Goal: Task Accomplishment & Management: Manage account settings

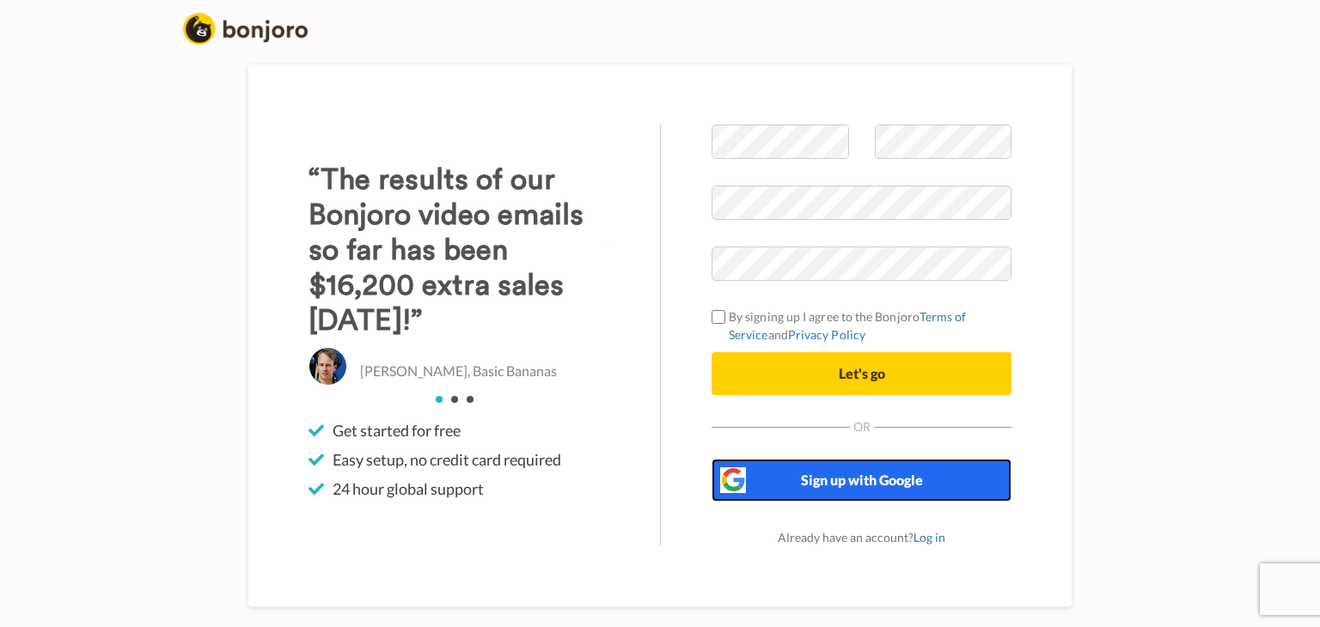
click at [827, 479] on span "Sign up with Google" at bounding box center [862, 480] width 122 height 16
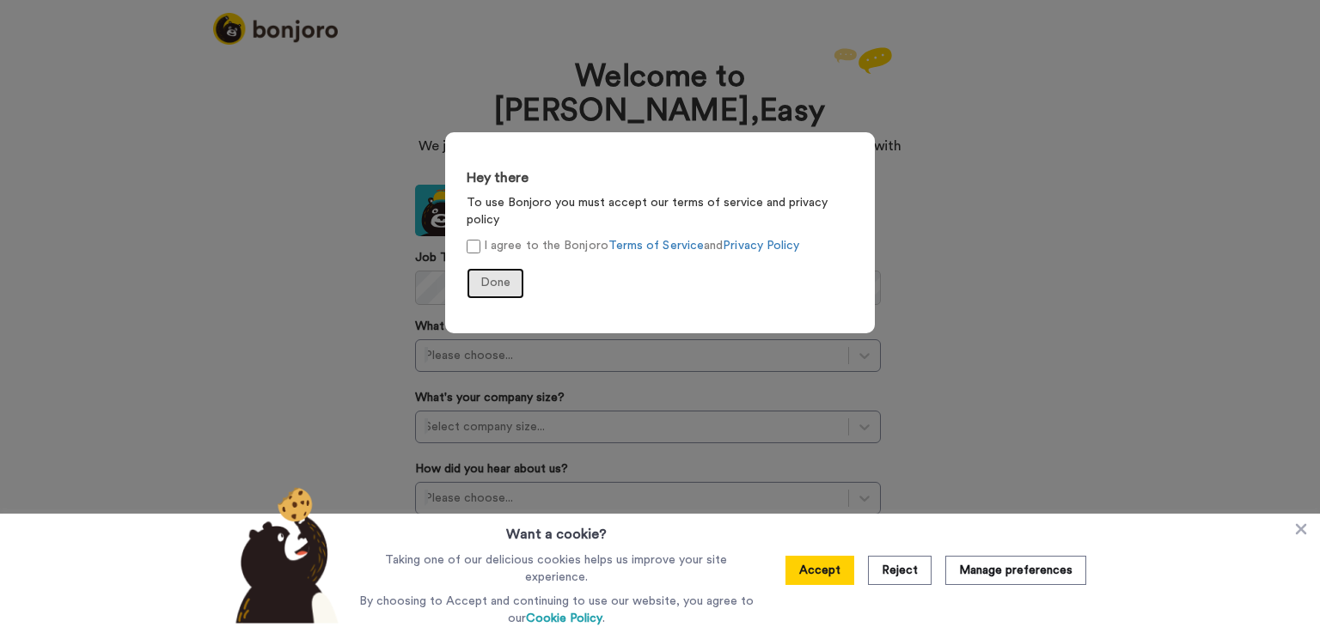
click at [497, 277] on span "Done" at bounding box center [495, 283] width 30 height 12
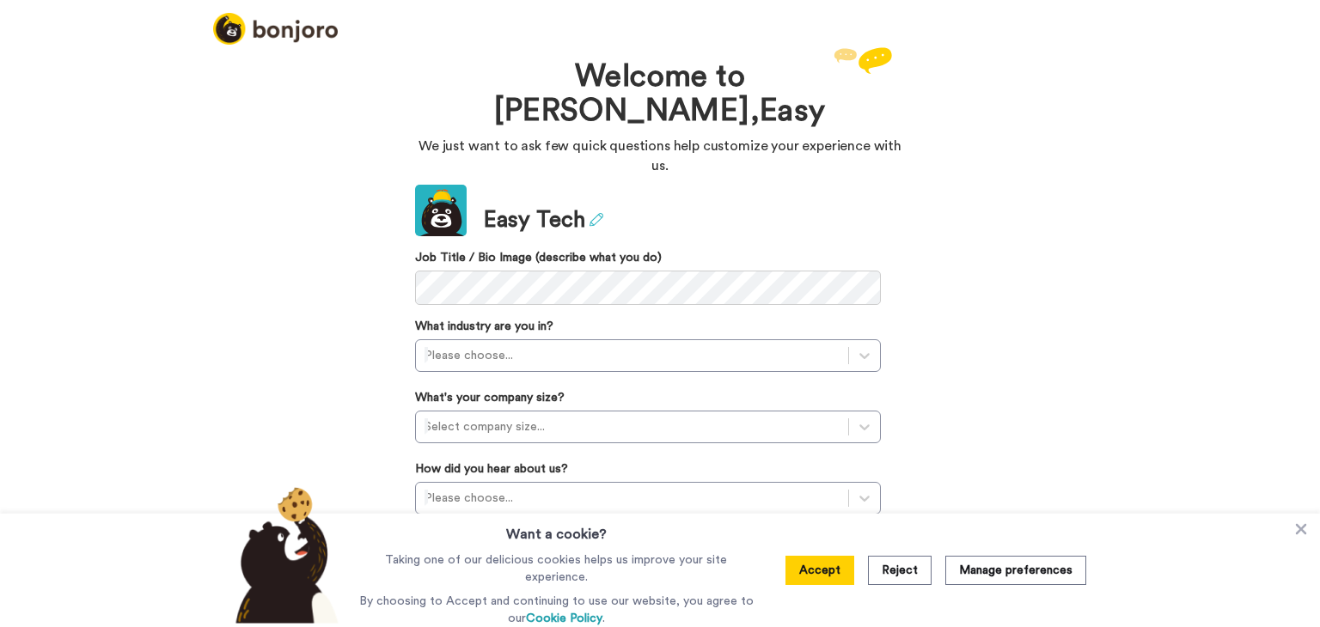
click at [589, 213] on icon at bounding box center [596, 220] width 14 height 14
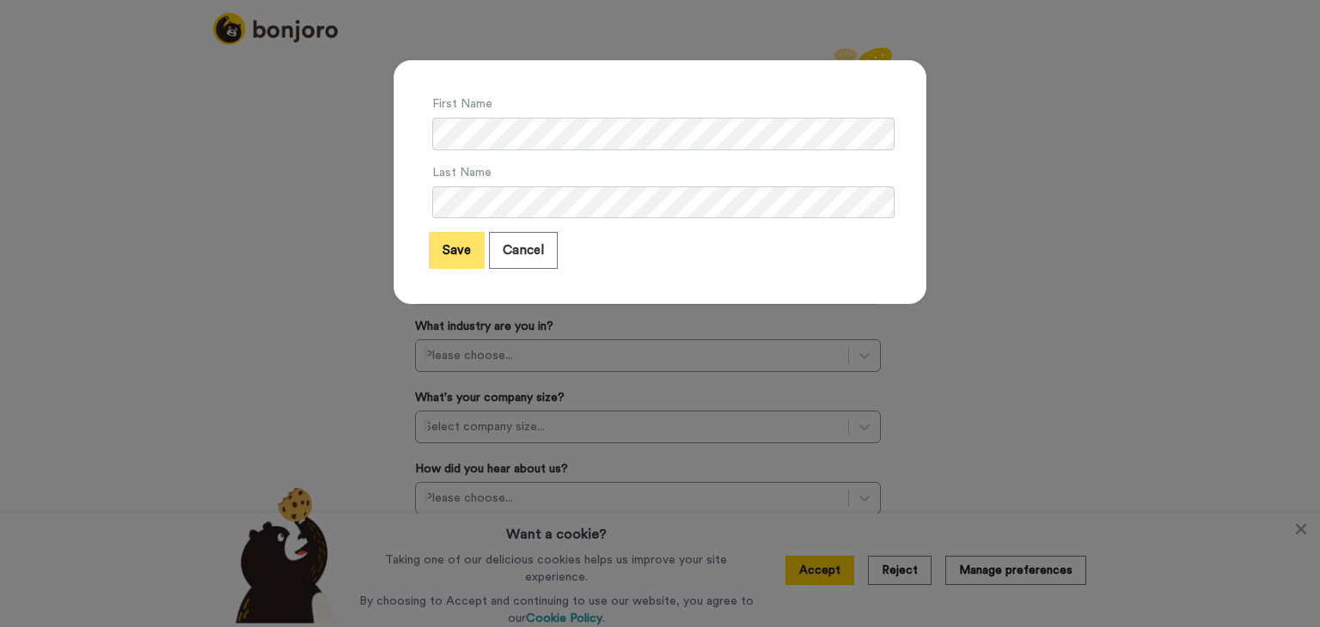
click at [436, 254] on button "Save" at bounding box center [457, 250] width 56 height 37
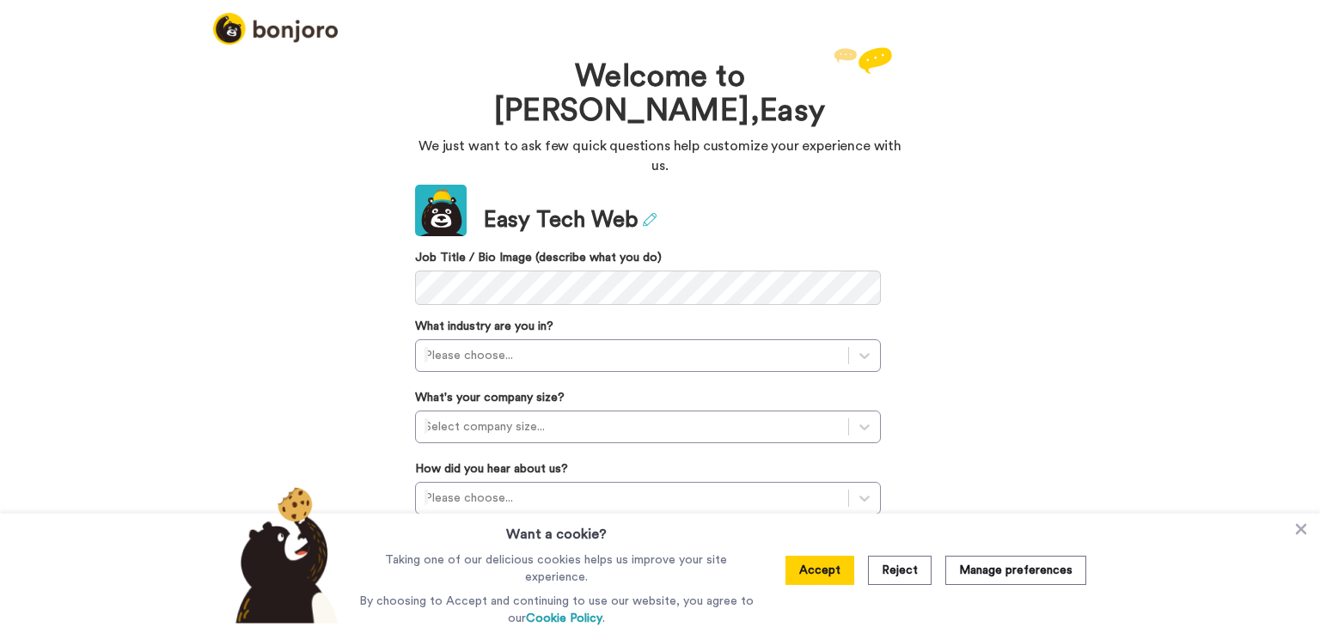
click at [643, 213] on icon at bounding box center [650, 220] width 14 height 14
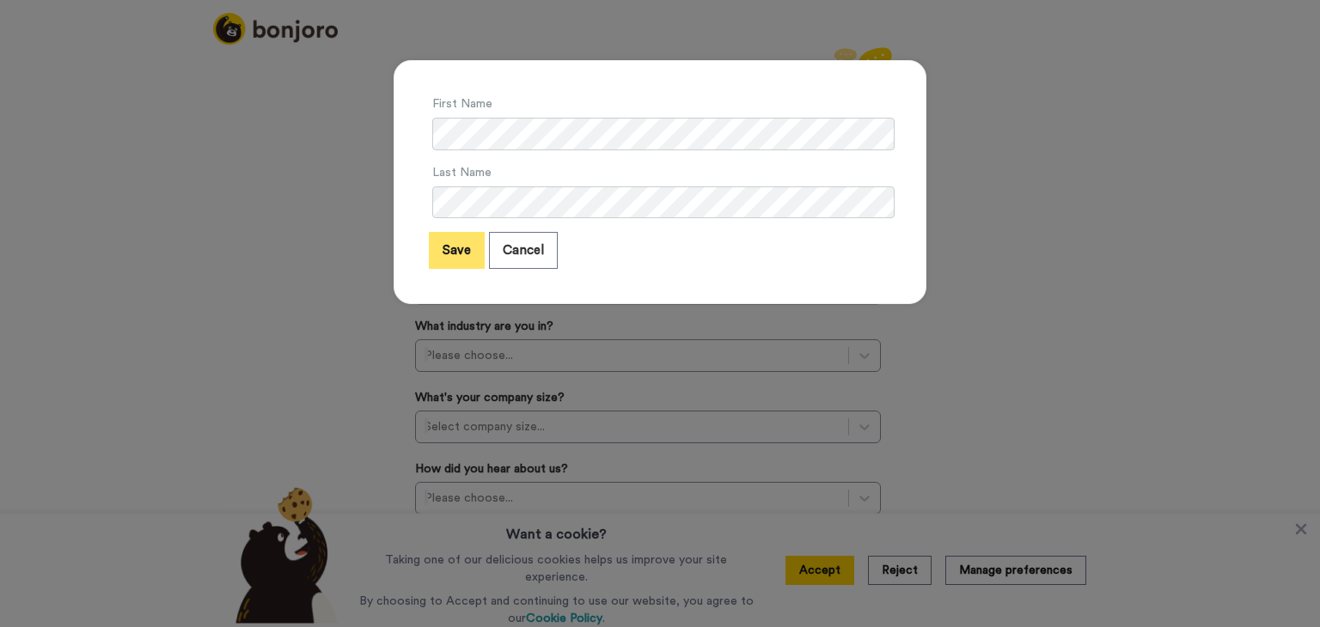
click at [442, 255] on button "Save" at bounding box center [457, 250] width 56 height 37
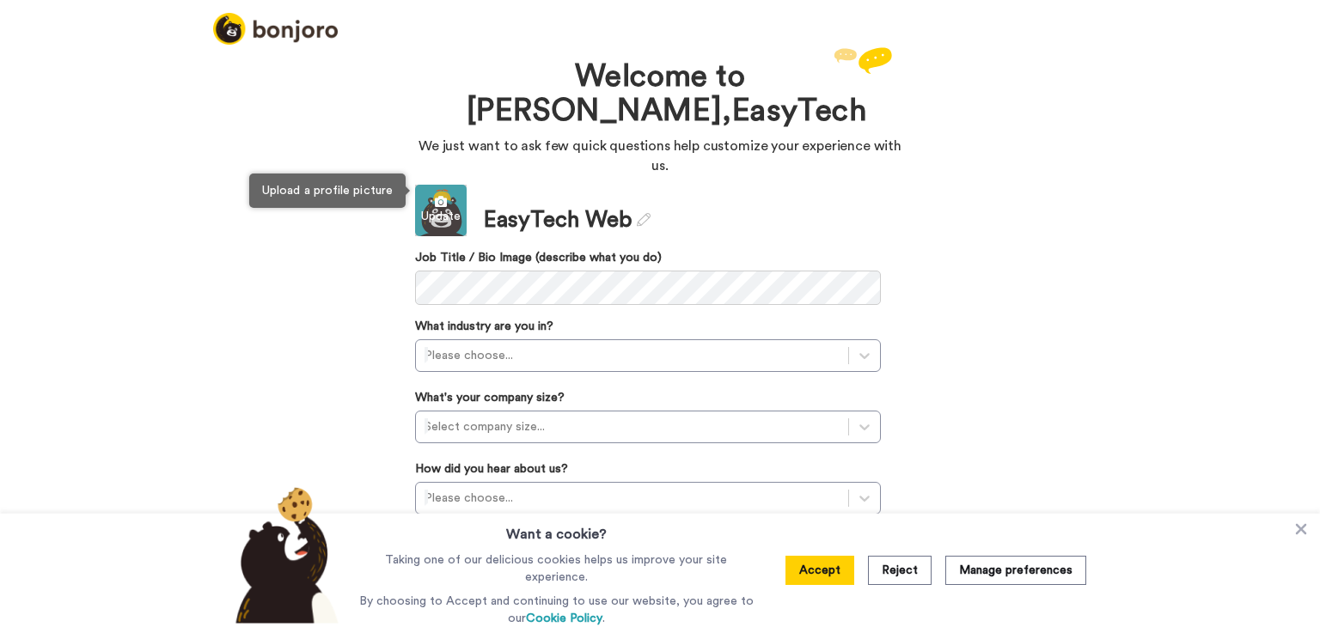
click at [423, 208] on div "Update" at bounding box center [441, 216] width 52 height 17
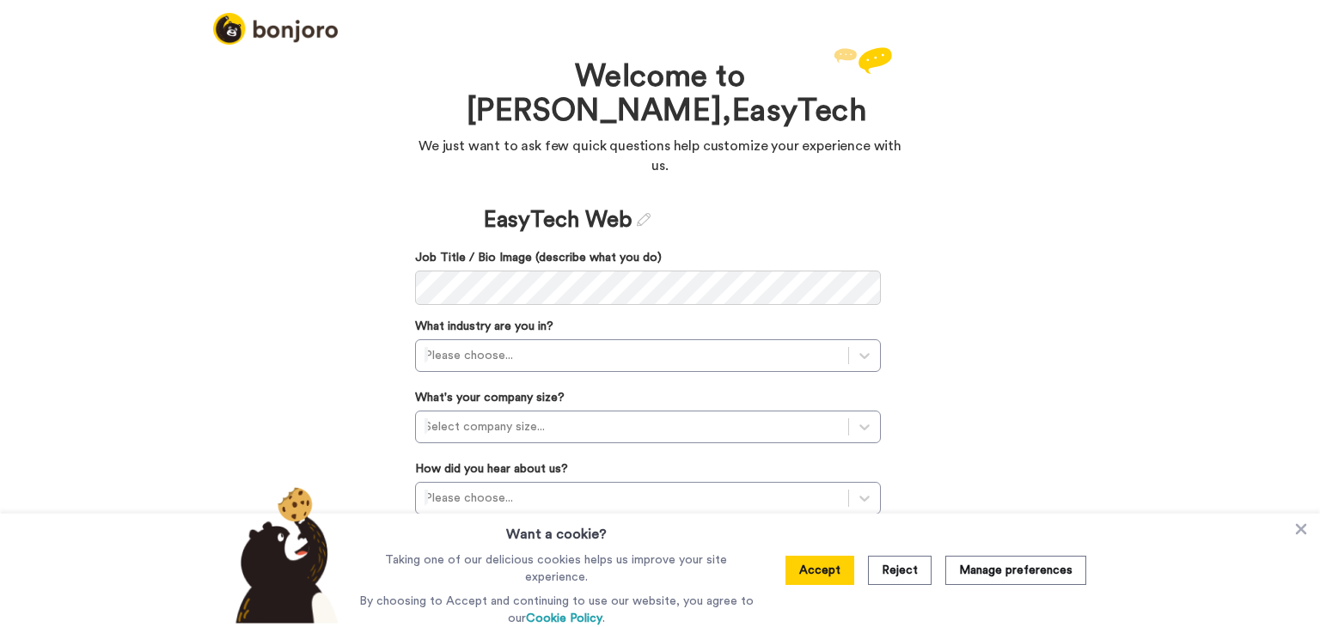
click at [1036, 218] on div "Welcome to Bonjoro, EasyTech We just want to ask few quick questions help custo…" at bounding box center [660, 335] width 1320 height 584
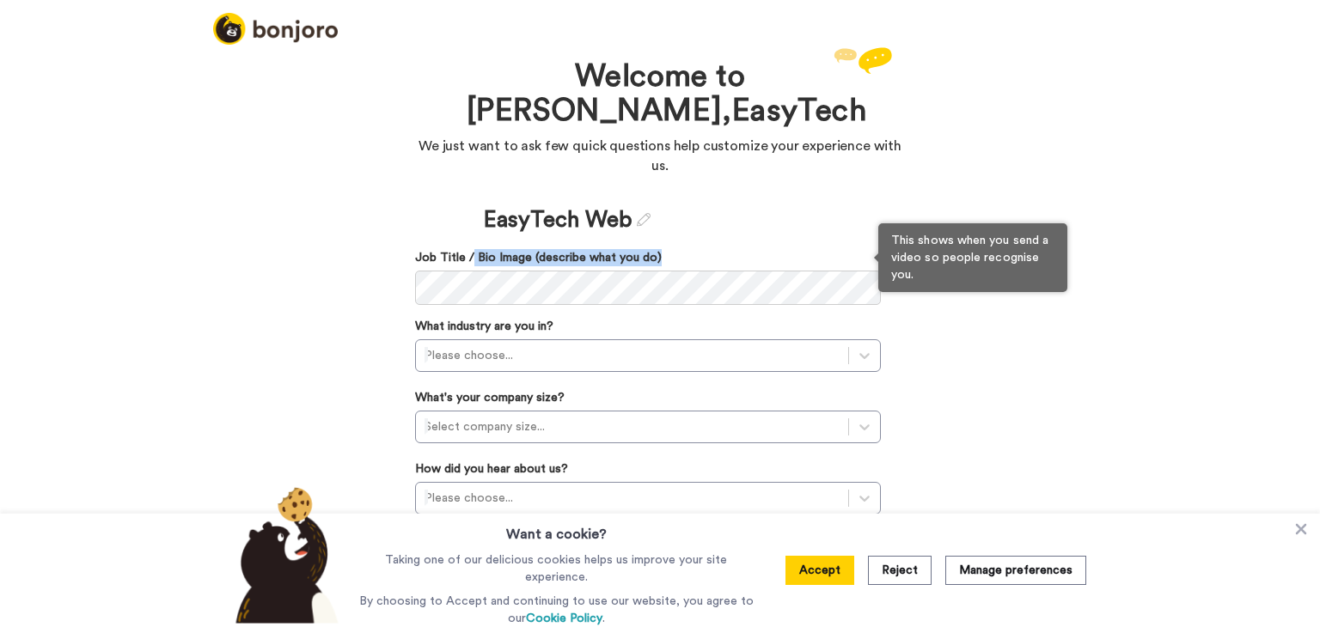
drag, startPoint x: 655, startPoint y: 238, endPoint x: 462, endPoint y: 241, distance: 192.5
click at [462, 249] on label "Job Title / Bio Image (describe what you do)" at bounding box center [648, 257] width 466 height 17
copy label "Bio Image (describe what you do)"
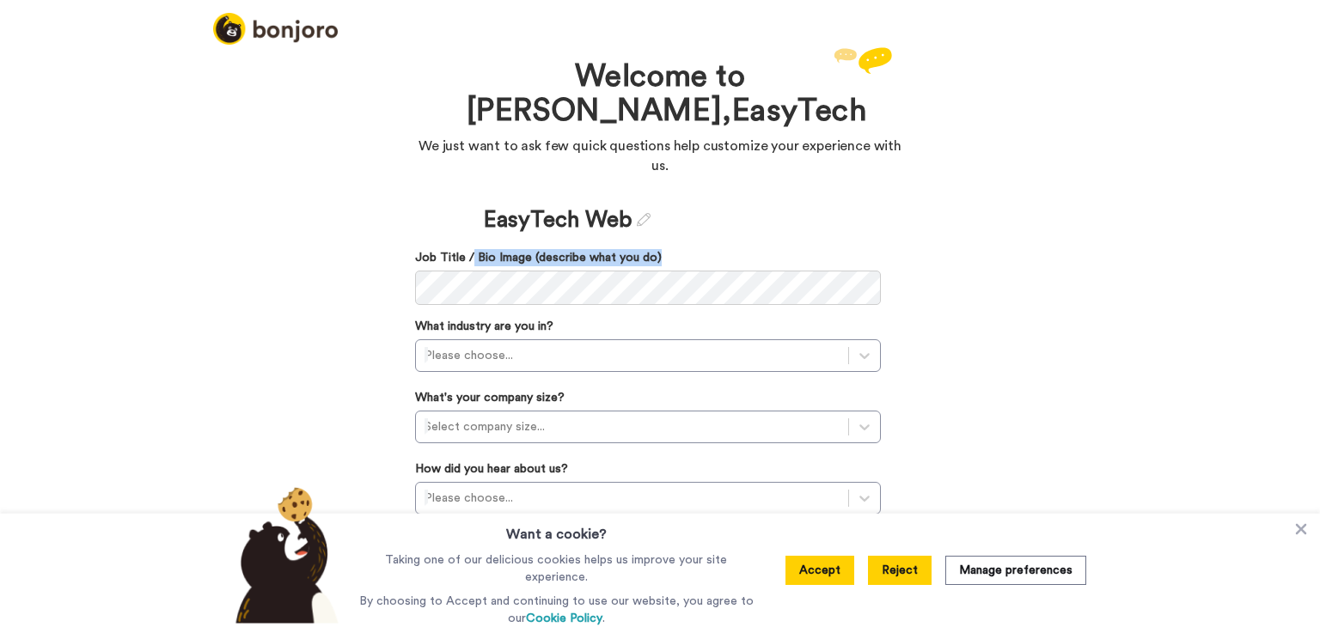
click at [900, 576] on button "Reject" at bounding box center [900, 570] width 64 height 29
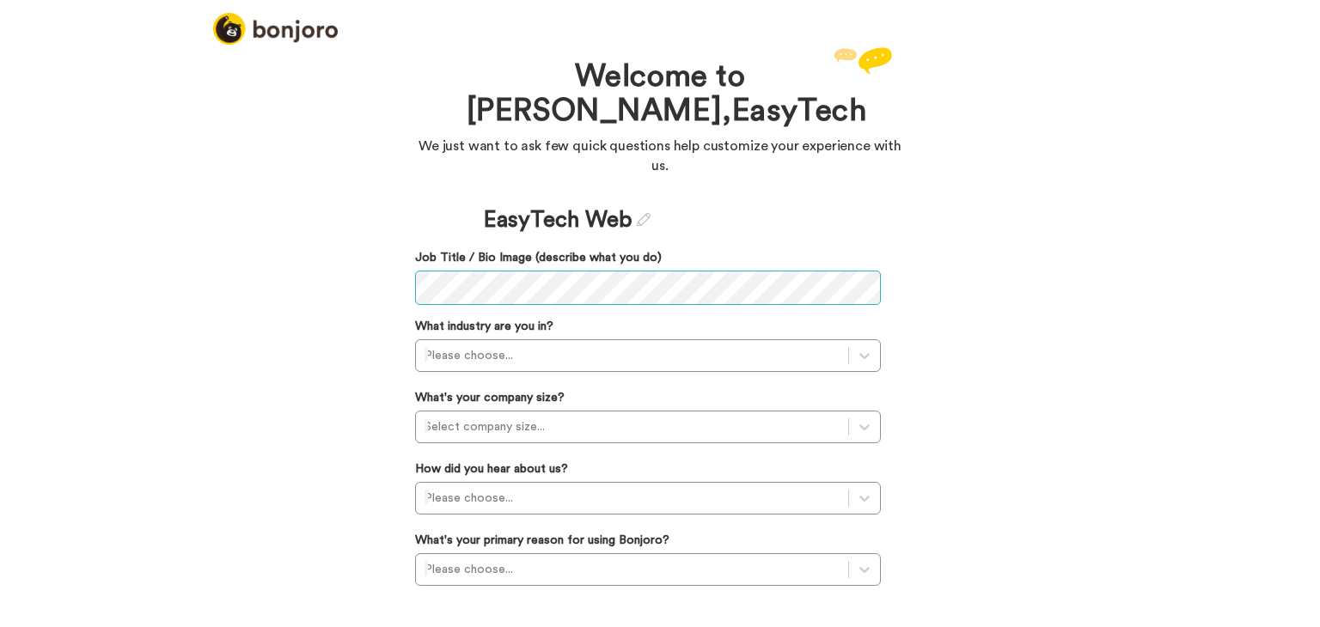
scroll to position [0, 2005]
click at [342, 314] on div "Welcome to Bonjoro, EasyTech We just want to ask few quick questions help custo…" at bounding box center [660, 335] width 1320 height 584
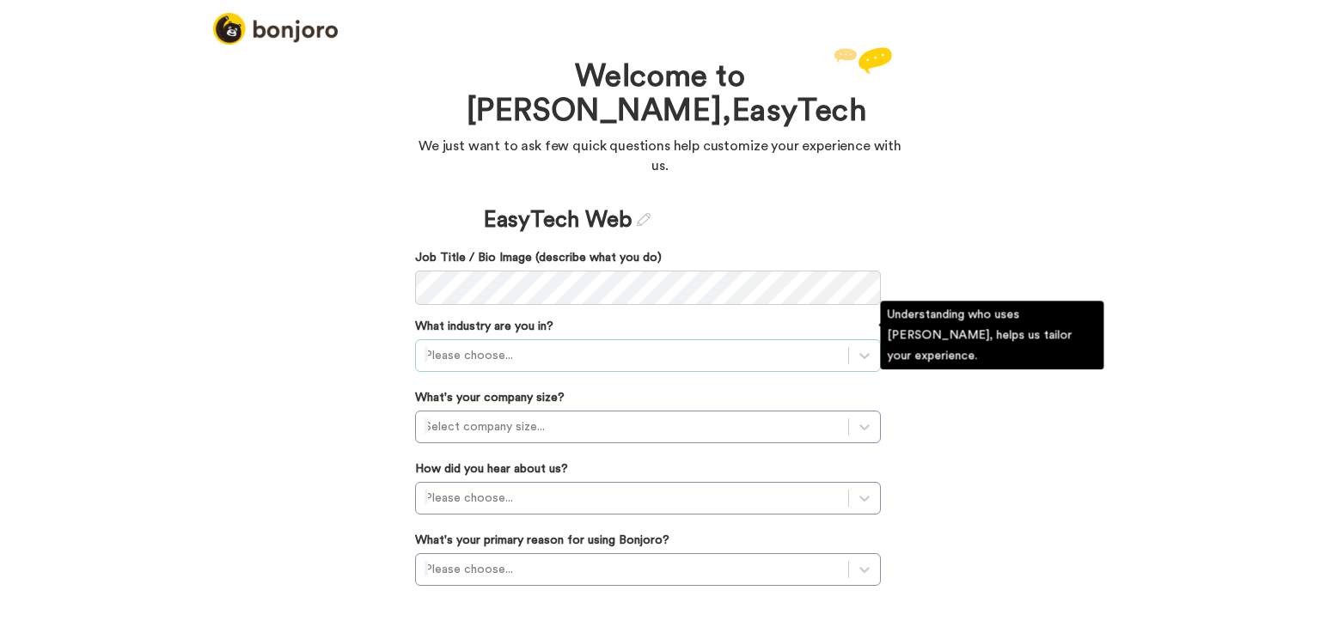
click at [644, 345] on div at bounding box center [631, 355] width 415 height 21
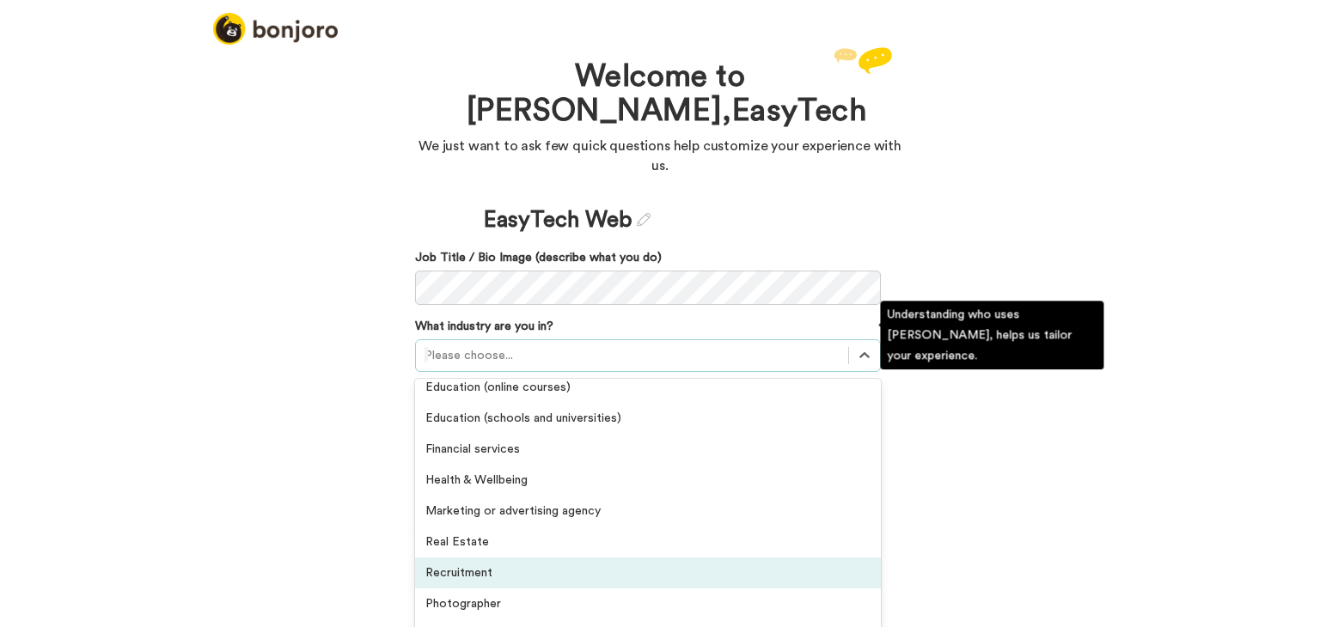
scroll to position [313, 0]
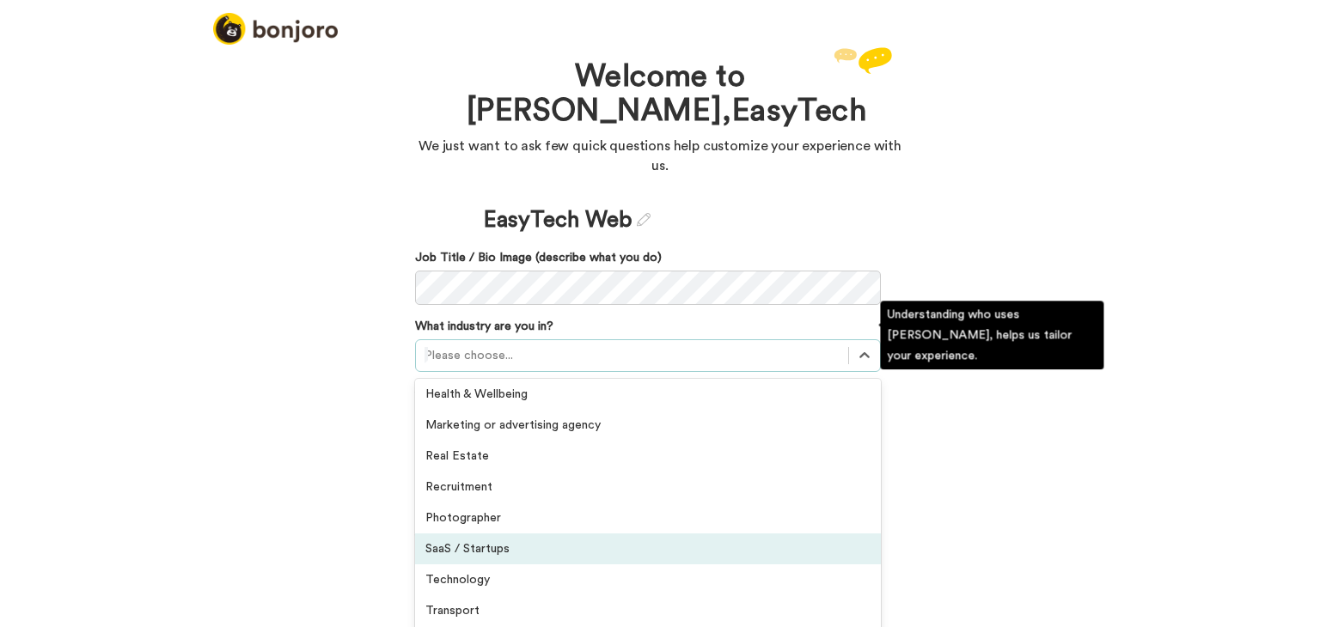
click at [551, 537] on div "SaaS / Startups" at bounding box center [648, 548] width 466 height 31
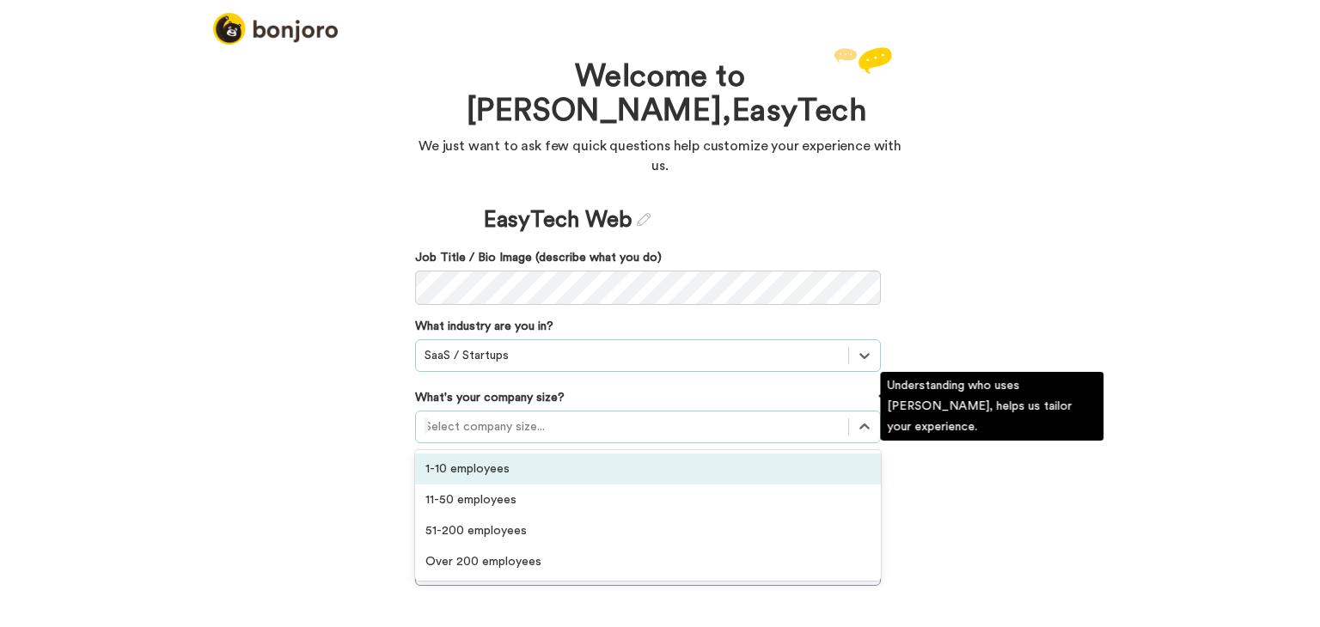
click at [480, 417] on div at bounding box center [631, 427] width 415 height 21
click at [480, 454] on div "1-10 employees" at bounding box center [648, 469] width 466 height 31
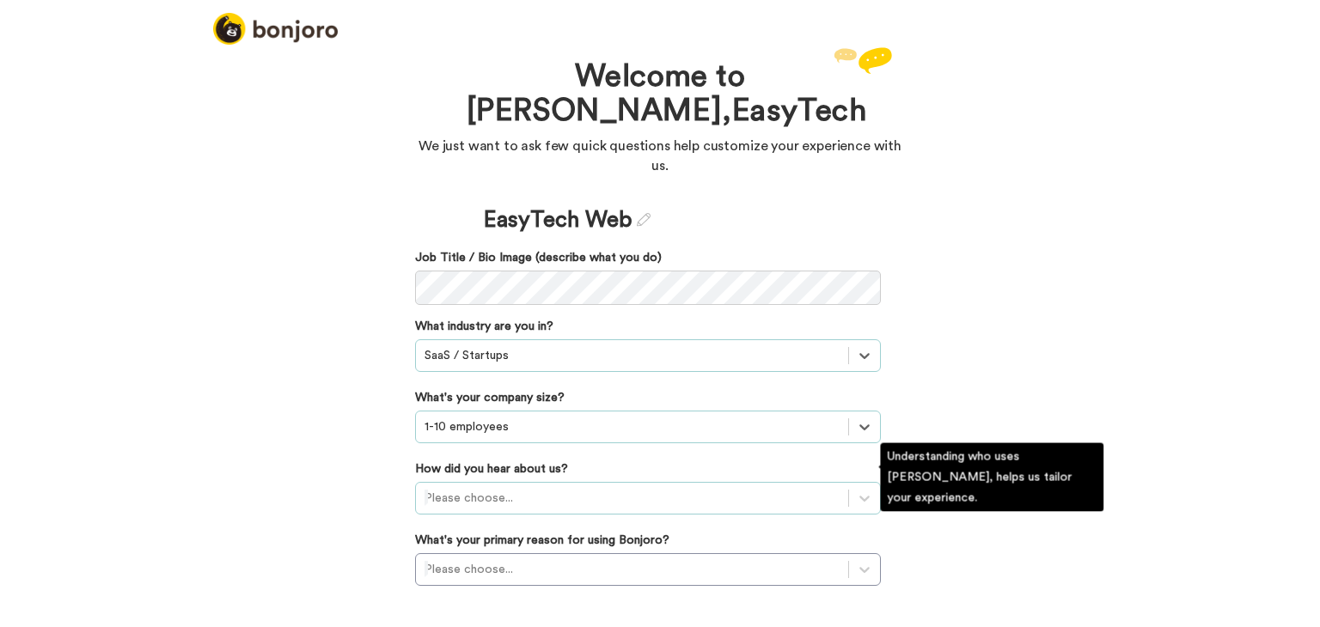
click at [480, 482] on div "Please choose..." at bounding box center [648, 498] width 466 height 33
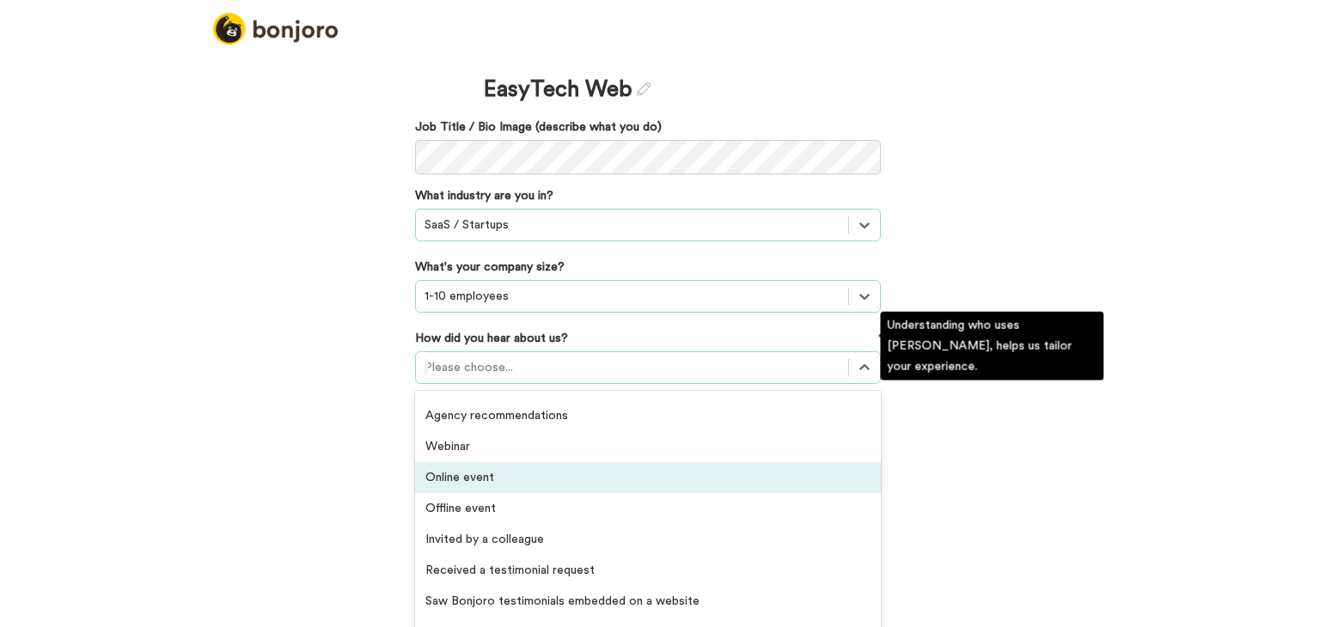
scroll to position [368, 0]
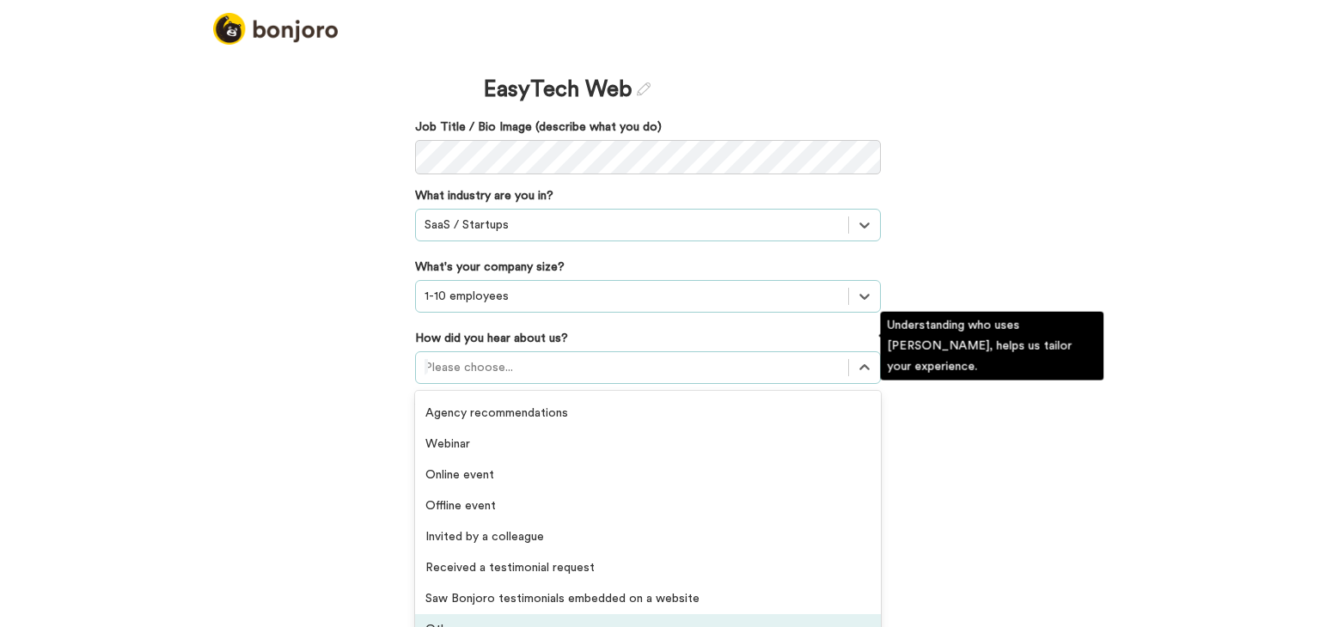
click at [480, 614] on div "Others" at bounding box center [648, 629] width 466 height 31
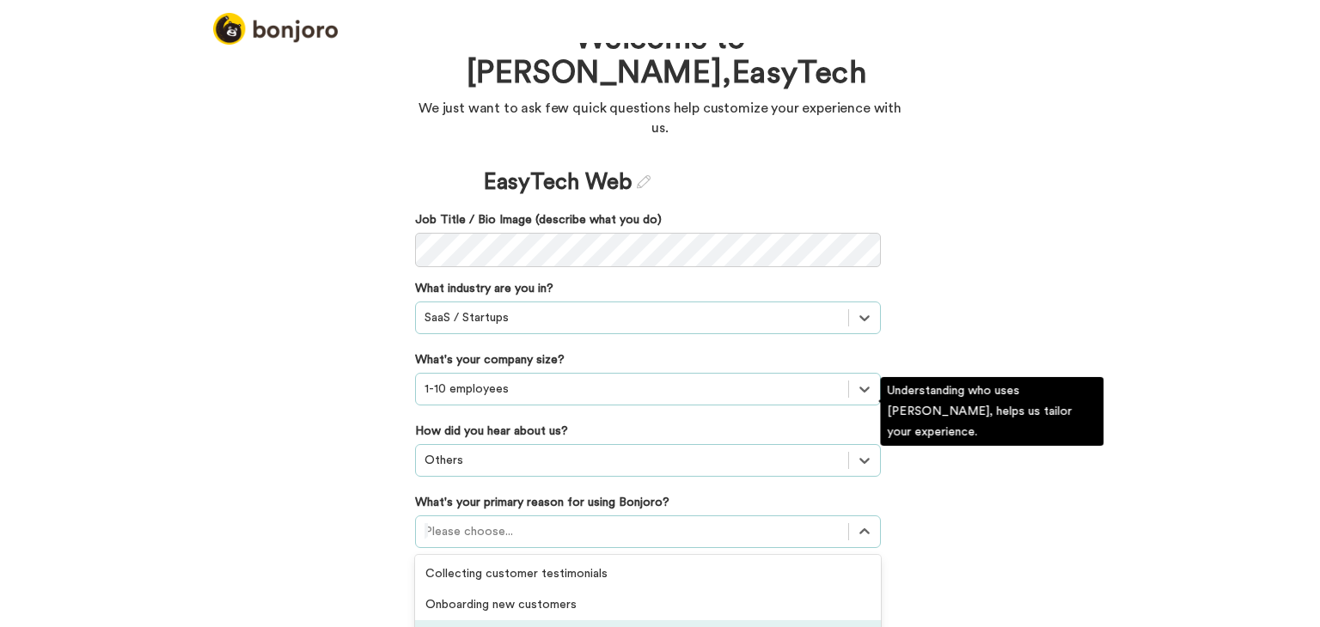
click at [496, 515] on div "option Converting leads focused, 3 of 6. 6 results available. Use Up and Down t…" at bounding box center [648, 531] width 466 height 33
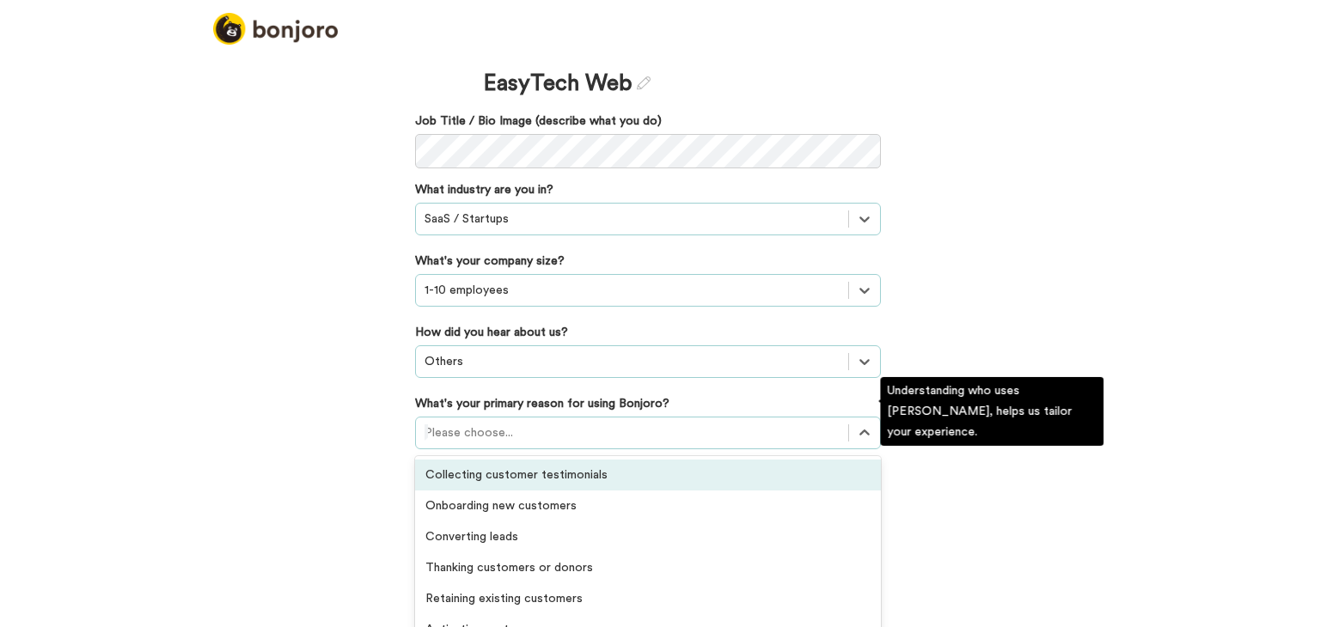
click at [596, 460] on div "Collecting customer testimonials" at bounding box center [648, 475] width 466 height 31
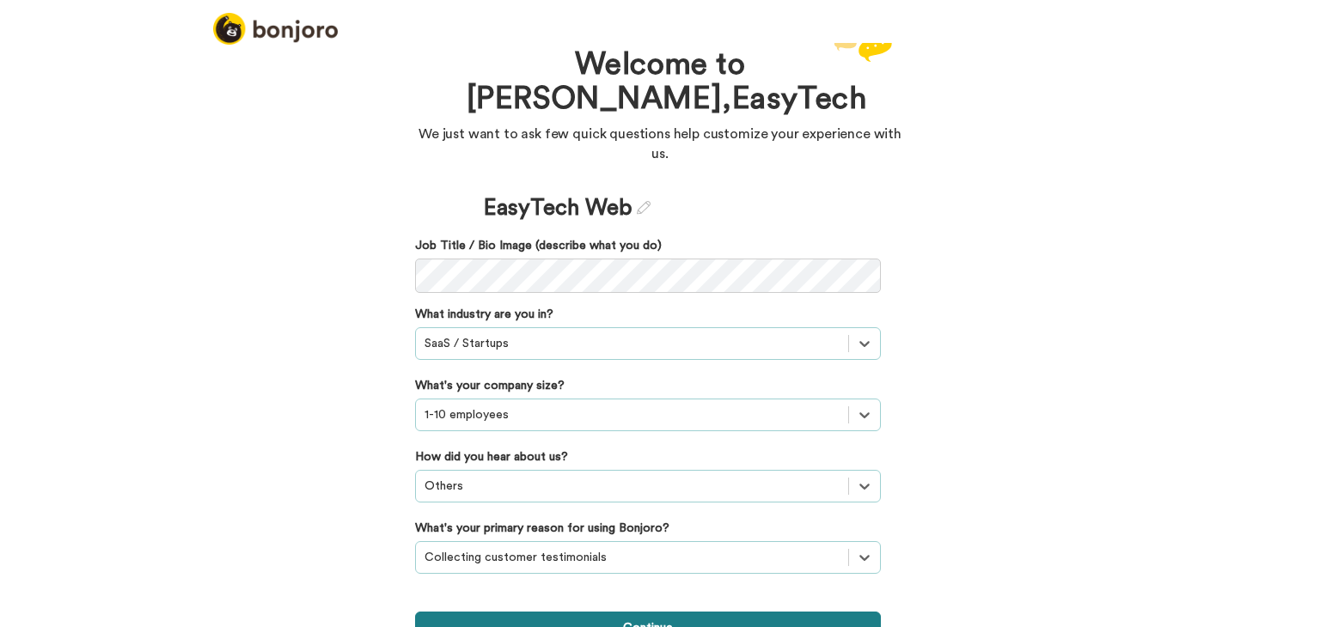
click at [585, 612] on button "Continue" at bounding box center [648, 628] width 466 height 33
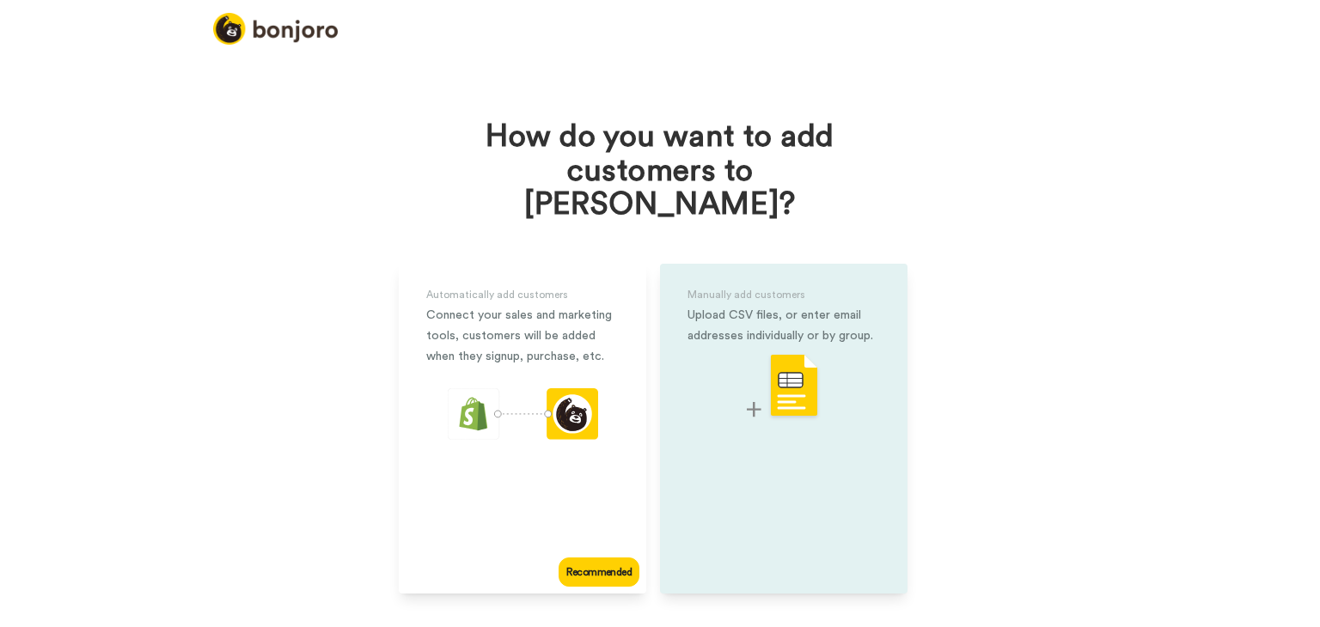
click at [783, 353] on img at bounding box center [784, 387] width 74 height 68
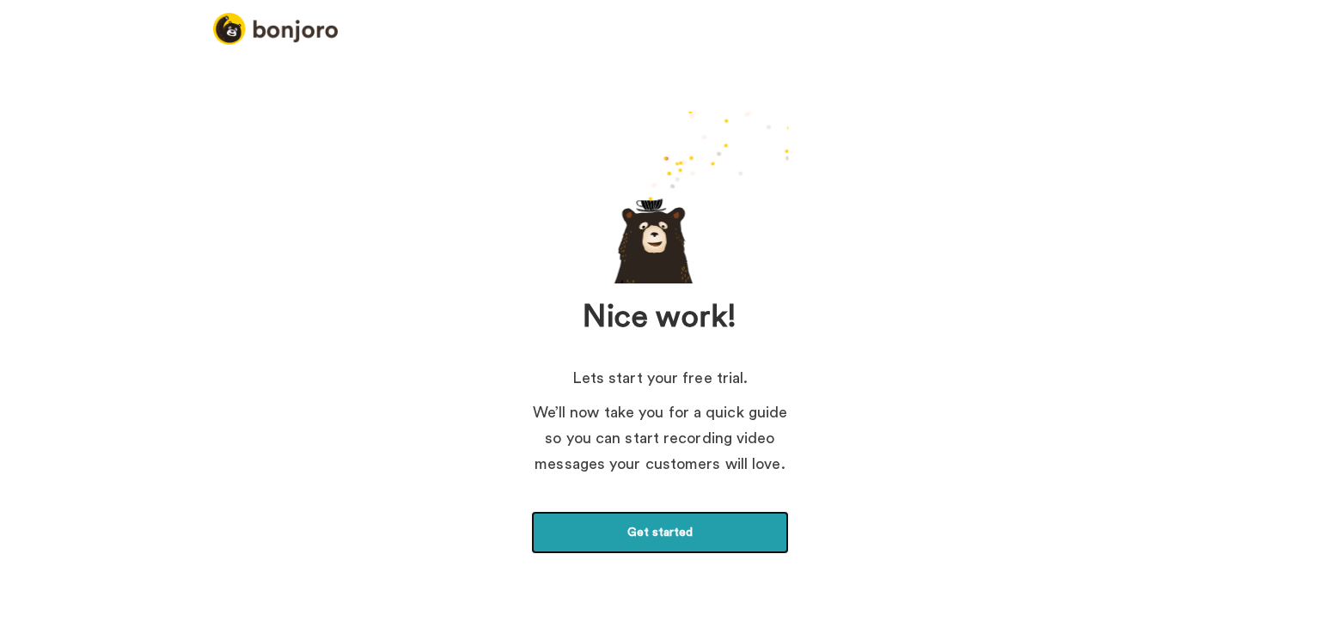
click at [764, 526] on link "Get started" at bounding box center [660, 532] width 258 height 43
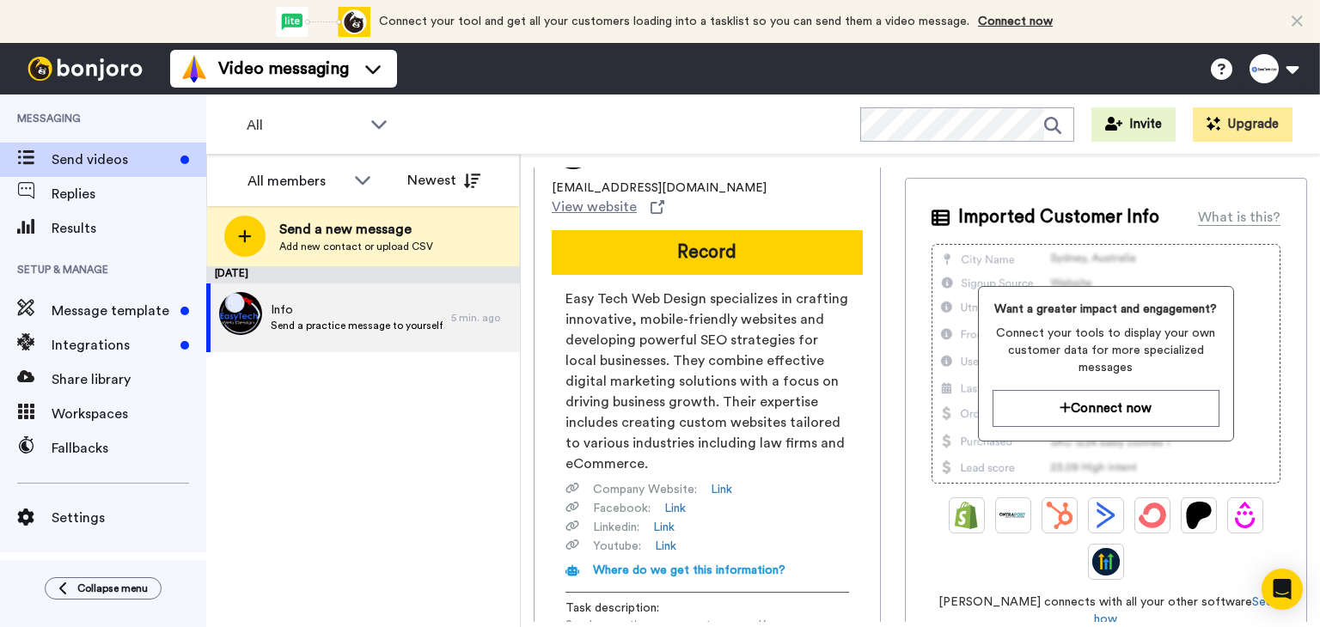
scroll to position [86, 0]
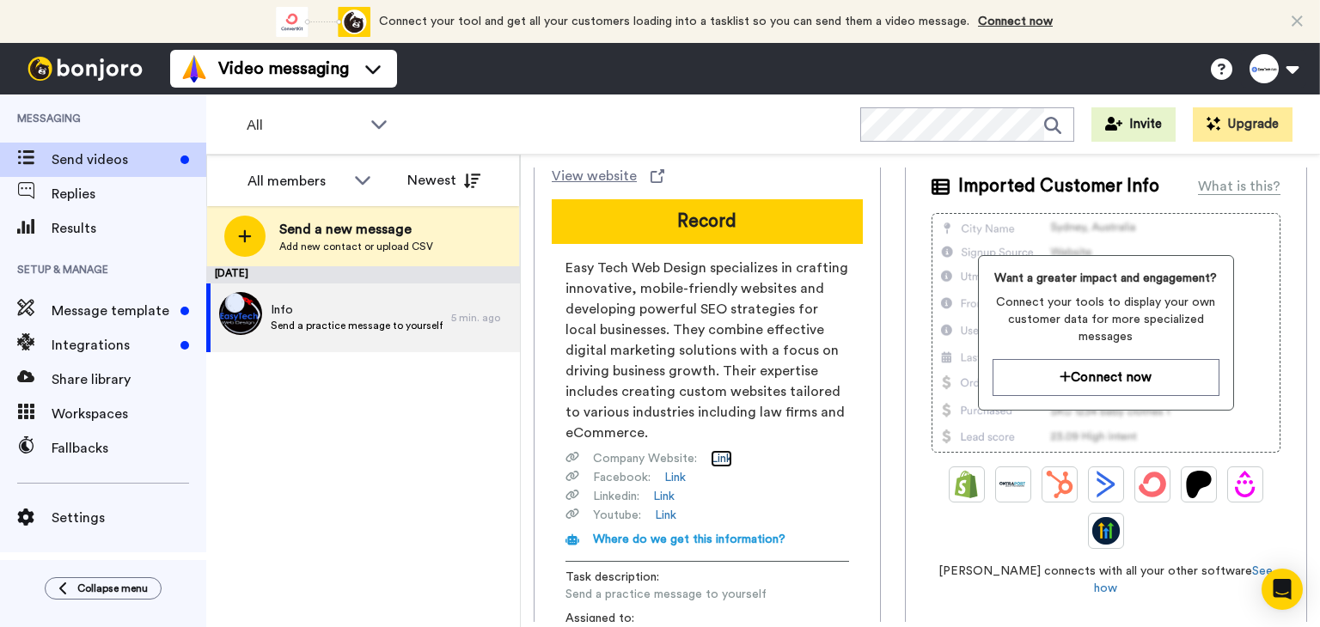
click at [725, 450] on link "Link" at bounding box center [720, 458] width 21 height 17
click at [680, 469] on link "Link" at bounding box center [674, 477] width 21 height 17
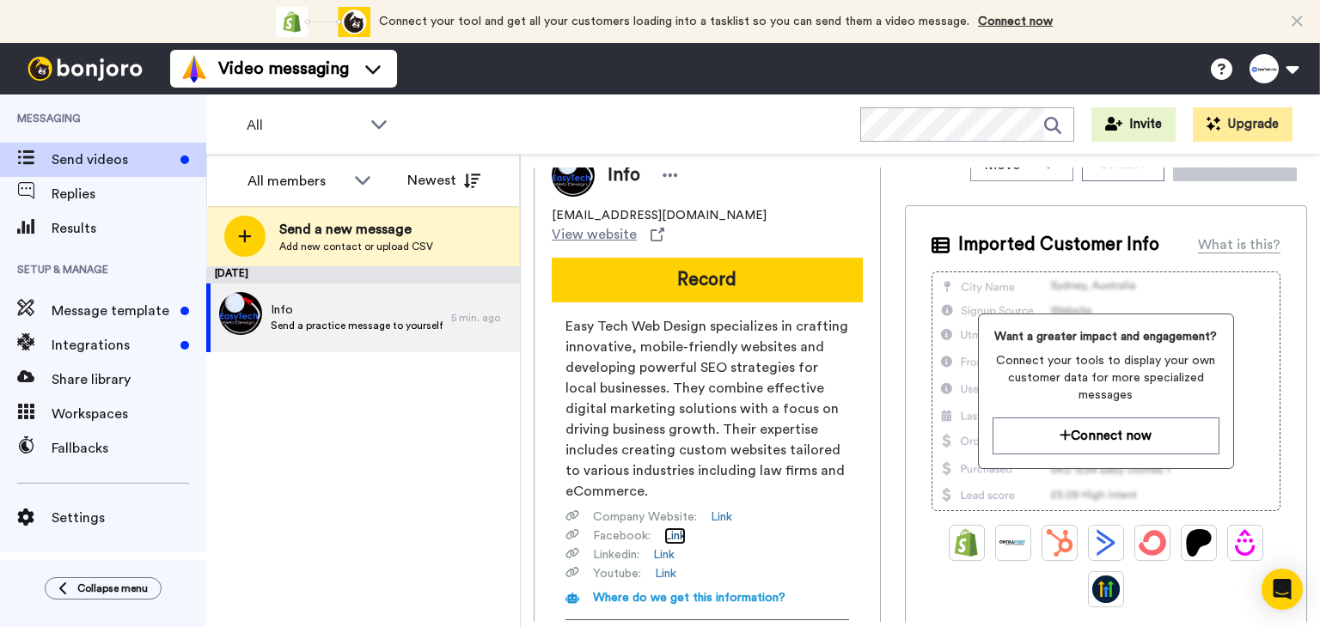
scroll to position [0, 0]
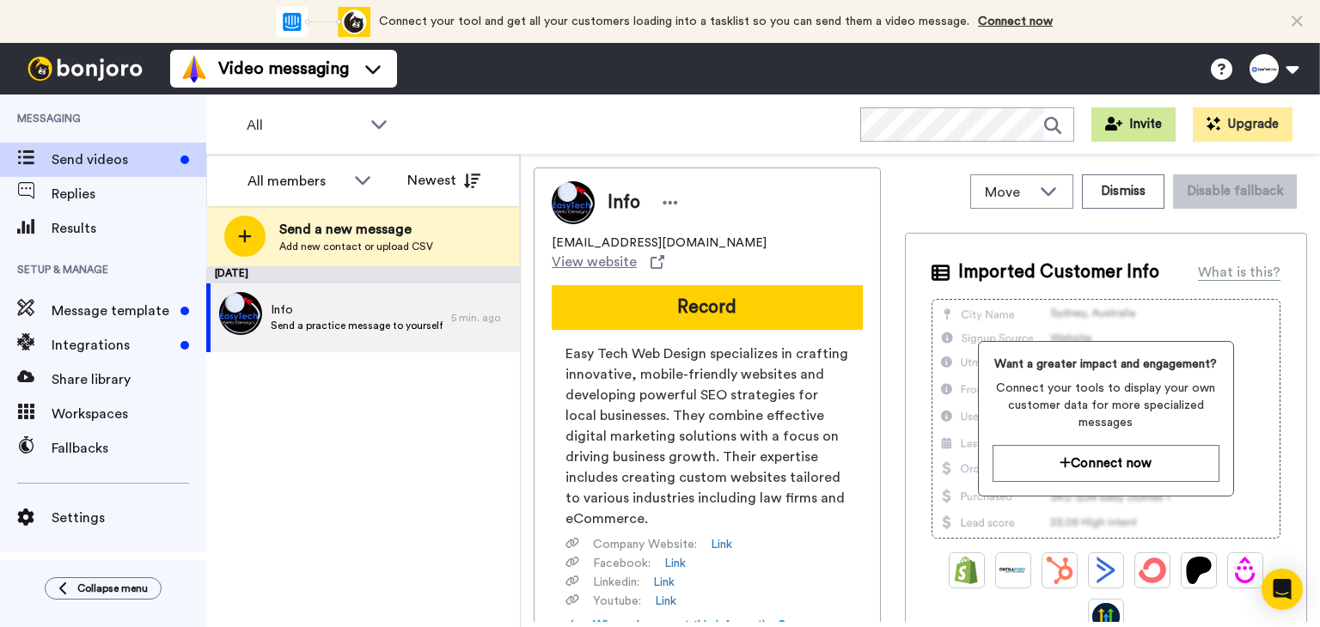
click at [1136, 121] on button "Invite" at bounding box center [1133, 124] width 84 height 34
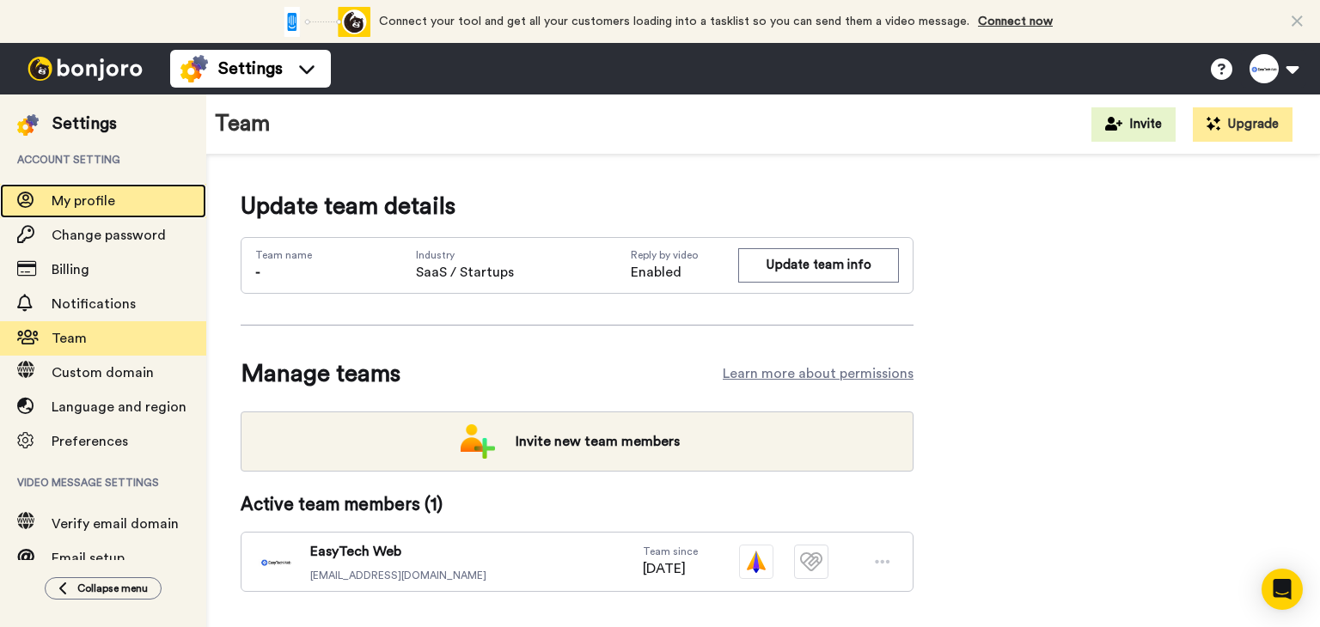
click at [101, 200] on span "My profile" at bounding box center [84, 201] width 64 height 14
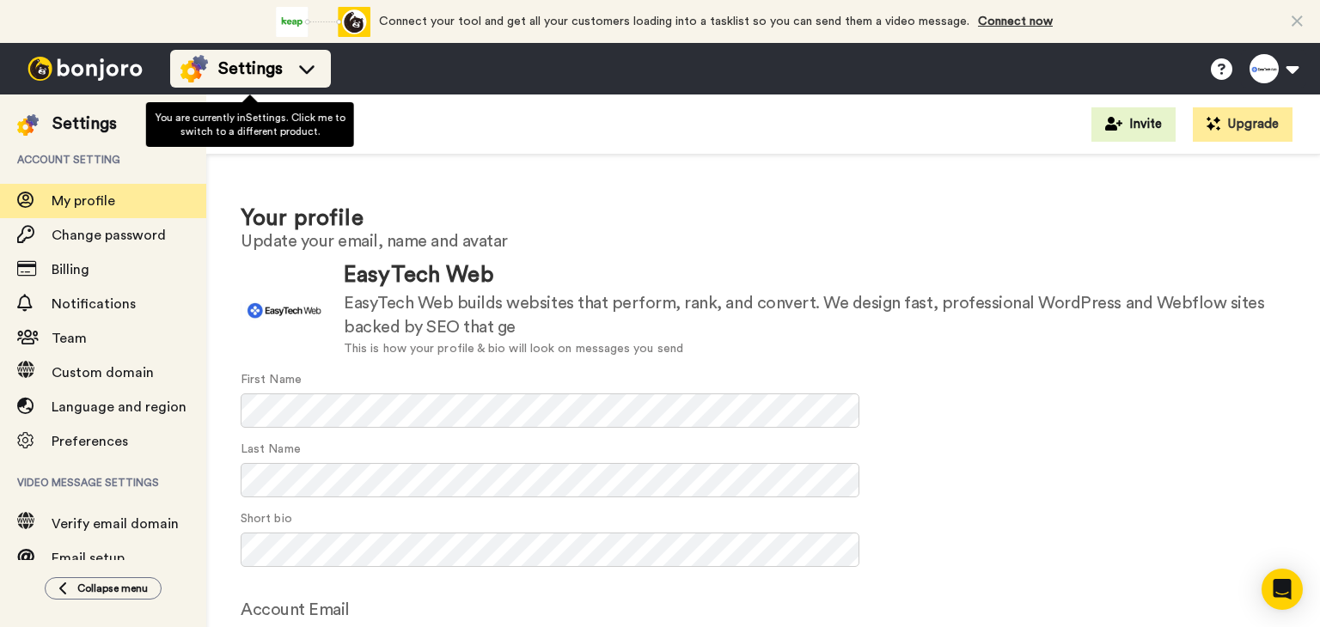
click at [281, 70] on span "Settings" at bounding box center [250, 69] width 64 height 24
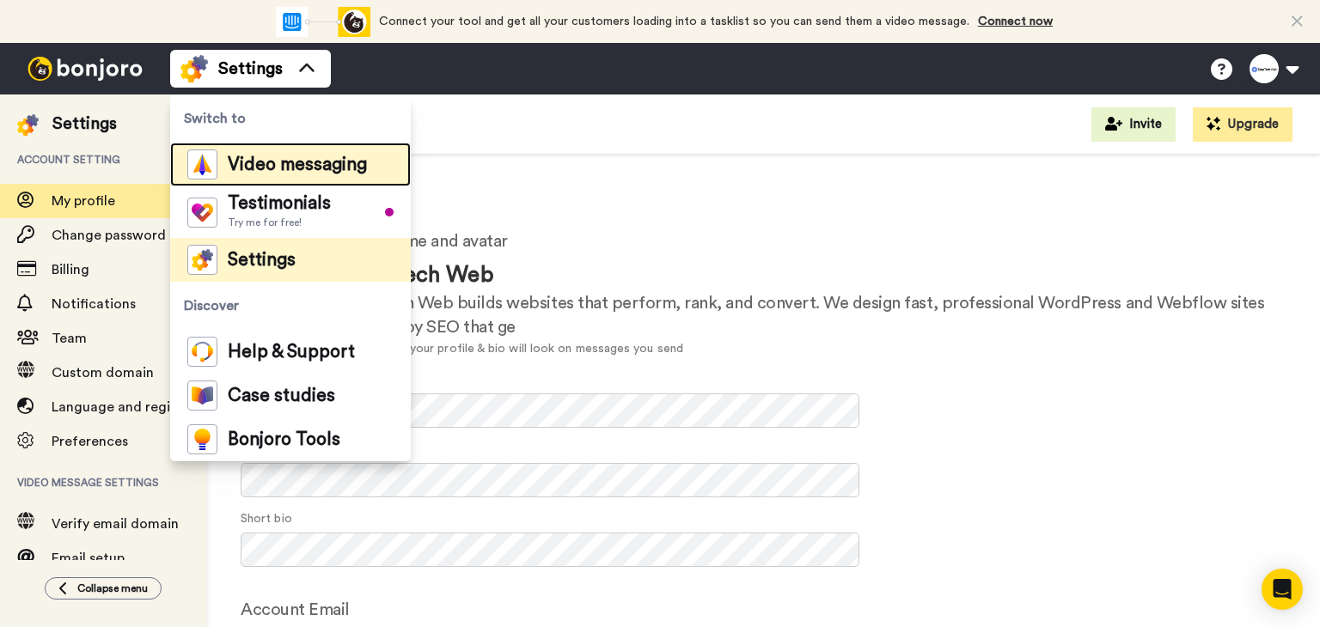
click at [281, 169] on span "Video messaging" at bounding box center [297, 164] width 139 height 17
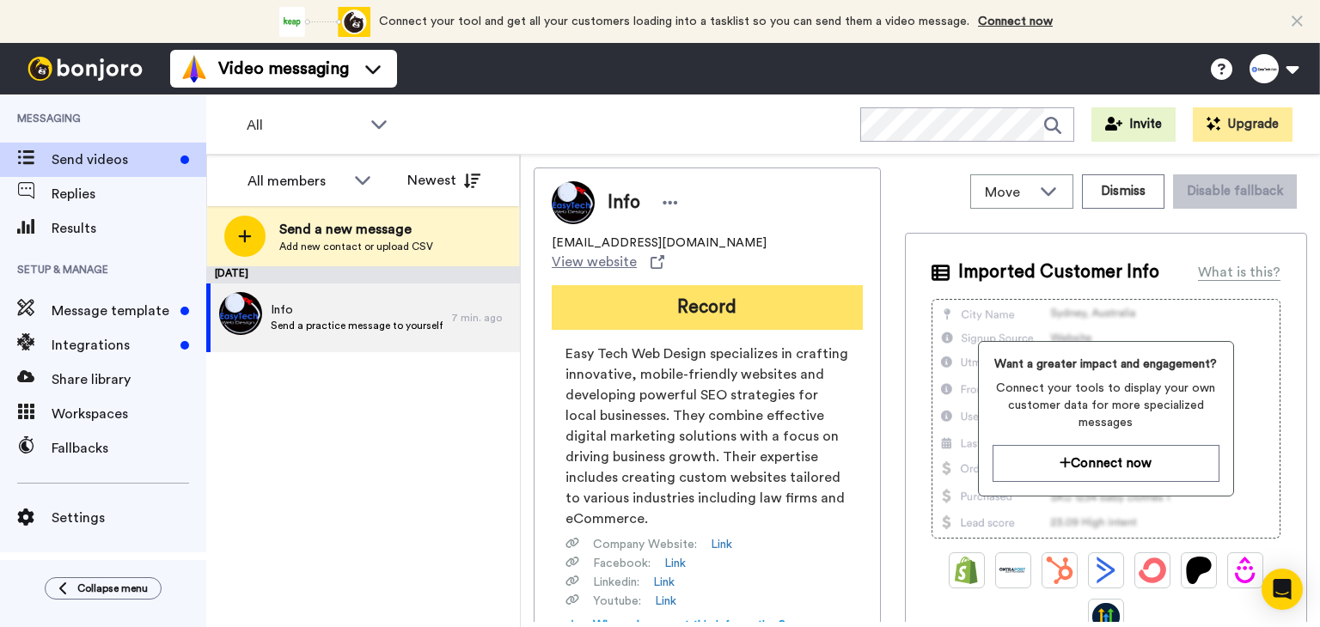
click at [704, 296] on button "Record" at bounding box center [707, 307] width 311 height 45
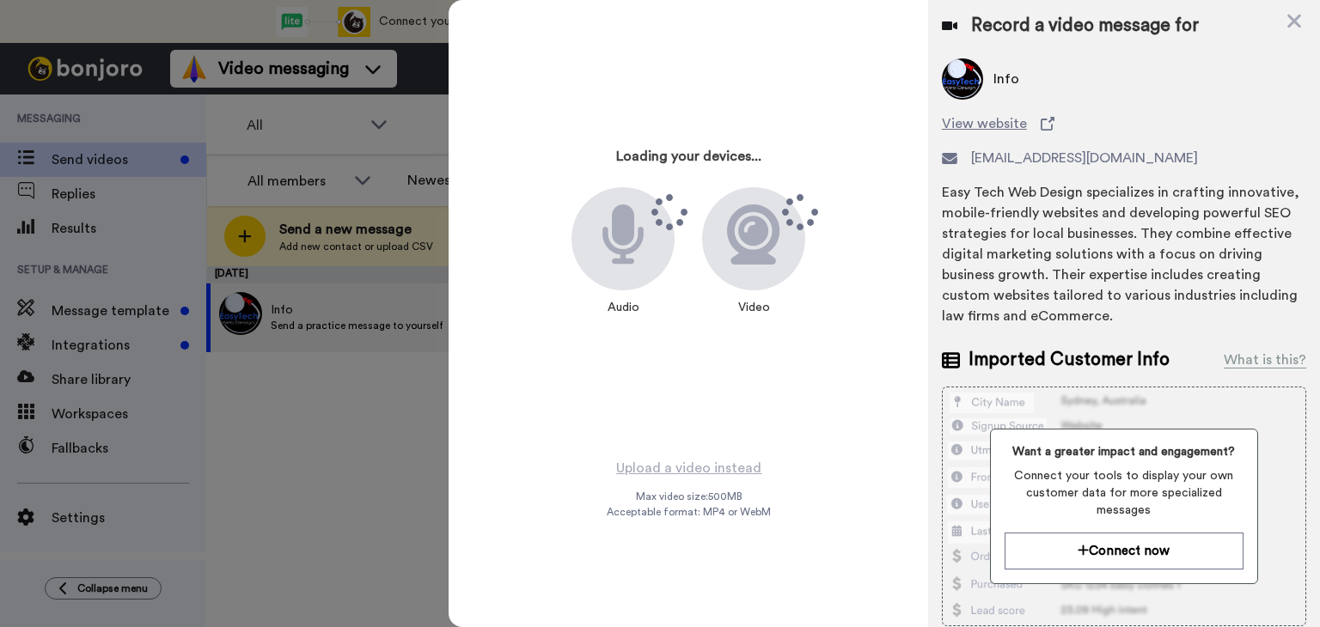
click at [24, 8] on div at bounding box center [660, 313] width 1320 height 627
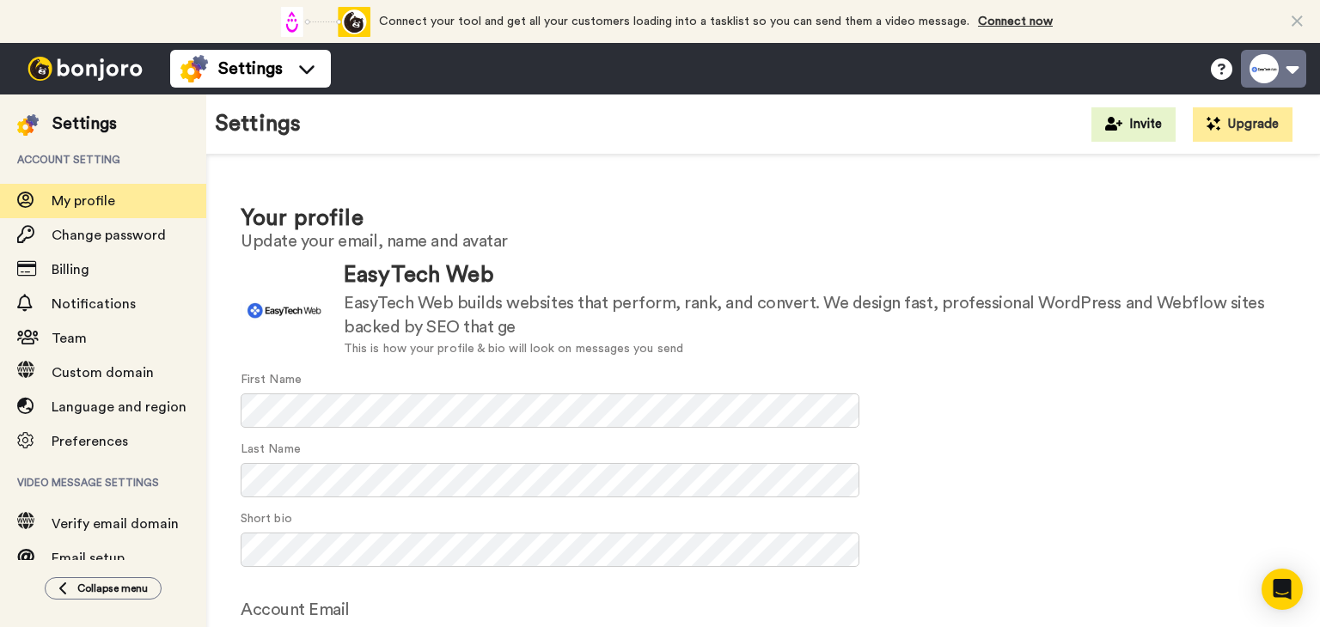
click at [1287, 71] on button at bounding box center [1273, 69] width 65 height 38
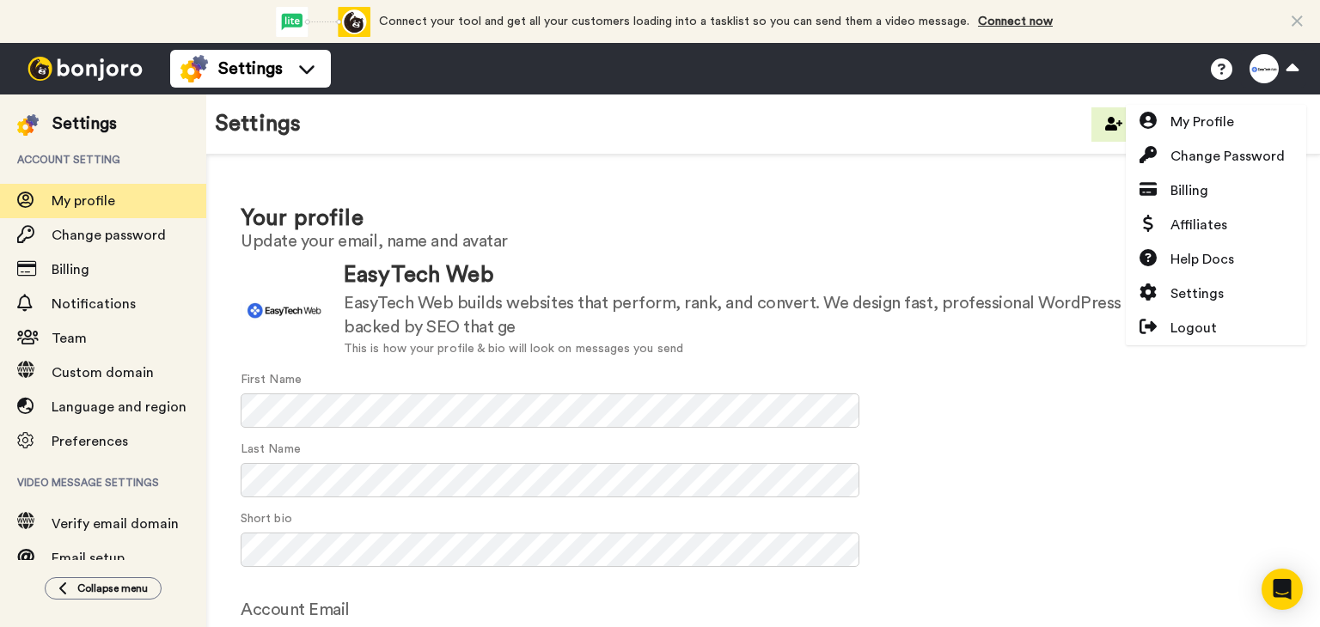
click at [855, 169] on div "Your profile Update your email, name and avatar Update EasyTech Web EasyTech We…" at bounding box center [762, 465] width 1113 height 620
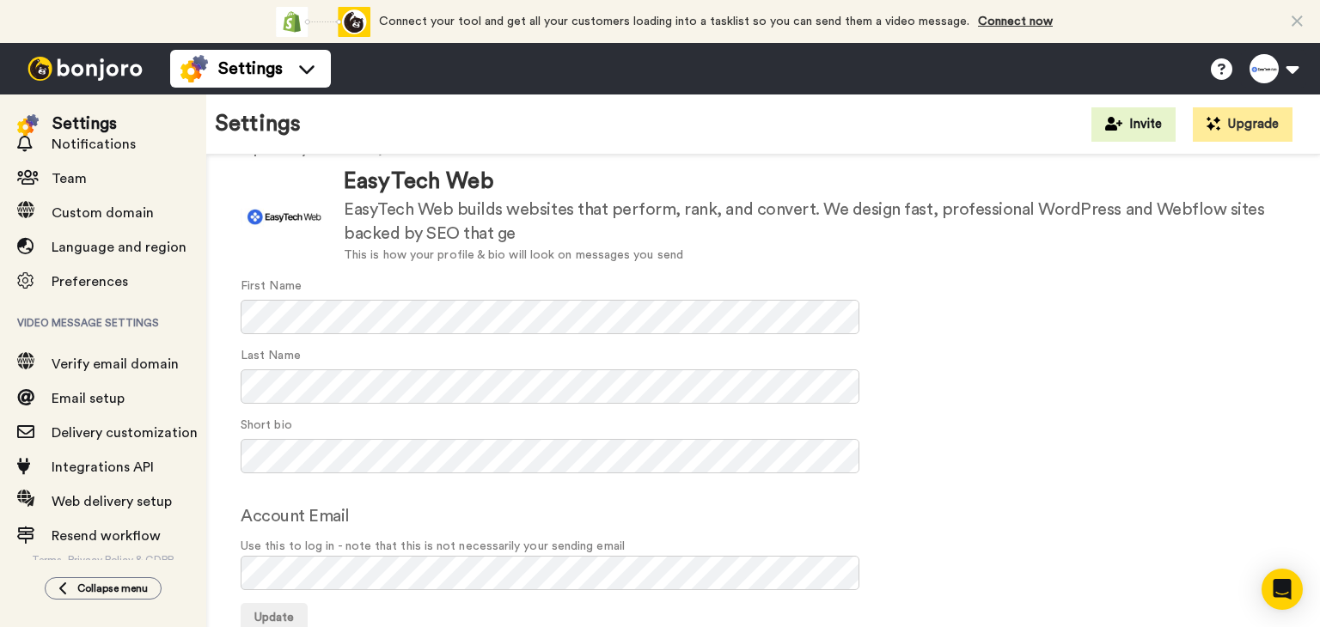
scroll to position [166, 0]
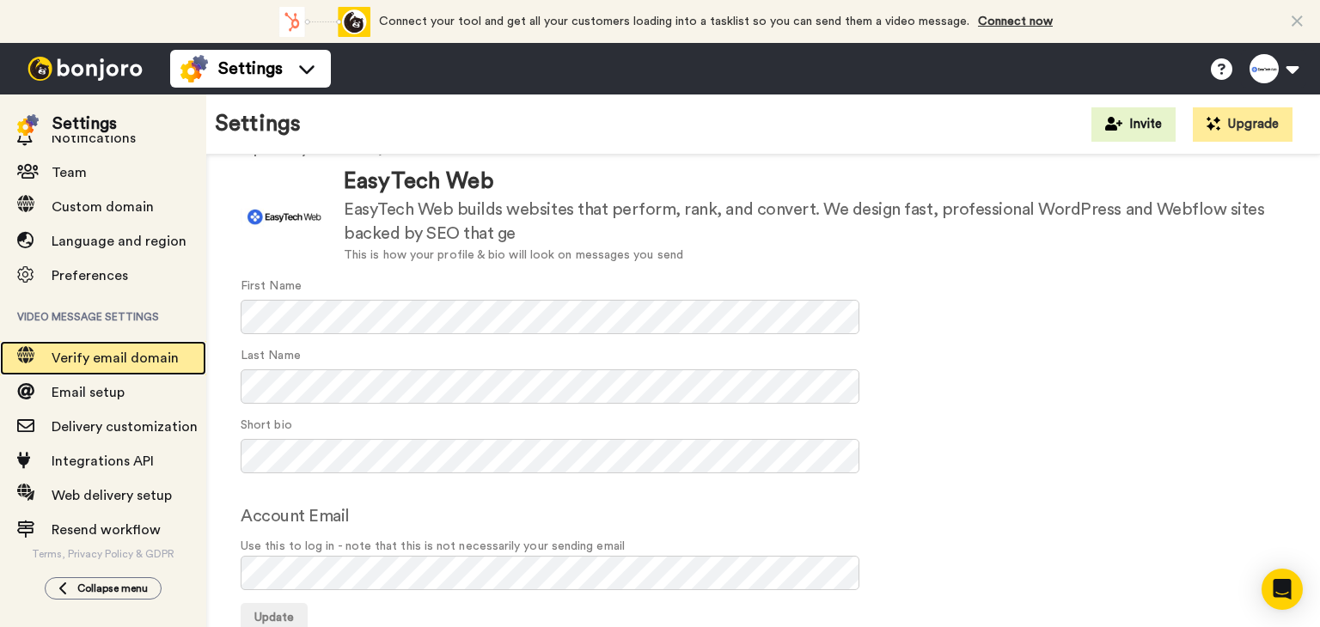
click at [100, 363] on span "Verify email domain" at bounding box center [115, 358] width 127 height 14
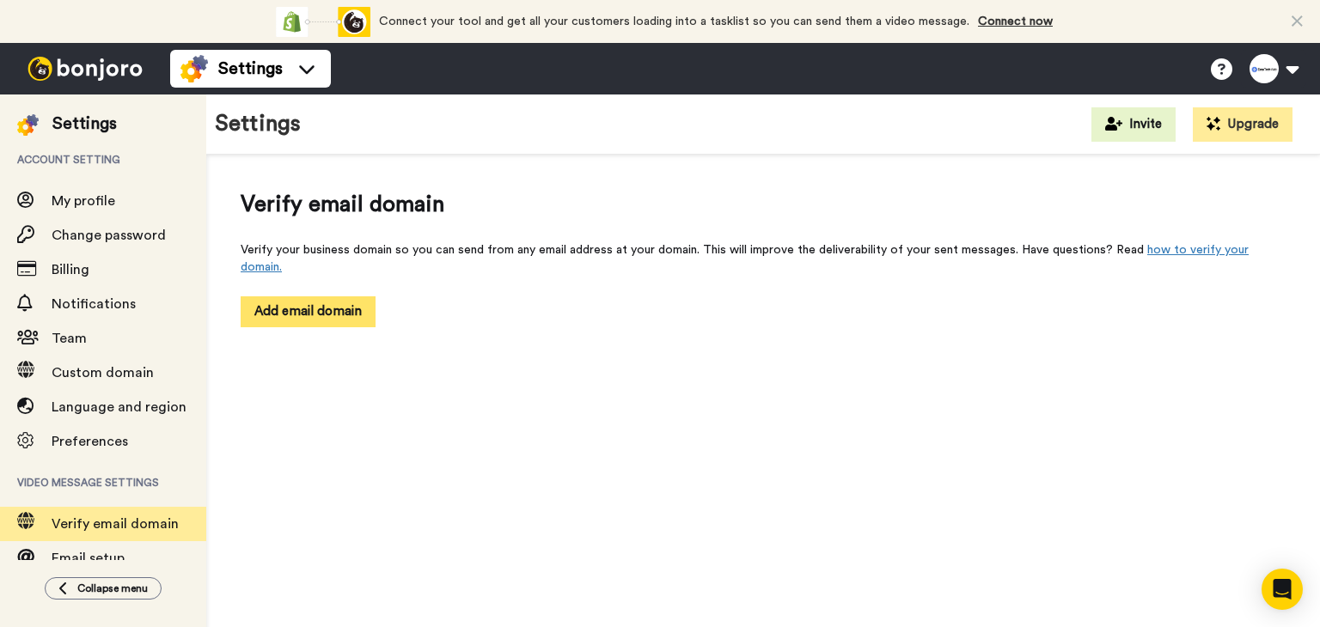
click at [293, 296] on button "Add email domain" at bounding box center [308, 311] width 135 height 30
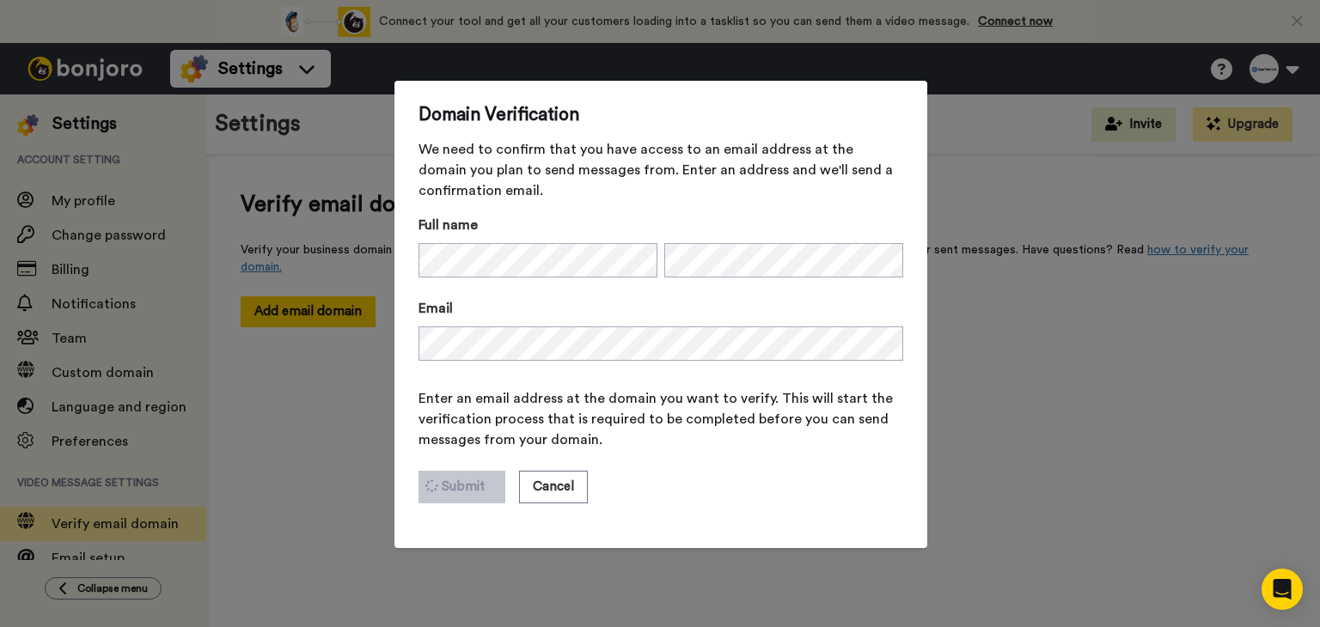
click at [643, 453] on form "Full name Email Enter an email address at the domain you want to verify. This w…" at bounding box center [660, 369] width 485 height 309
click at [444, 494] on button "Submit" at bounding box center [462, 487] width 88 height 33
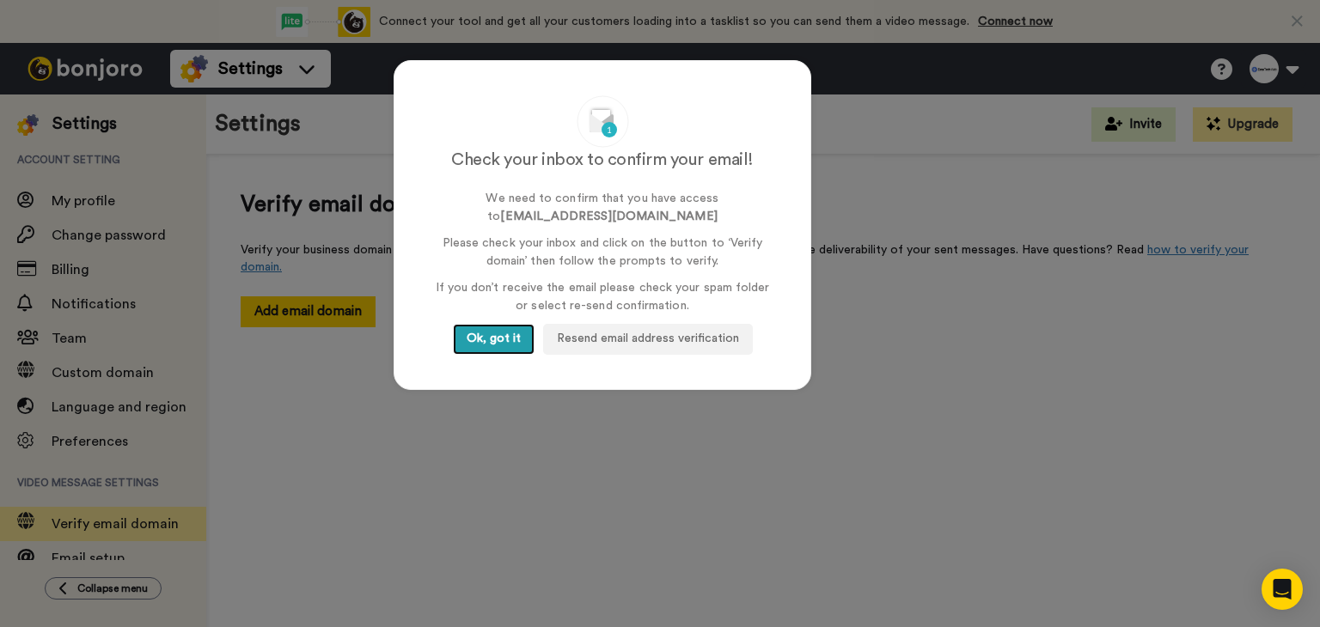
click at [478, 331] on button "Ok, got it" at bounding box center [494, 339] width 82 height 31
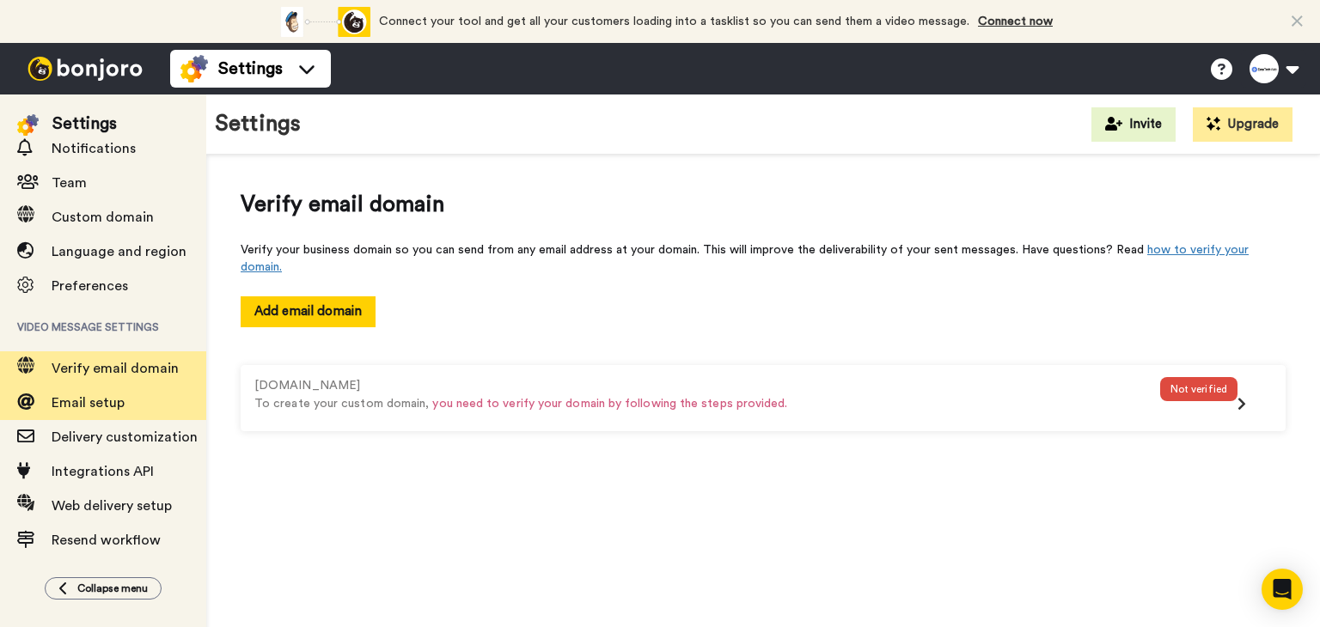
scroll to position [166, 0]
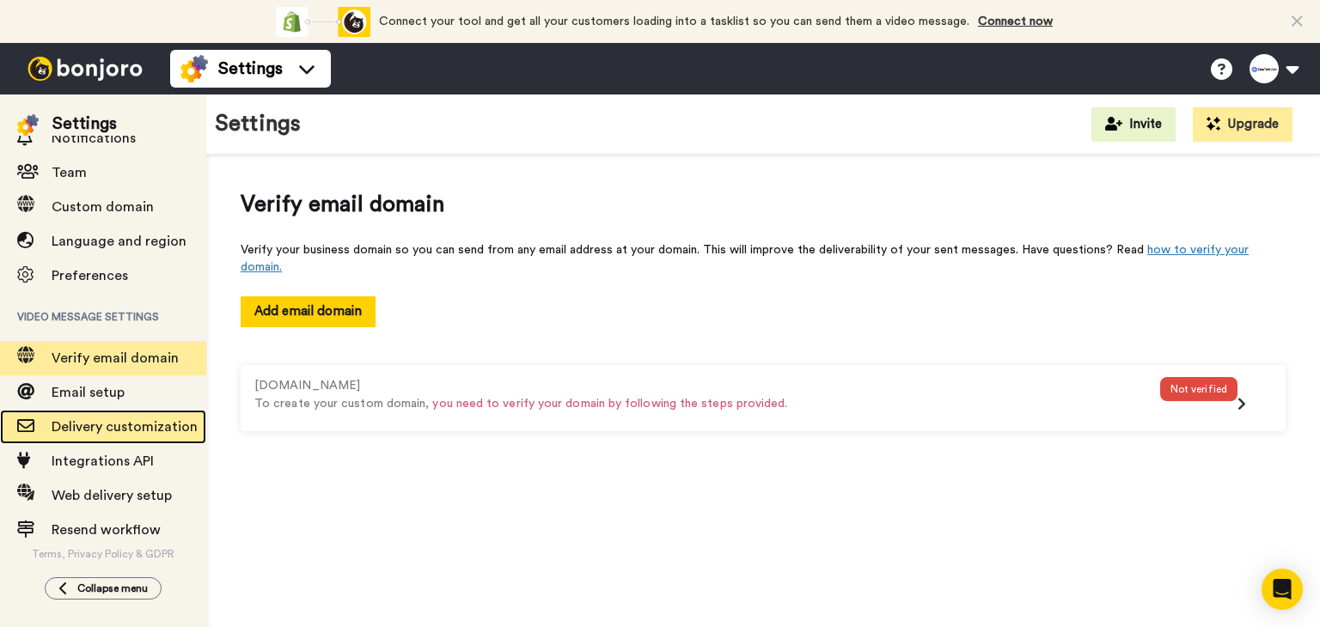
click at [146, 426] on span "Delivery customization" at bounding box center [125, 427] width 146 height 14
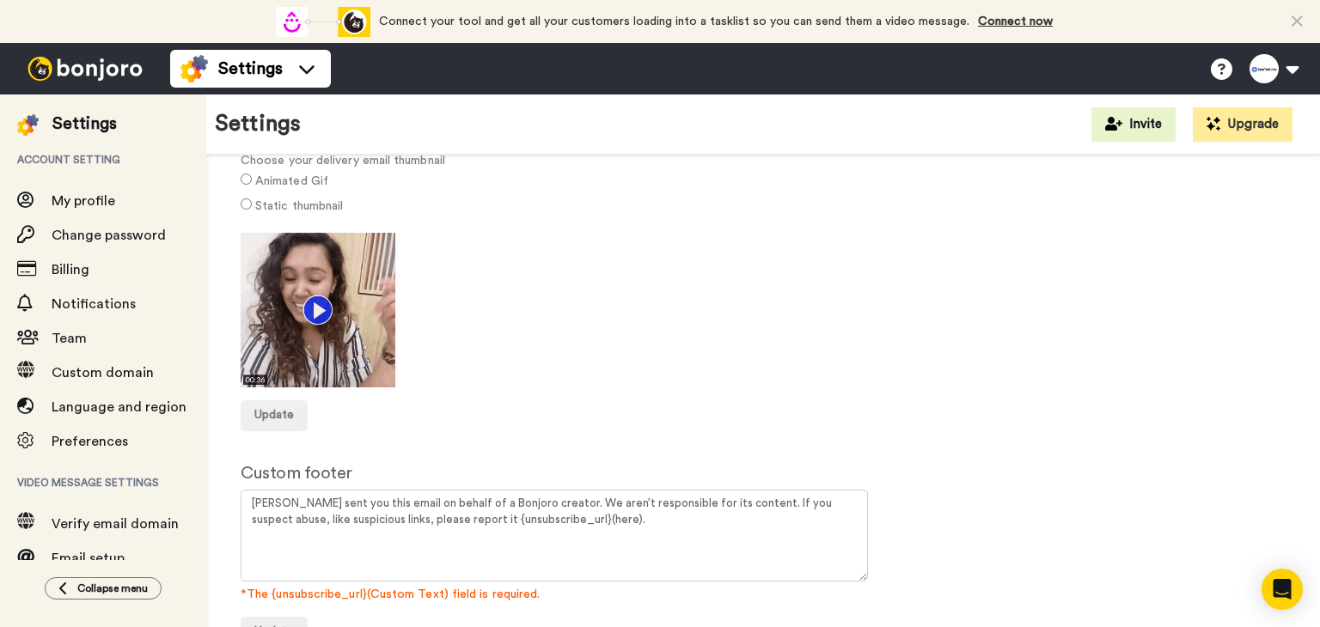
scroll to position [144, 0]
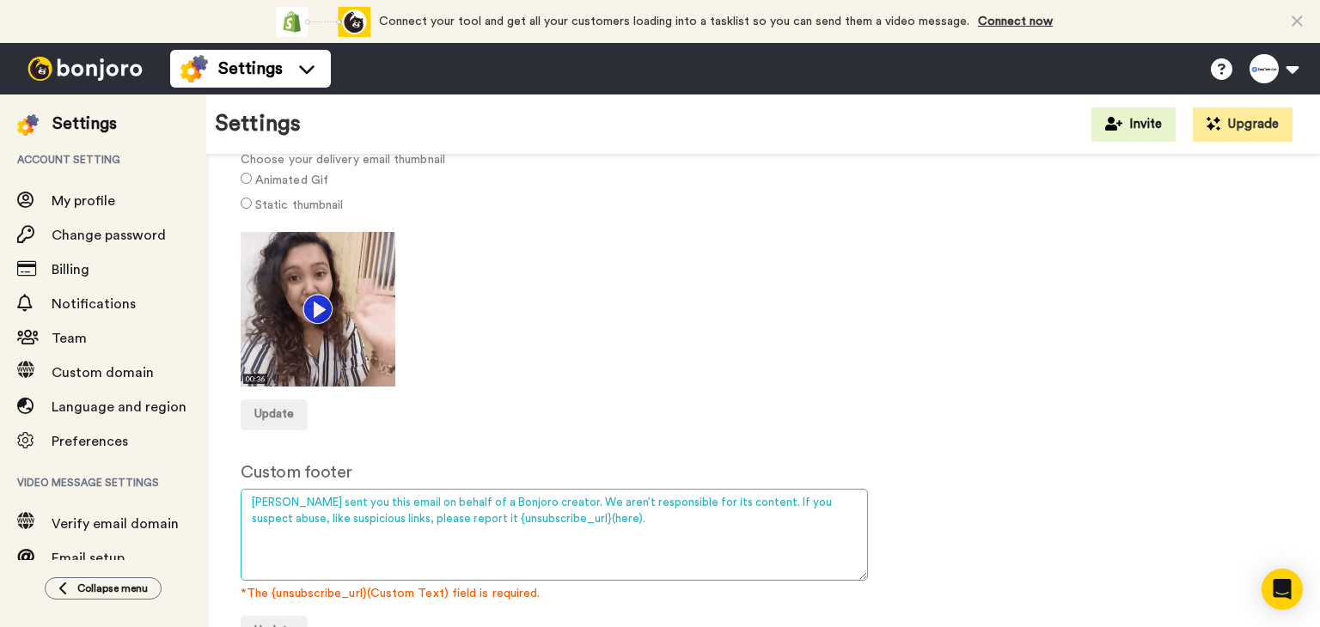
click at [252, 504] on textarea "Bonjoro sent you this email on behalf of a Bonjoro creator. We aren’t responsib…" at bounding box center [554, 535] width 627 height 92
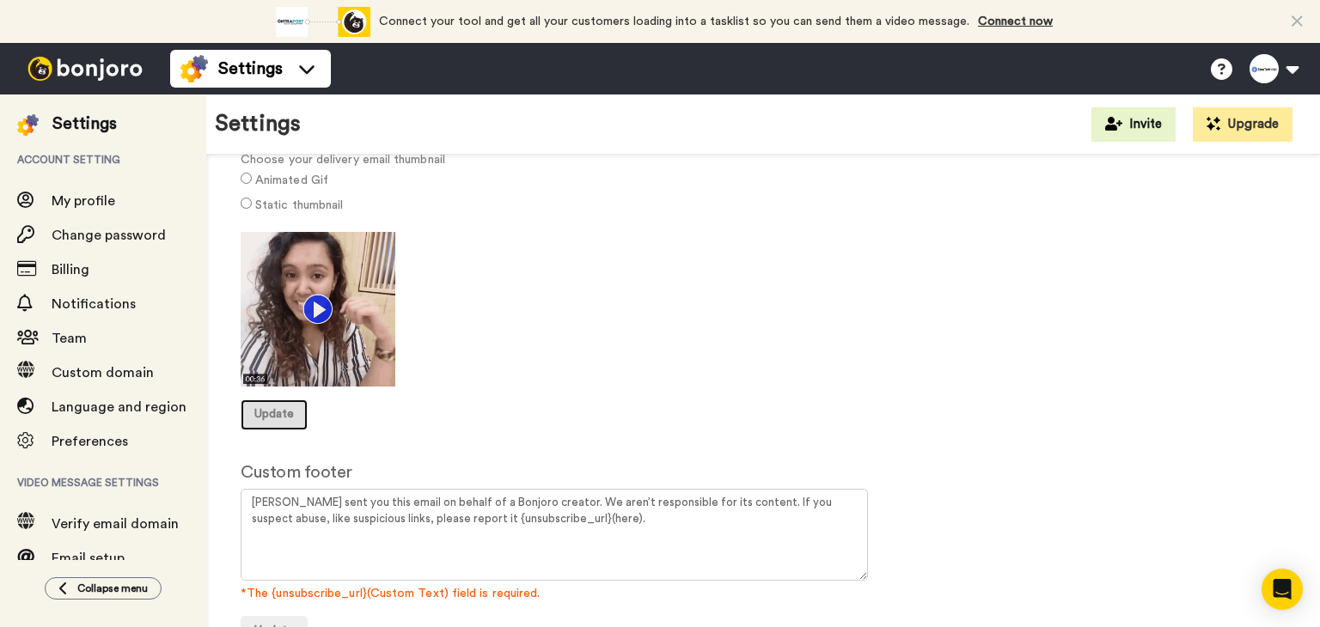
click at [282, 412] on span "Update" at bounding box center [274, 414] width 40 height 12
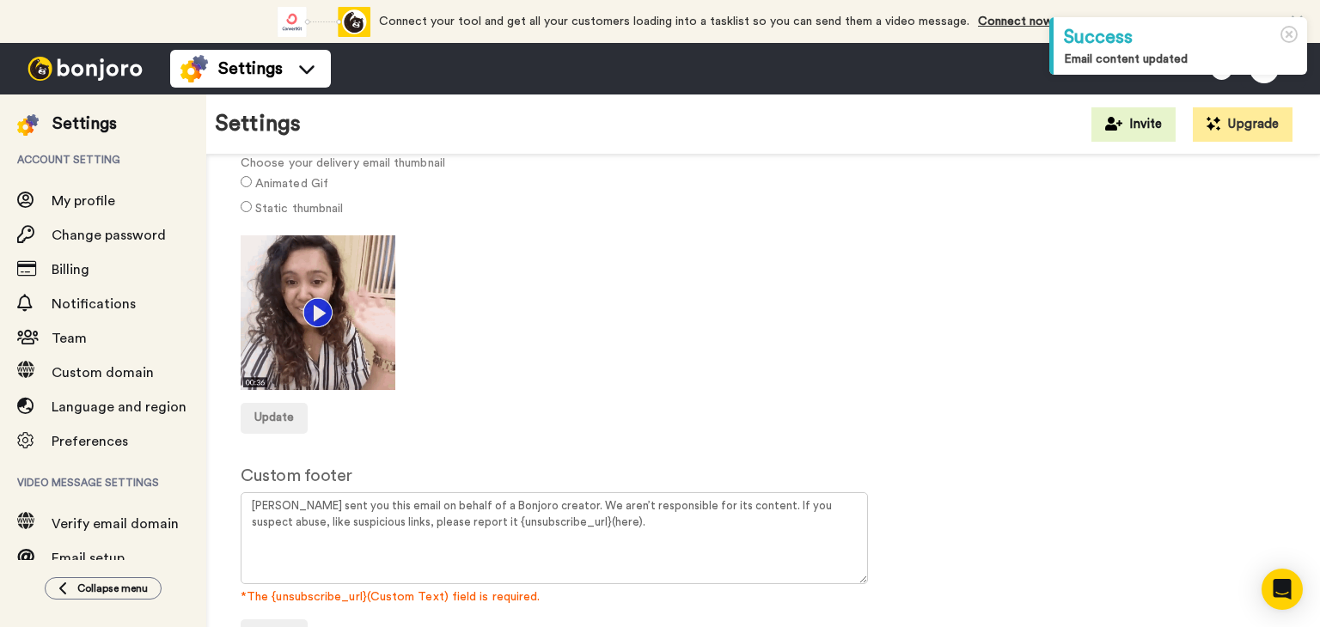
scroll to position [144, 0]
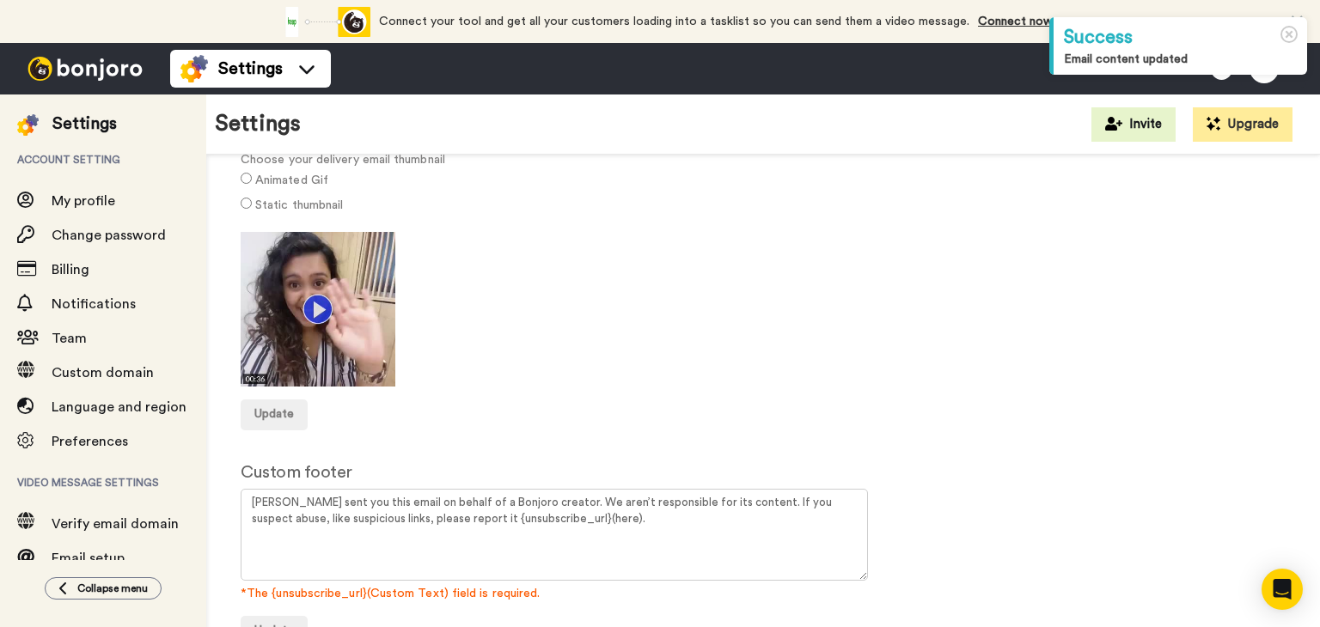
drag, startPoint x: 554, startPoint y: 305, endPoint x: 541, endPoint y: 289, distance: 20.8
click at [548, 297] on div at bounding box center [763, 309] width 1045 height 155
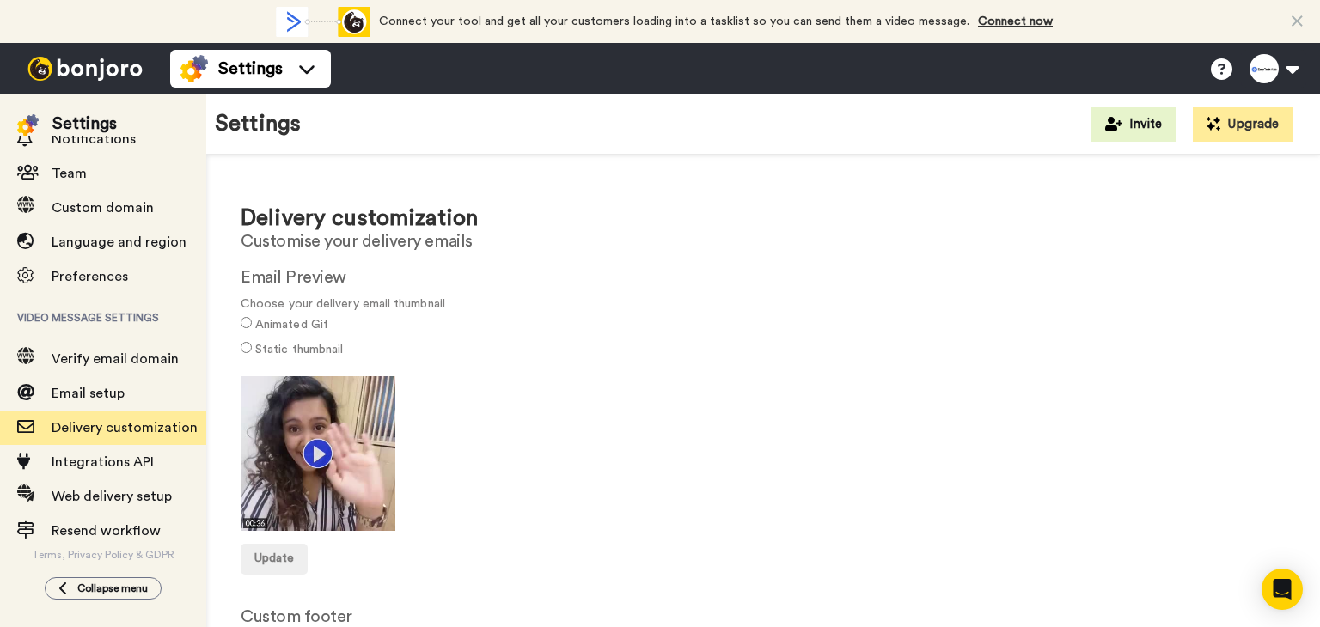
scroll to position [166, 0]
click at [127, 384] on span "Email setup" at bounding box center [129, 392] width 155 height 21
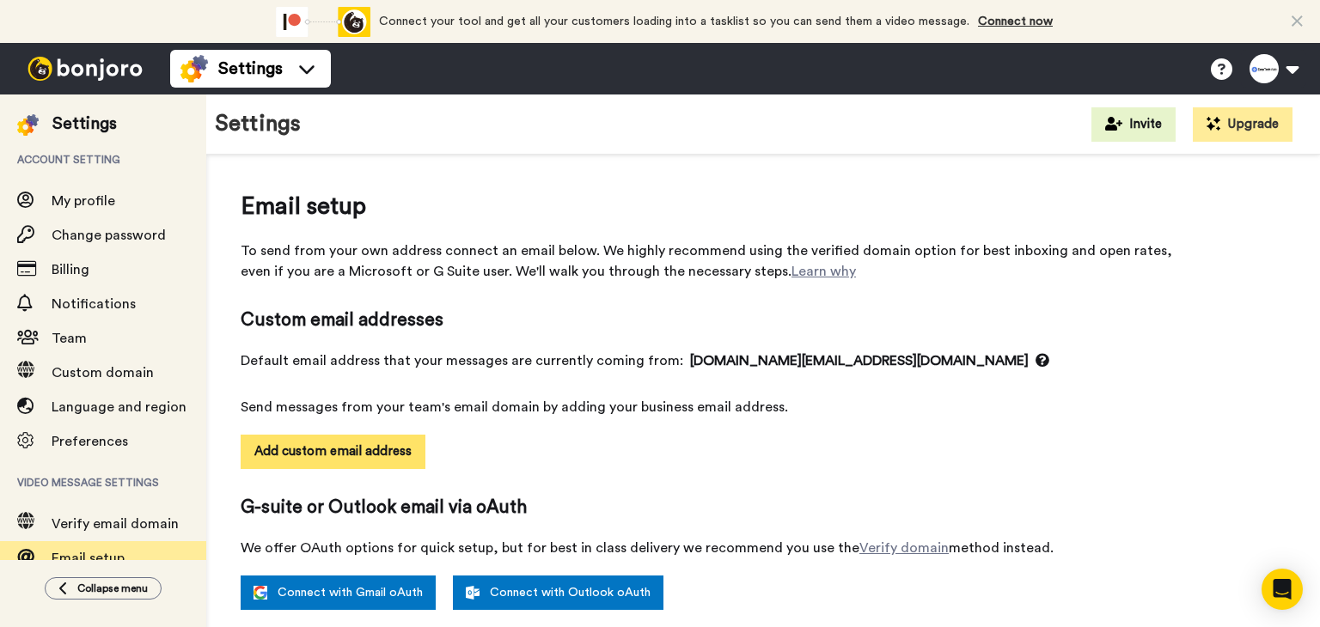
click at [371, 453] on button "Add custom email address" at bounding box center [333, 452] width 185 height 34
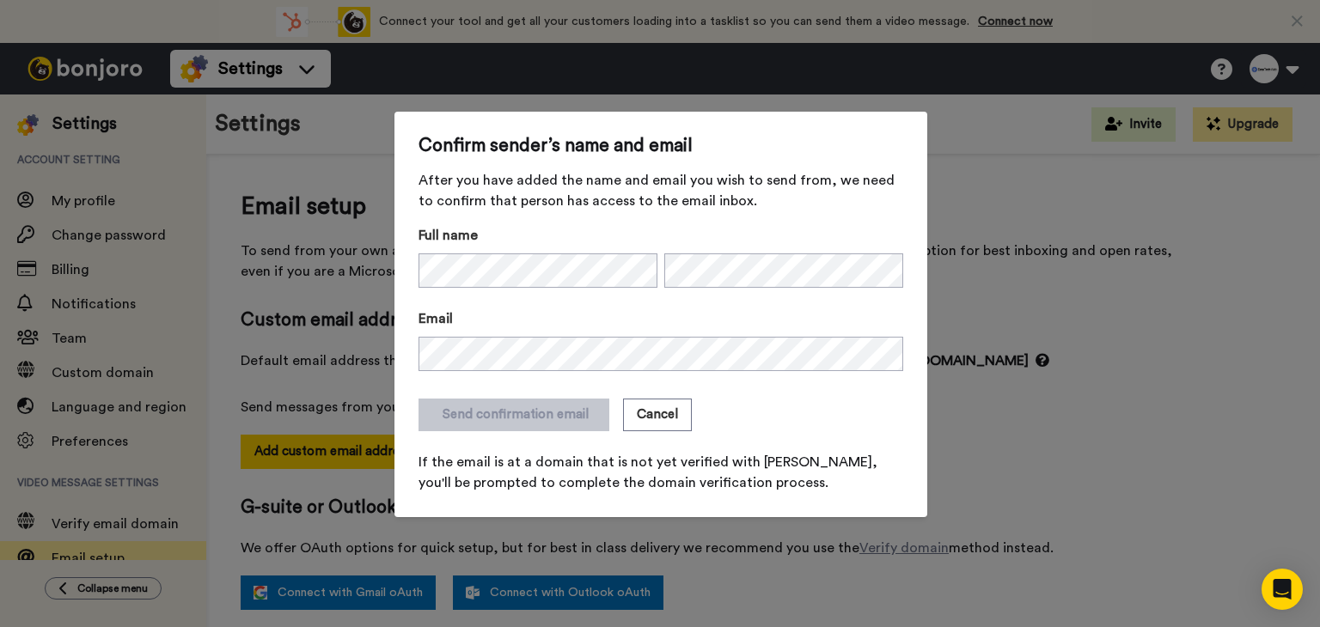
click at [1076, 354] on div "Confirm sender’s name and email After you have added the name and email you wis…" at bounding box center [660, 313] width 1320 height 627
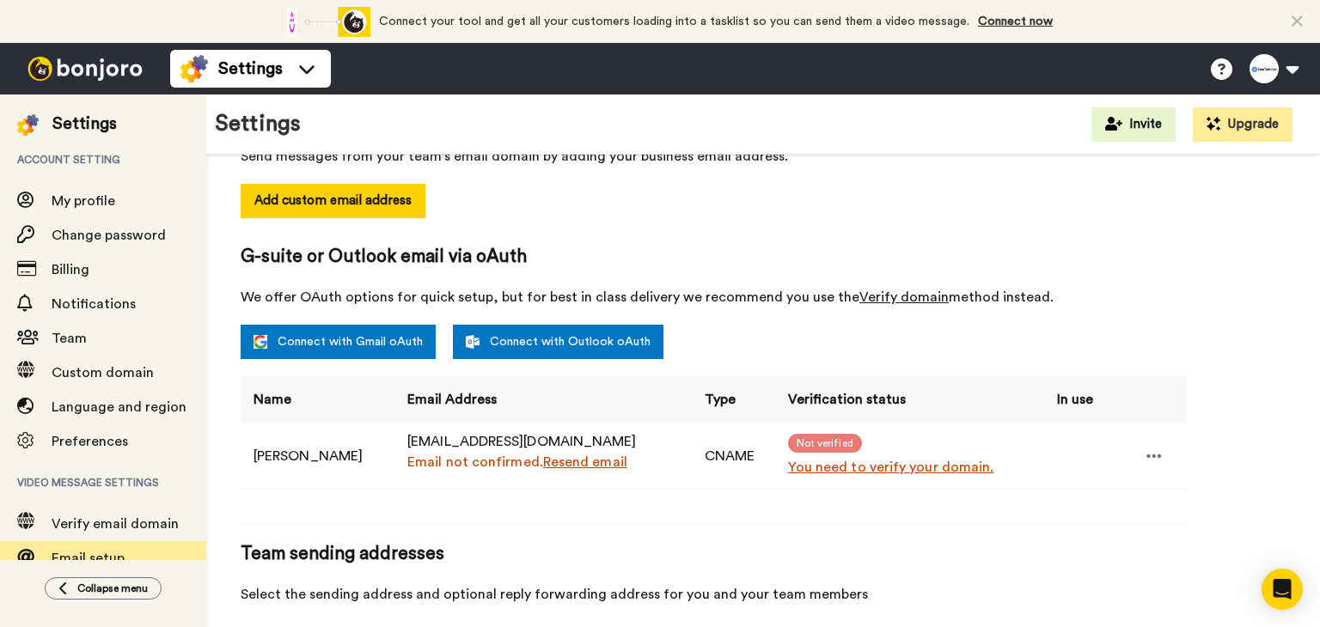
scroll to position [258, 0]
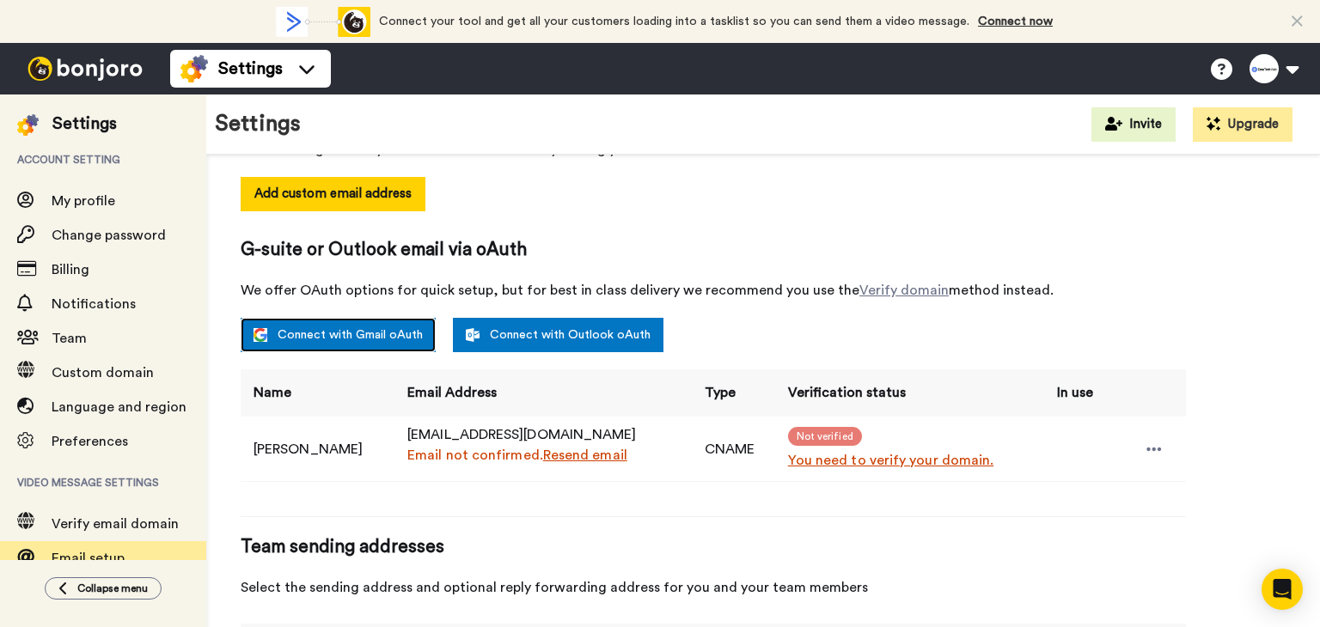
click at [327, 334] on link "Connect with Gmail oAuth" at bounding box center [338, 335] width 195 height 34
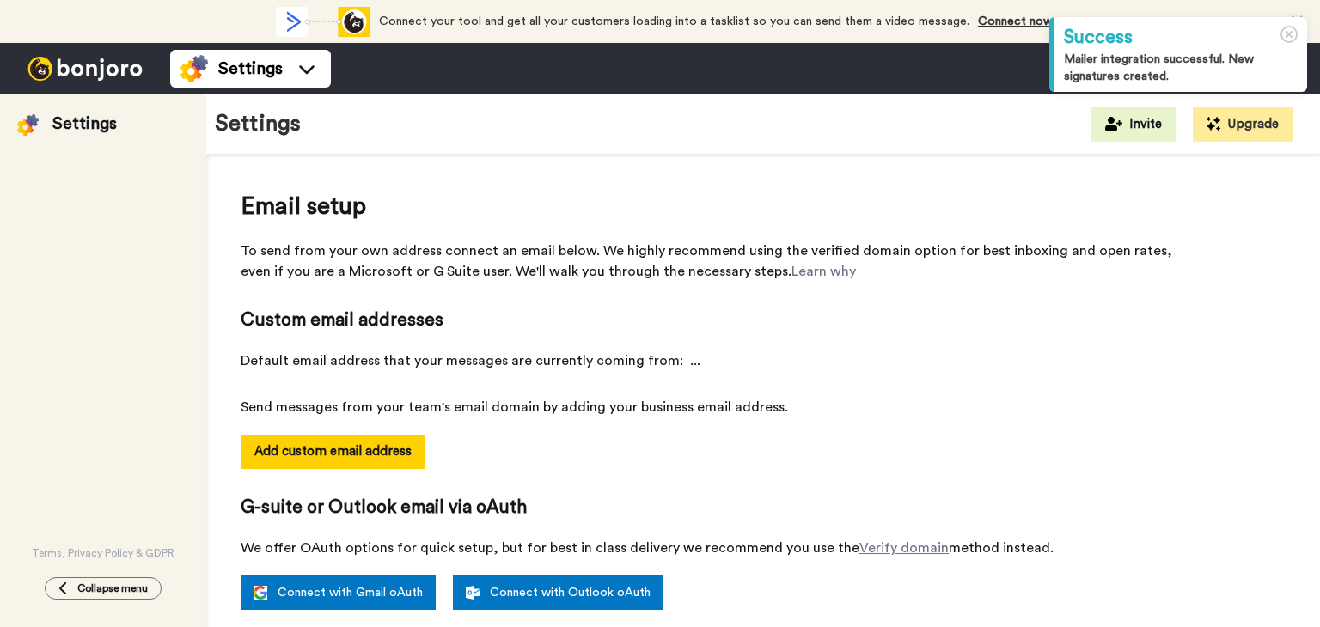
select select "164273"
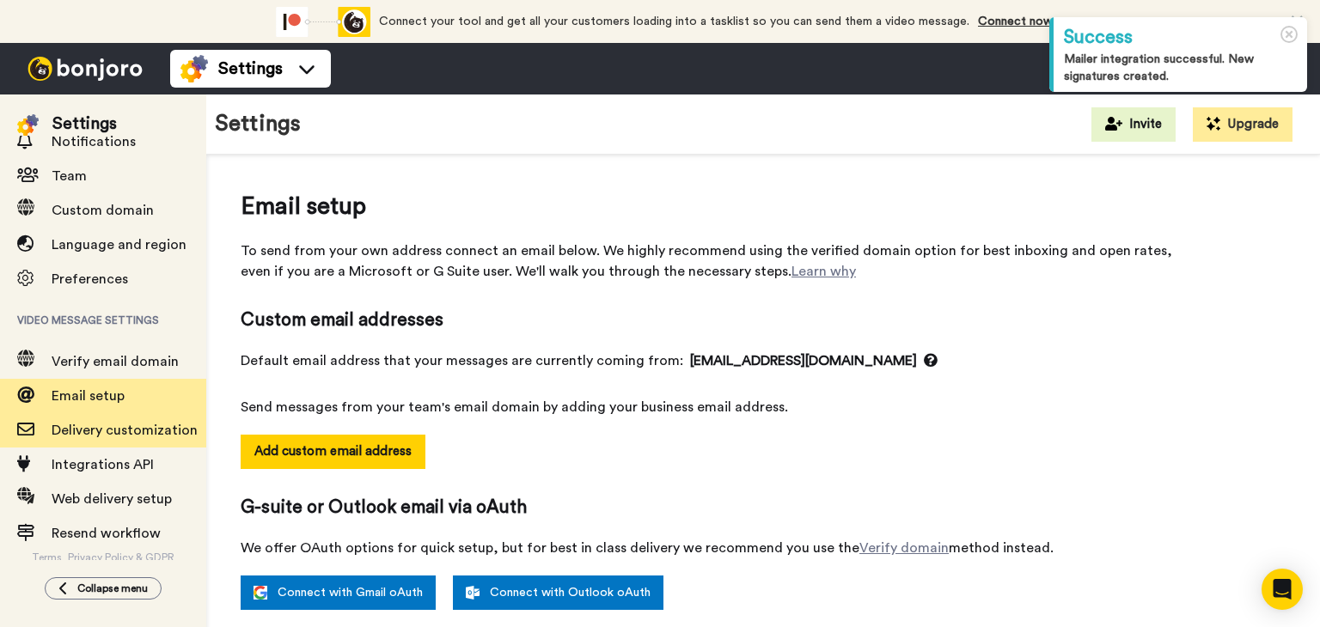
scroll to position [166, 0]
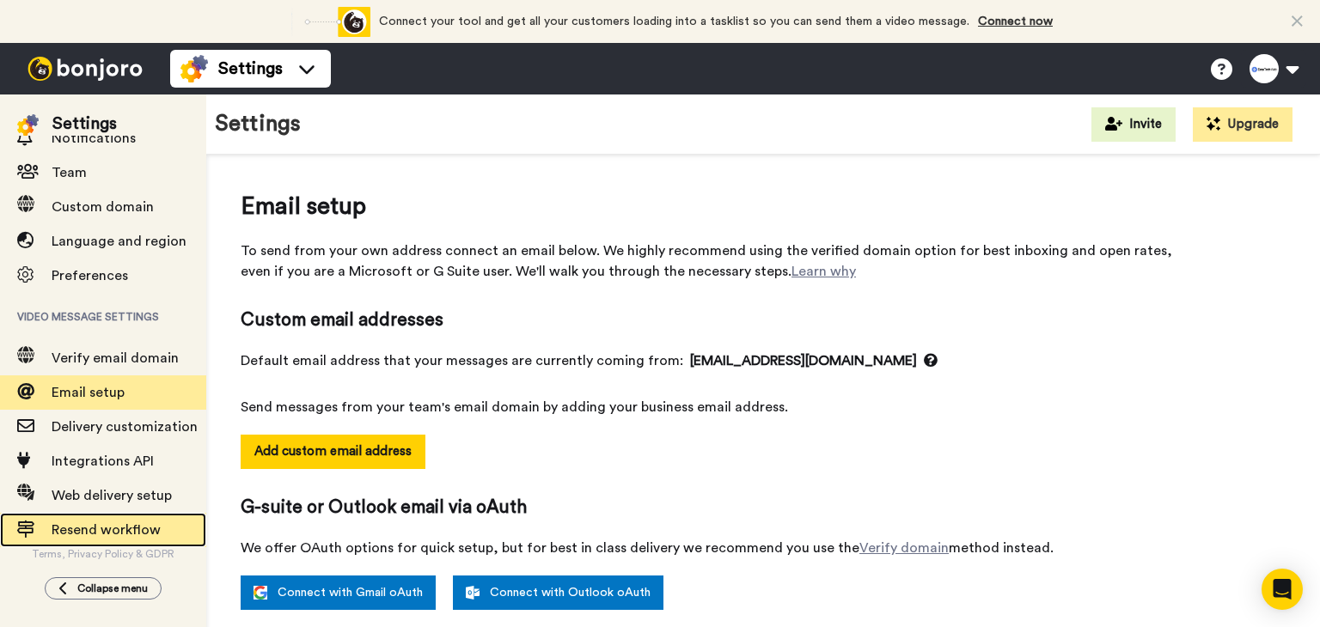
click at [153, 527] on span "Resend workflow" at bounding box center [106, 530] width 109 height 14
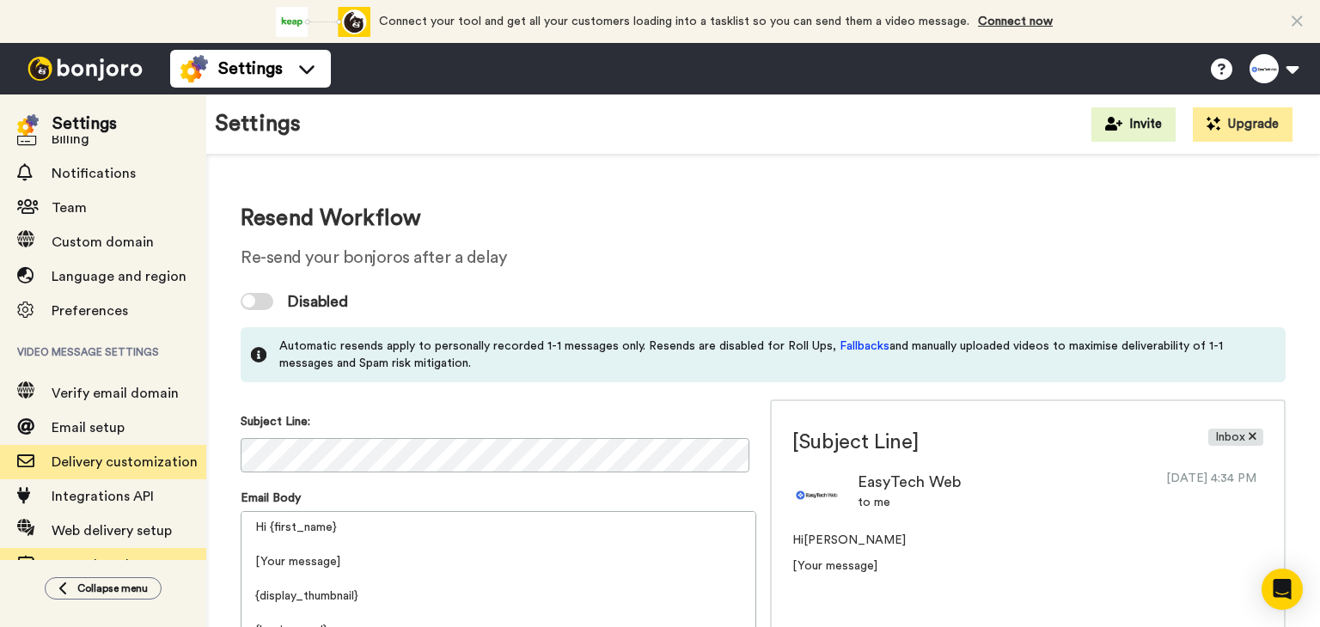
scroll to position [166, 0]
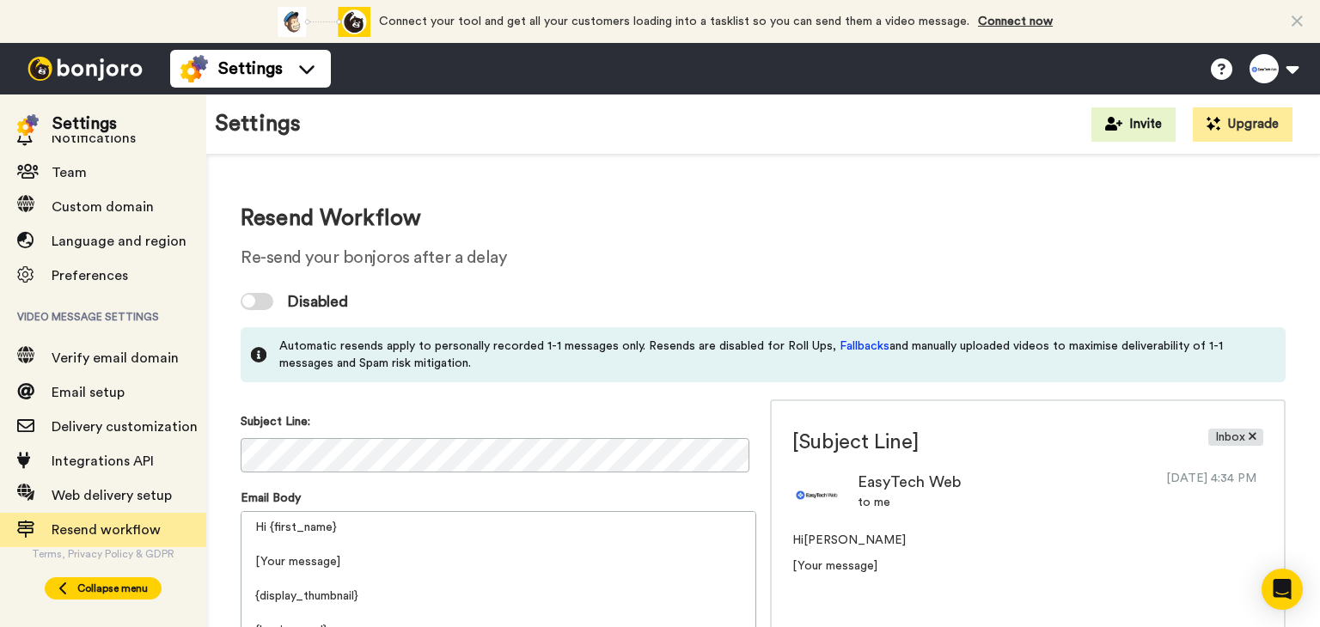
click at [118, 586] on span "Collapse menu" at bounding box center [112, 589] width 70 height 14
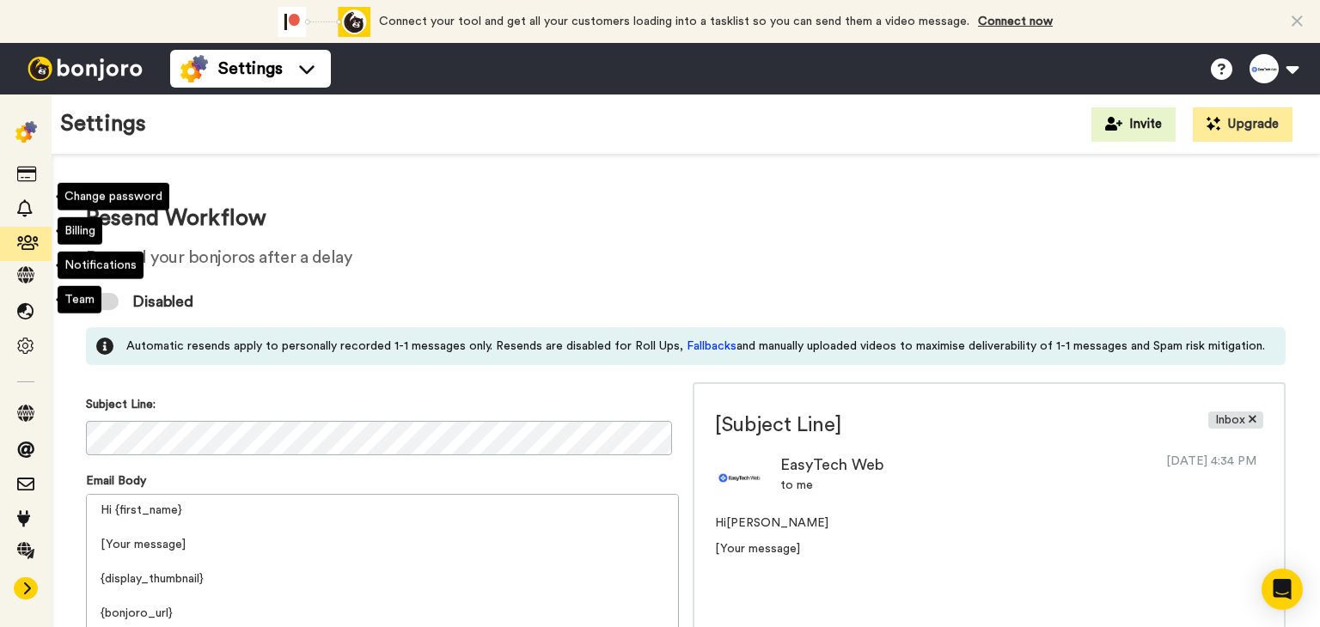
scroll to position [0, 0]
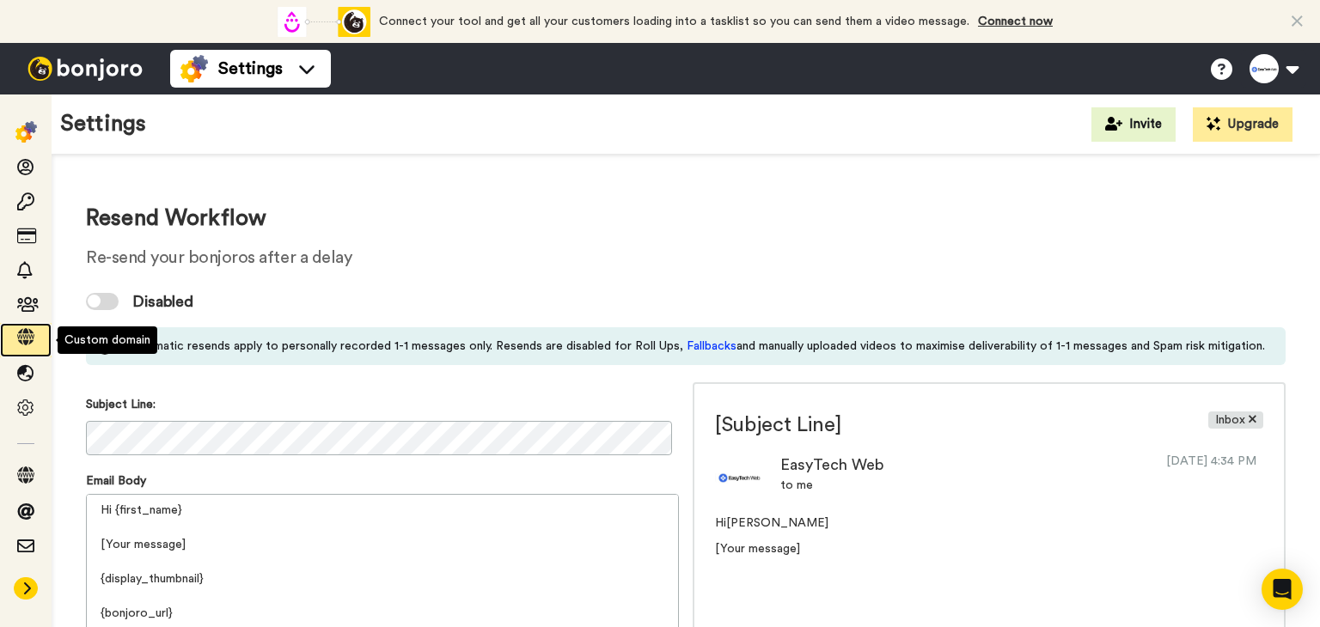
click at [24, 340] on icon at bounding box center [25, 336] width 17 height 17
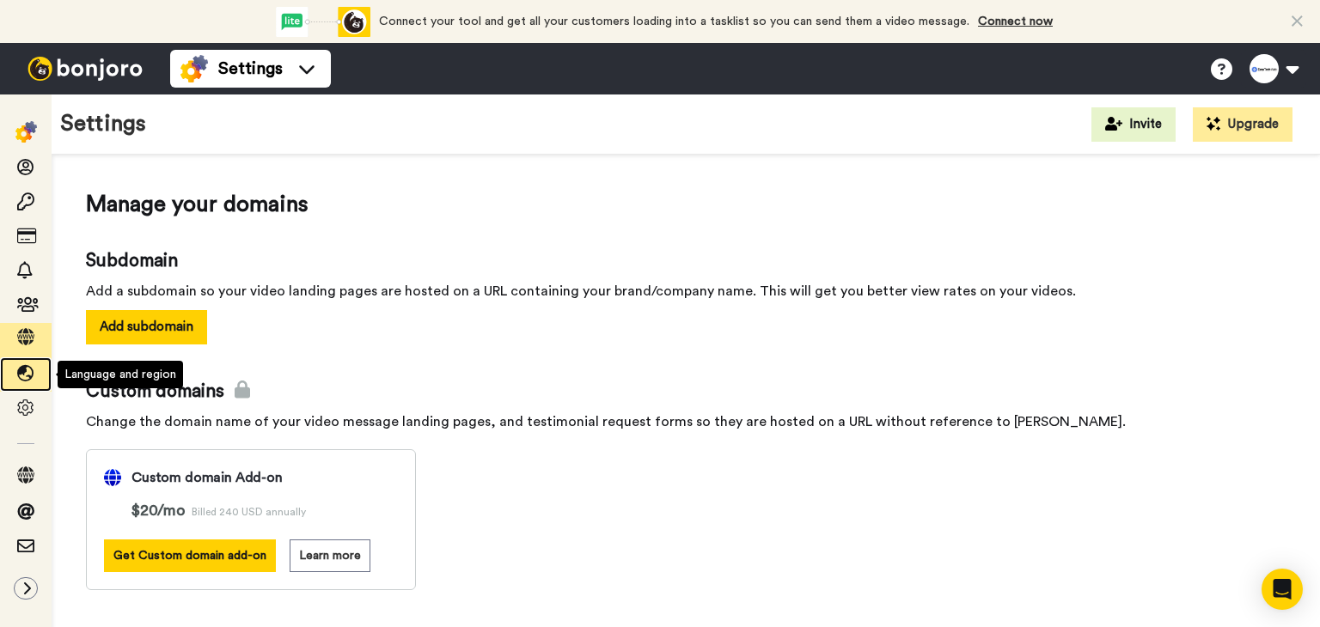
click at [26, 372] on icon at bounding box center [25, 373] width 17 height 17
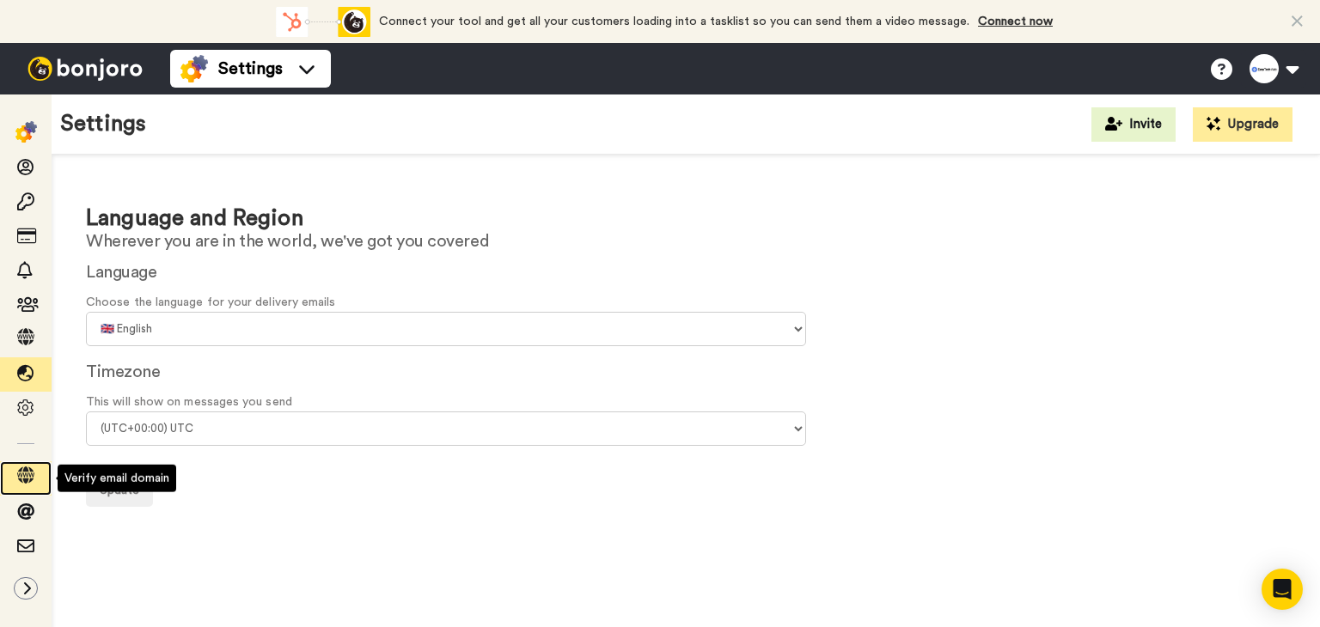
click at [25, 475] on icon at bounding box center [25, 474] width 17 height 17
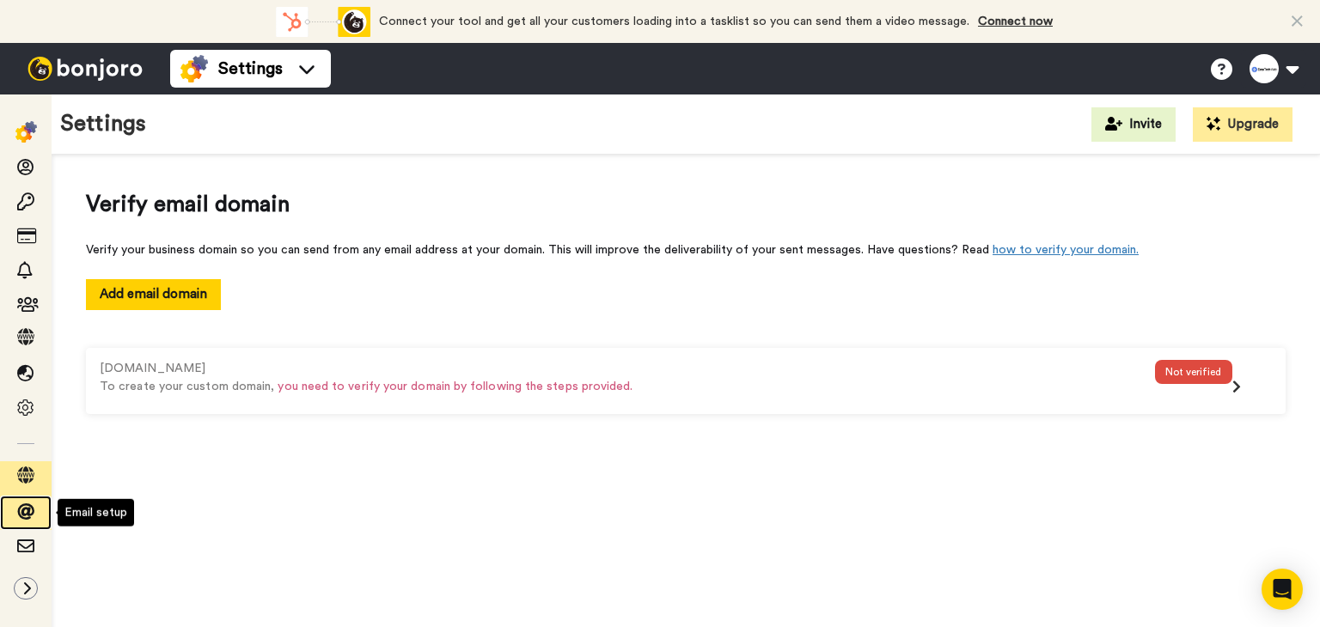
click at [34, 509] on span at bounding box center [26, 512] width 52 height 17
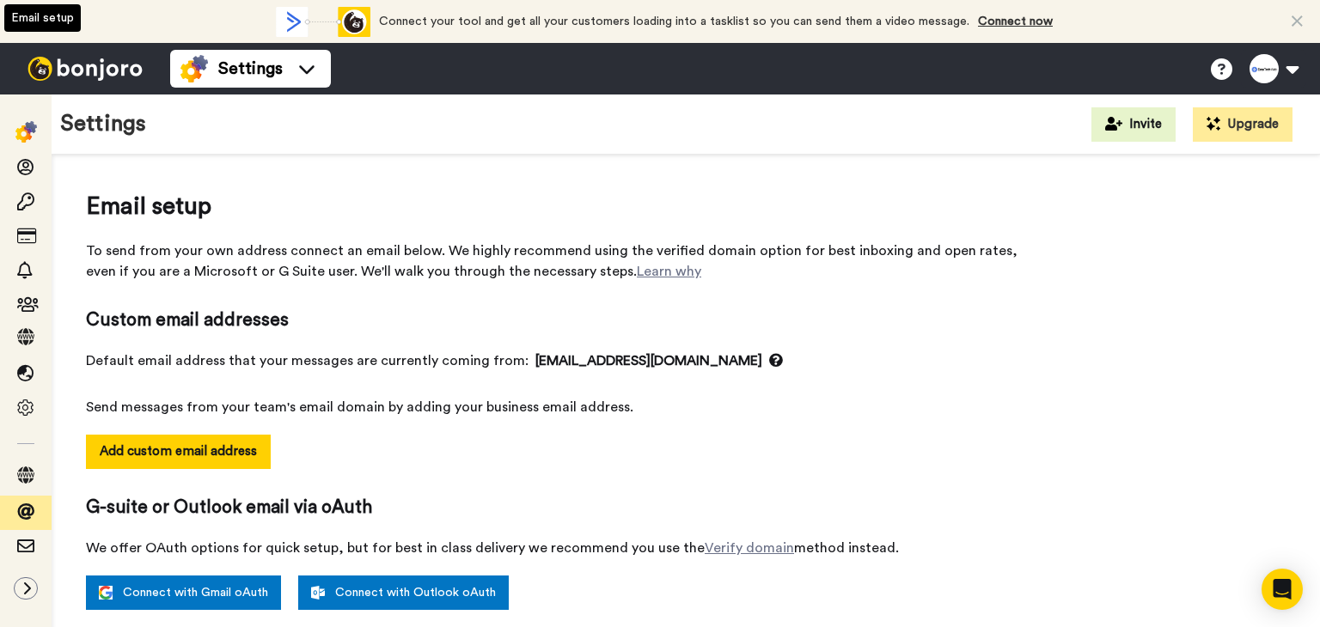
select select "164273"
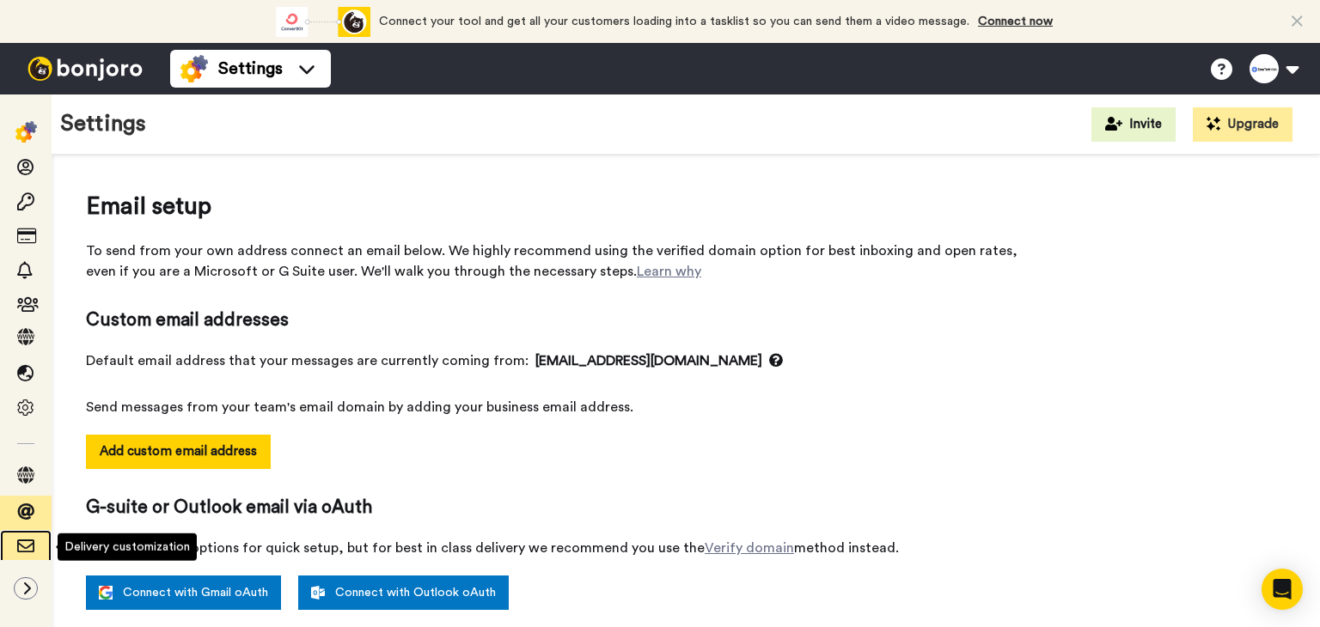
click at [28, 545] on icon at bounding box center [25, 546] width 17 height 17
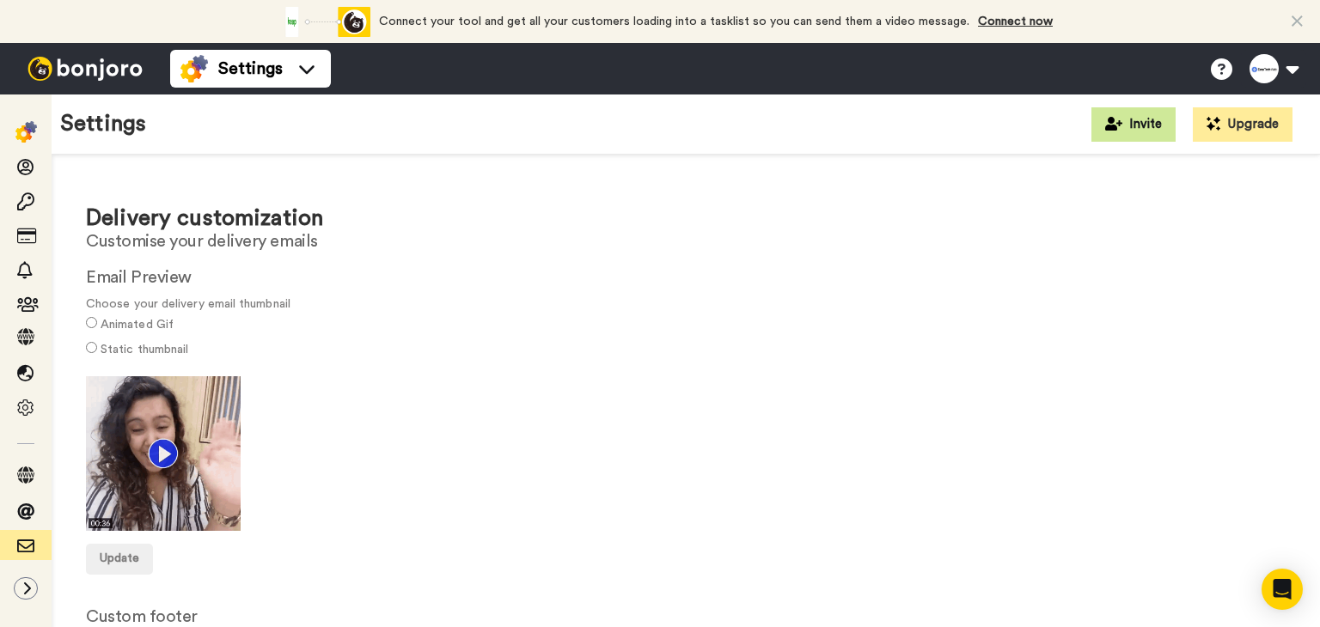
click at [1120, 125] on icon at bounding box center [1113, 124] width 17 height 14
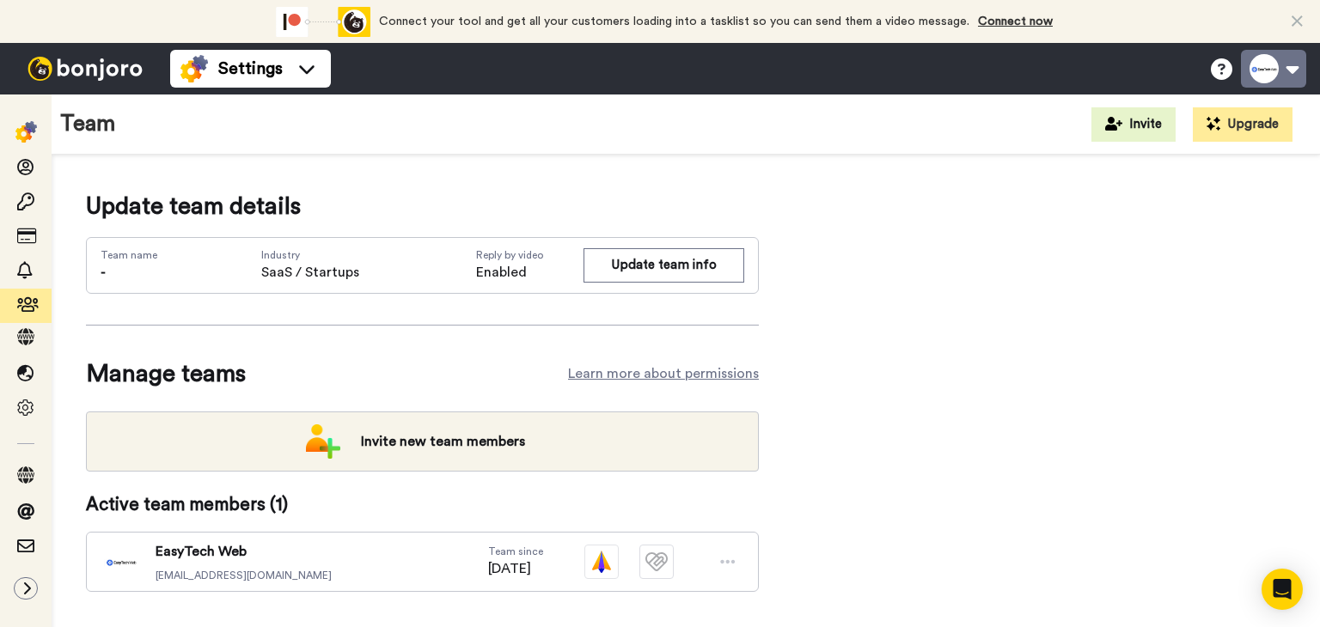
click at [1301, 72] on button at bounding box center [1273, 69] width 65 height 38
drag, startPoint x: 983, startPoint y: 278, endPoint x: 993, endPoint y: 271, distance: 12.9
click at [993, 271] on div "Update team details Team name - Industry SaaS / Startups Reply by video Enabled…" at bounding box center [685, 418] width 1199 height 458
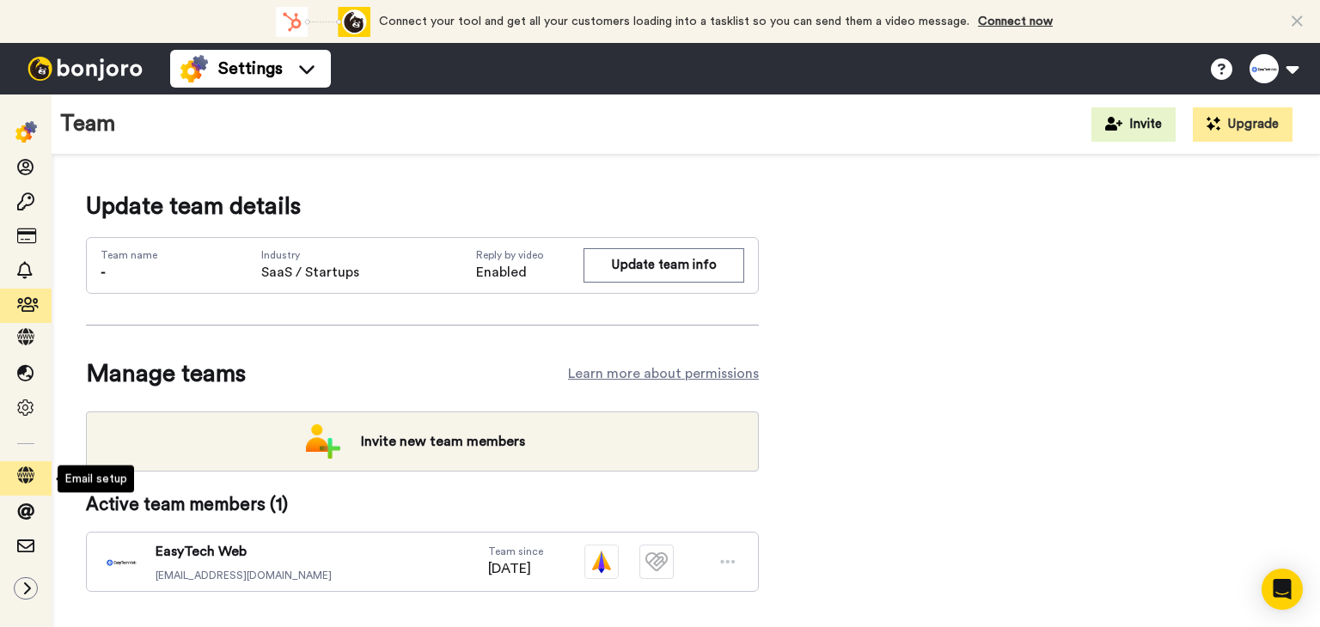
scroll to position [162, 0]
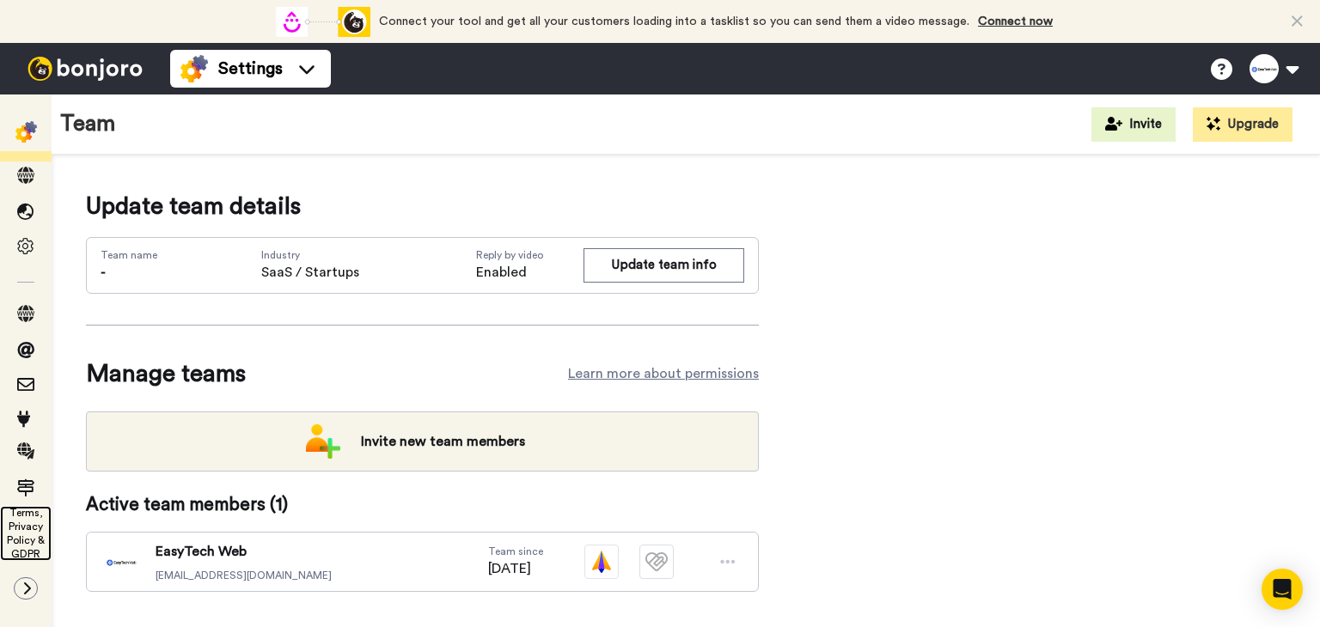
click at [27, 527] on link "Terms, Privacy Policy & GDPR" at bounding box center [26, 533] width 52 height 55
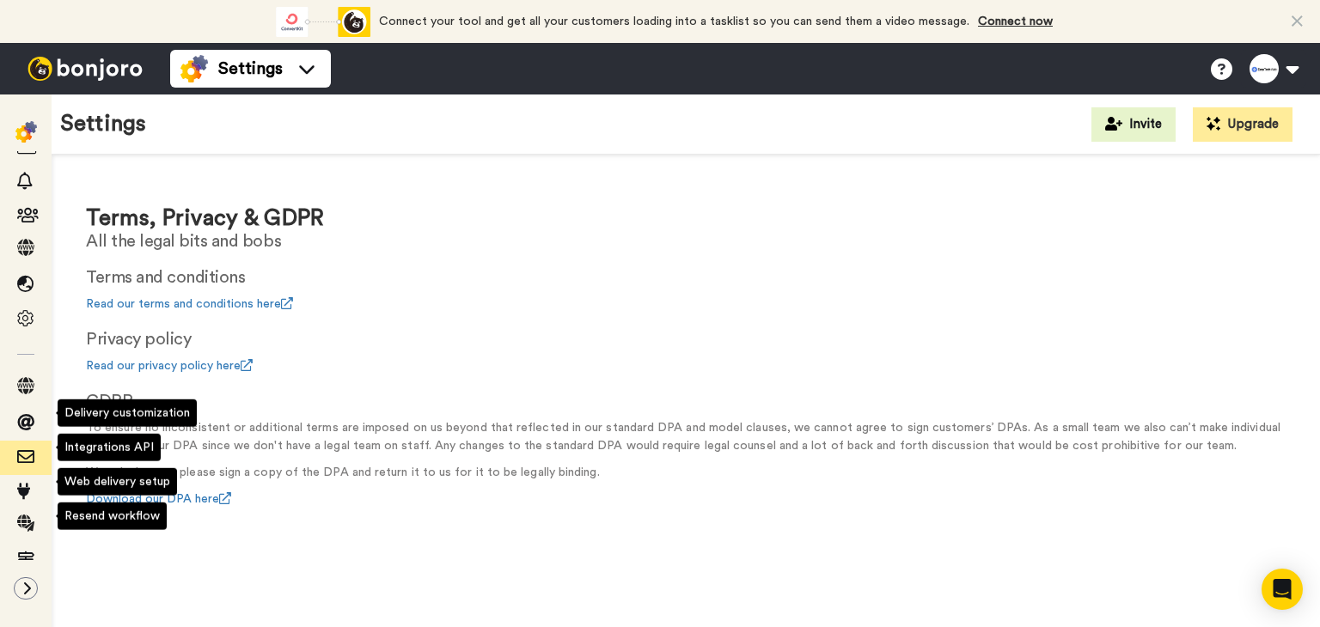
scroll to position [162, 0]
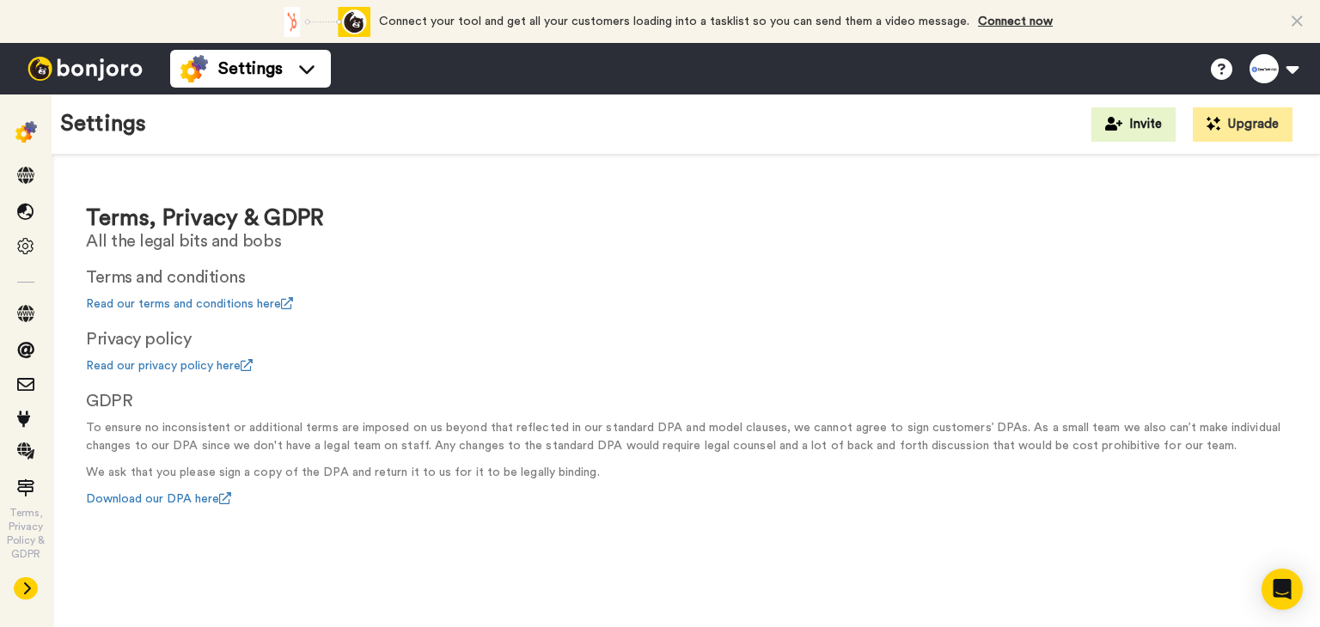
click at [22, 594] on icon at bounding box center [26, 589] width 10 height 14
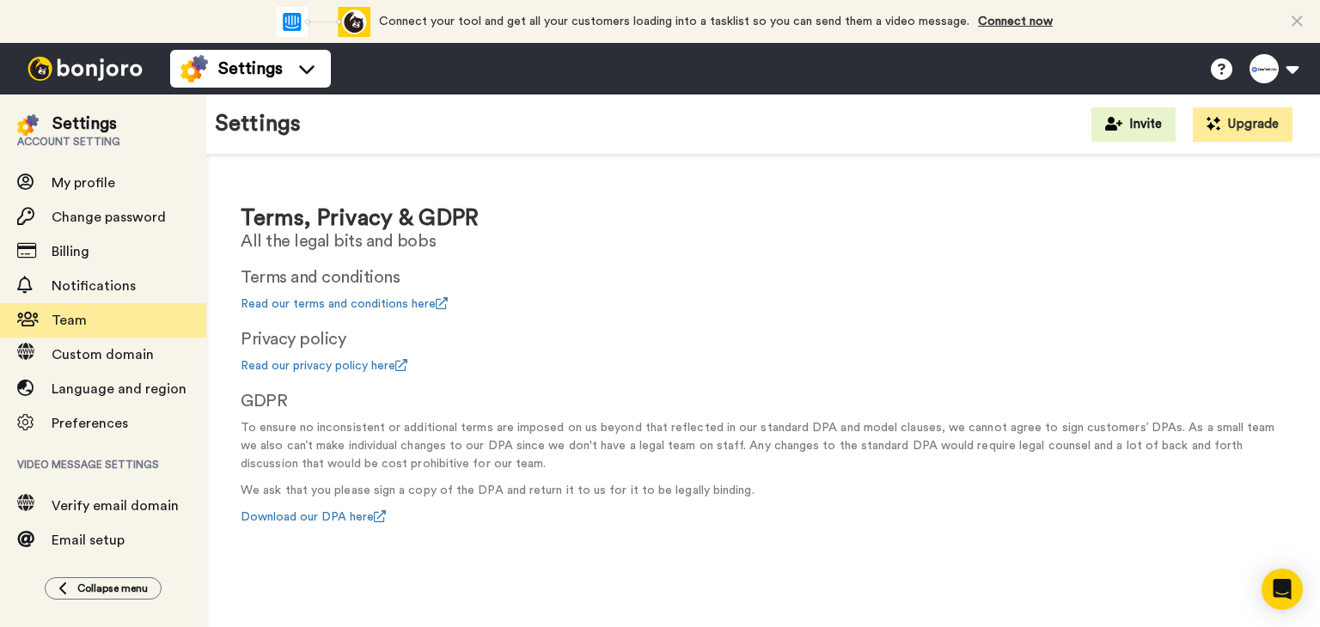
scroll to position [0, 0]
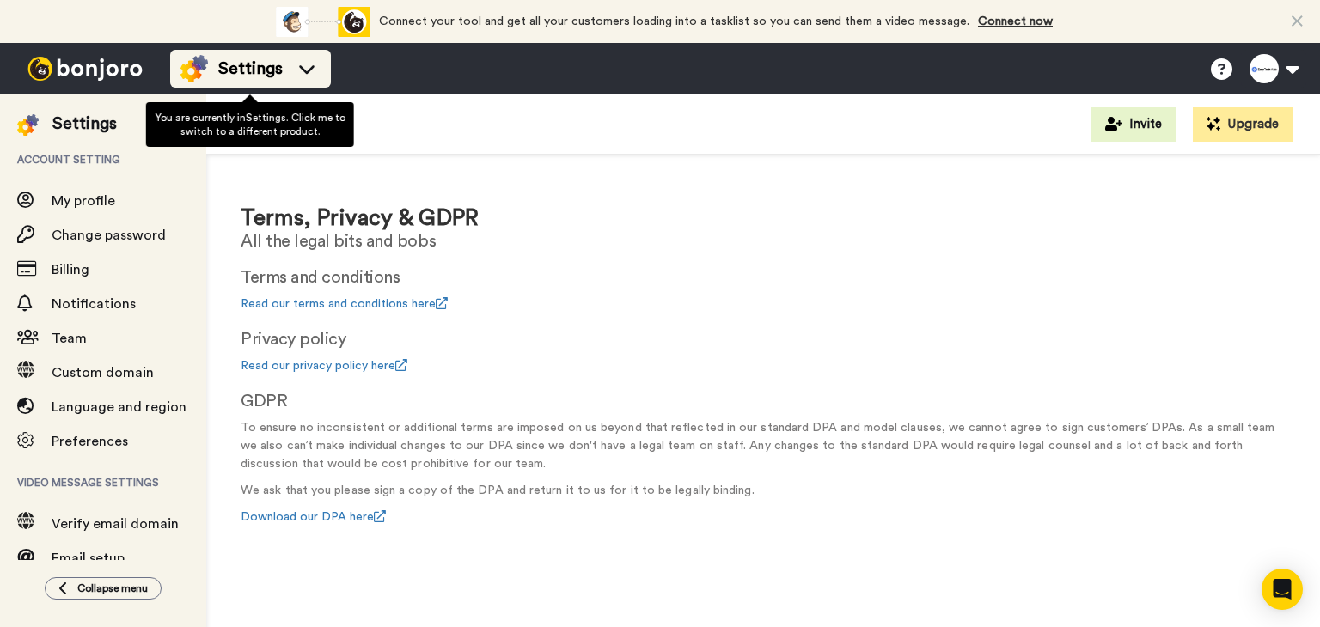
click at [259, 63] on span "Settings" at bounding box center [250, 69] width 64 height 24
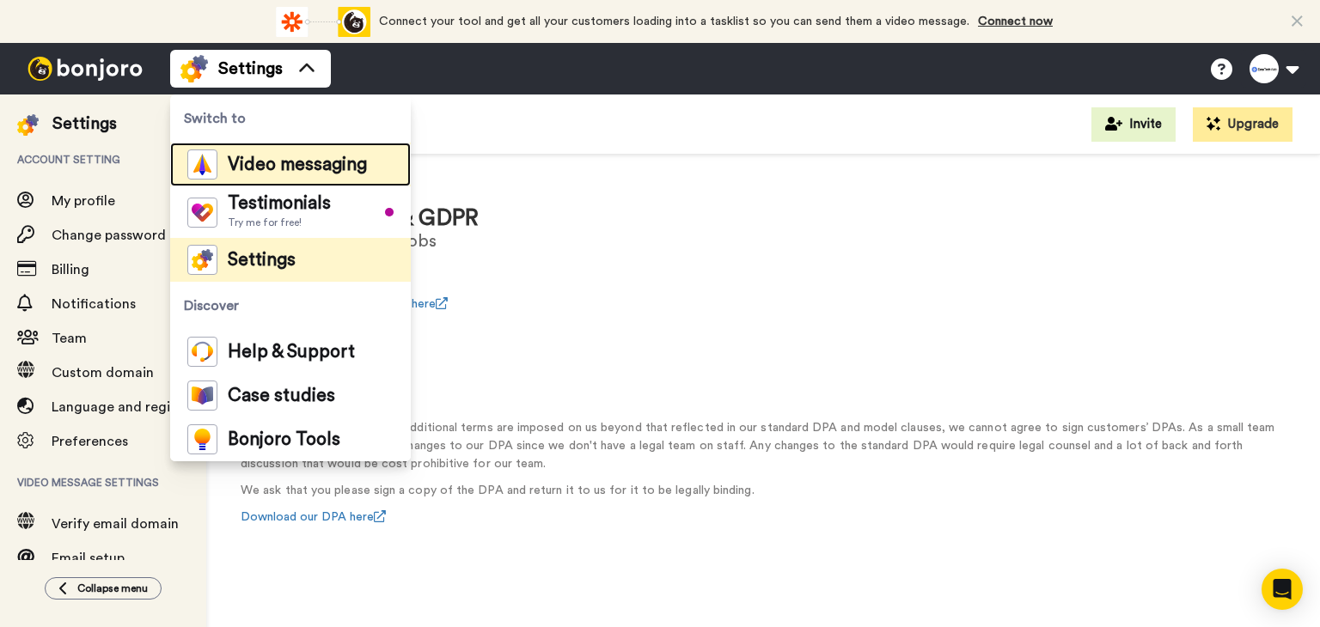
click at [316, 159] on span "Video messaging" at bounding box center [297, 164] width 139 height 17
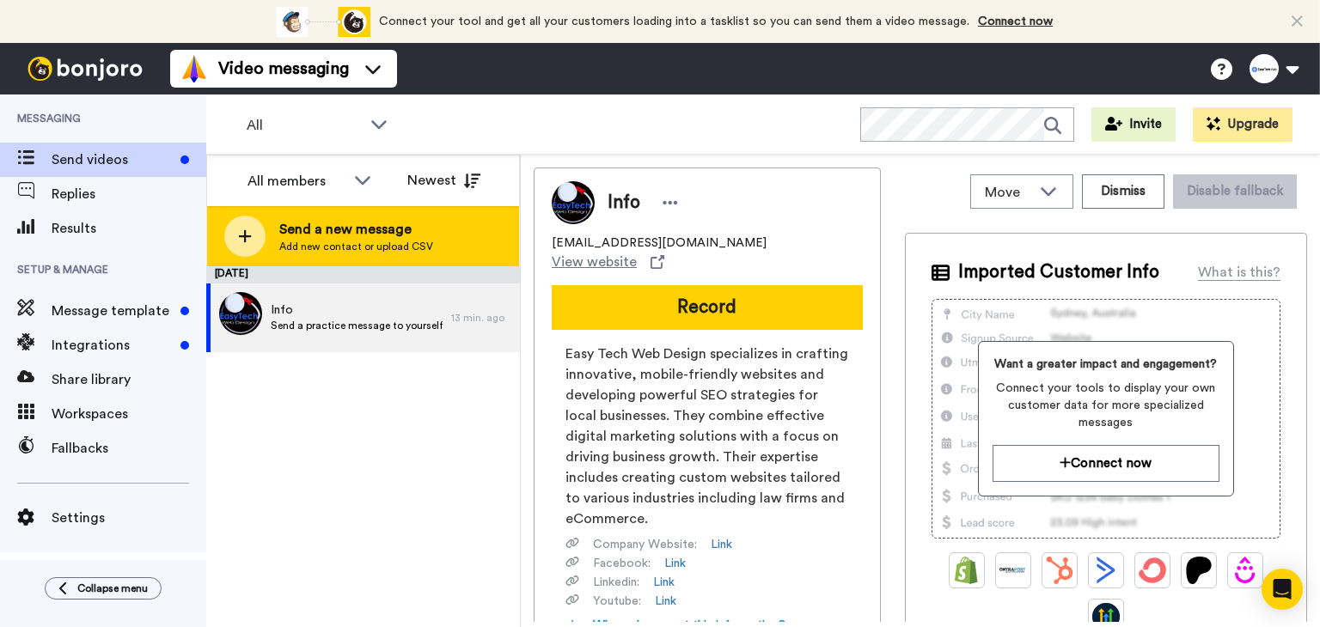
click at [320, 229] on span "Send a new message" at bounding box center [356, 229] width 154 height 21
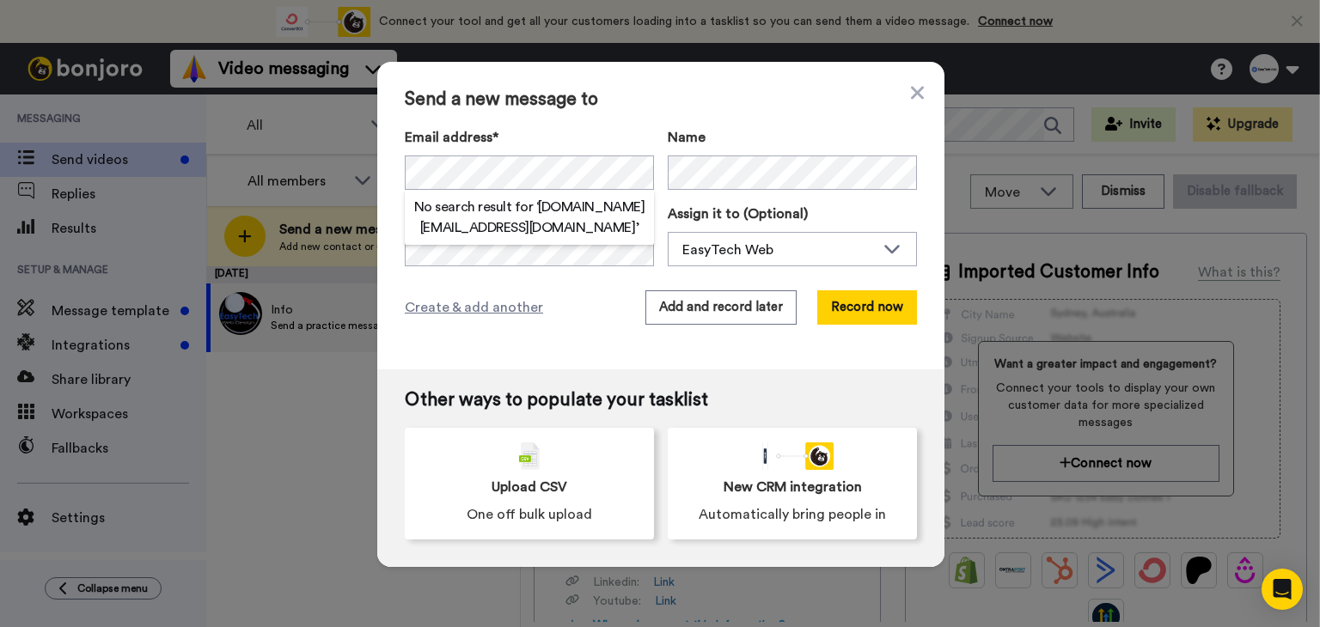
click at [605, 206] on h2 "No search result for ‘ cpay.mw@gmail.com ’" at bounding box center [529, 217] width 249 height 41
click at [579, 208] on h2 "No search result for ‘ cpay.mw@gmail.com ’" at bounding box center [529, 217] width 249 height 41
click at [649, 128] on div "Email address* No search result for ‘ cpay.mw@gmail.com ’ Name" at bounding box center [661, 158] width 512 height 63
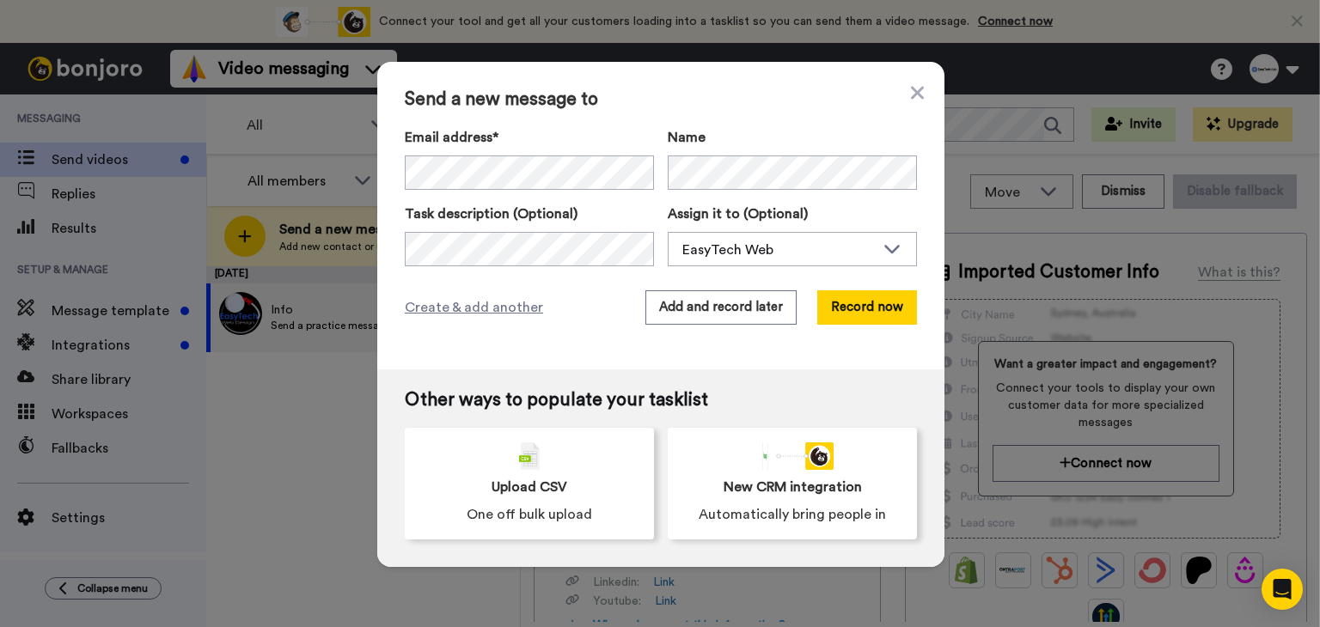
click at [576, 298] on div "Create & add another Add and record later Record now" at bounding box center [661, 307] width 512 height 34
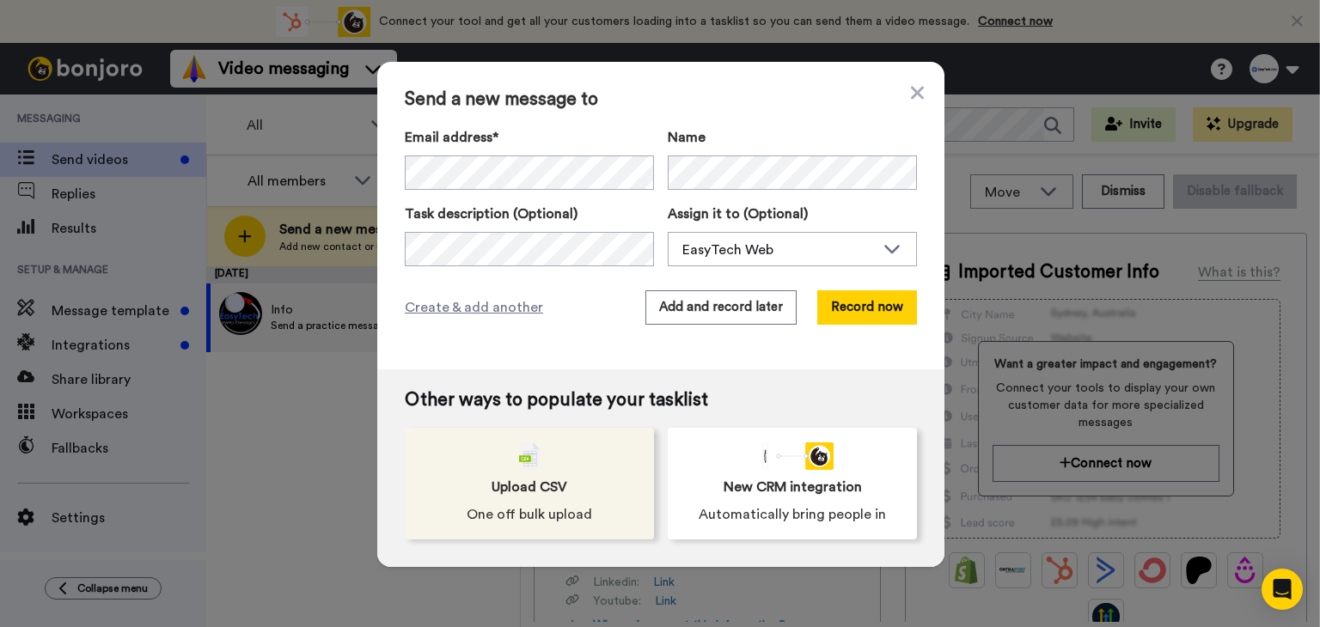
click at [558, 481] on span "Upload CSV" at bounding box center [529, 487] width 76 height 21
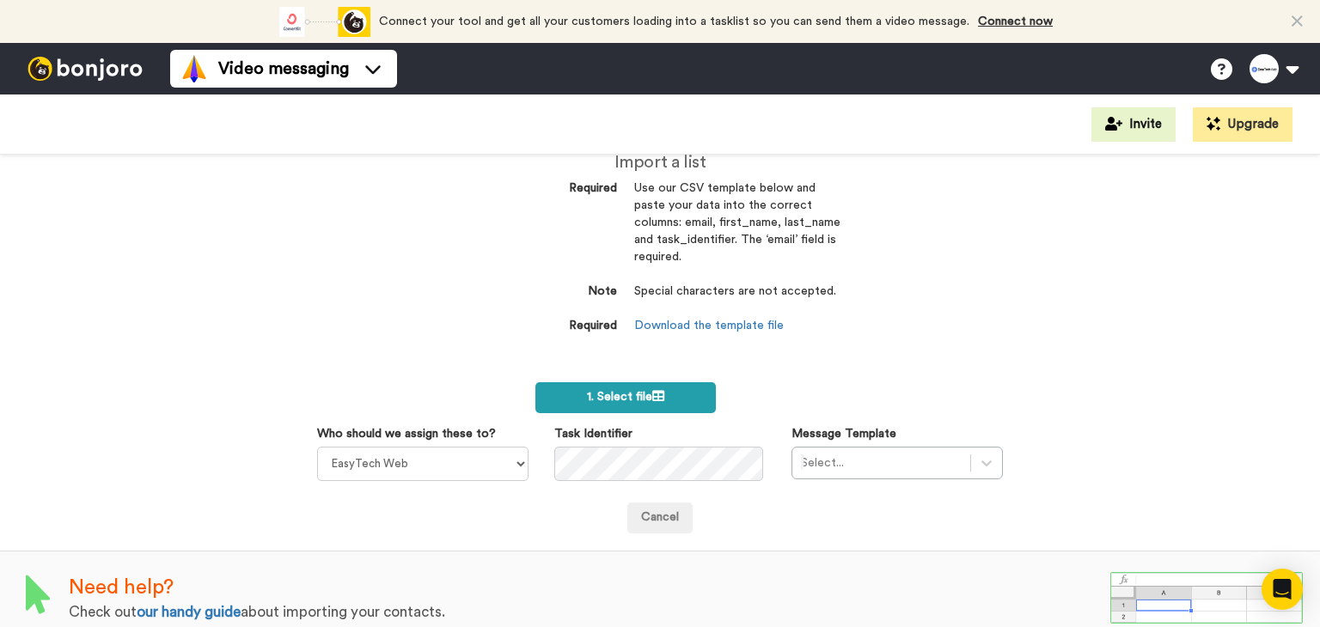
scroll to position [50, 0]
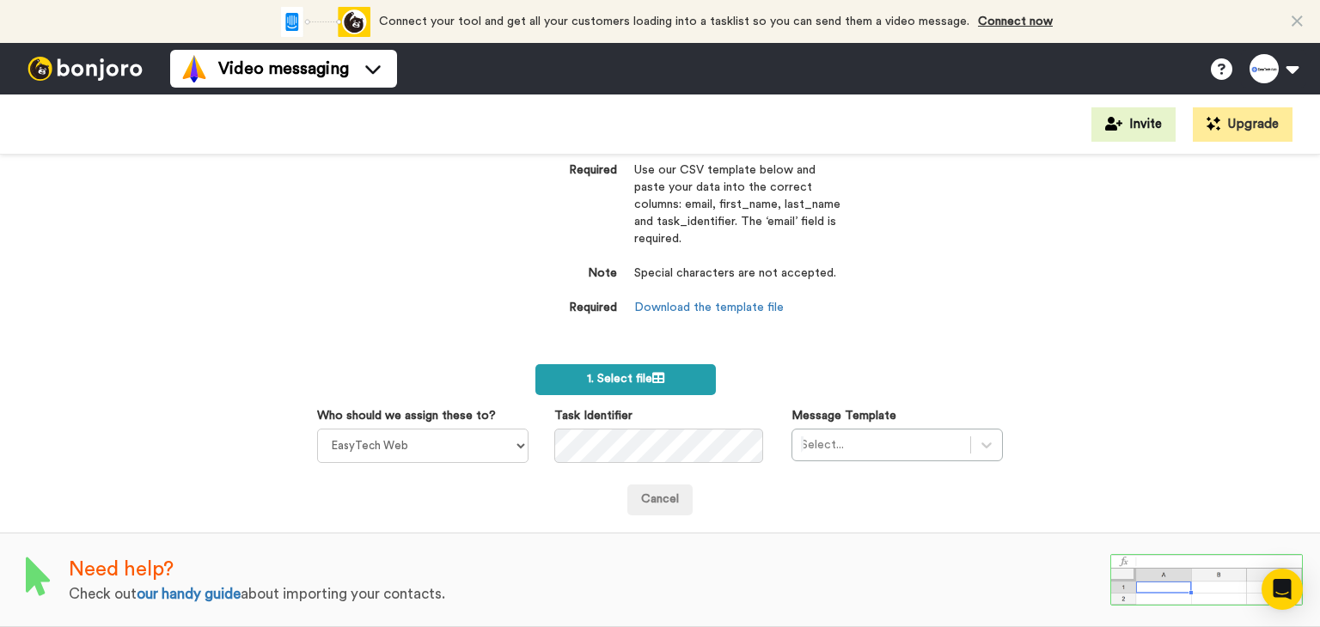
click at [684, 386] on label "1. Select file" at bounding box center [625, 379] width 180 height 31
click at [825, 445] on div at bounding box center [881, 445] width 161 height 21
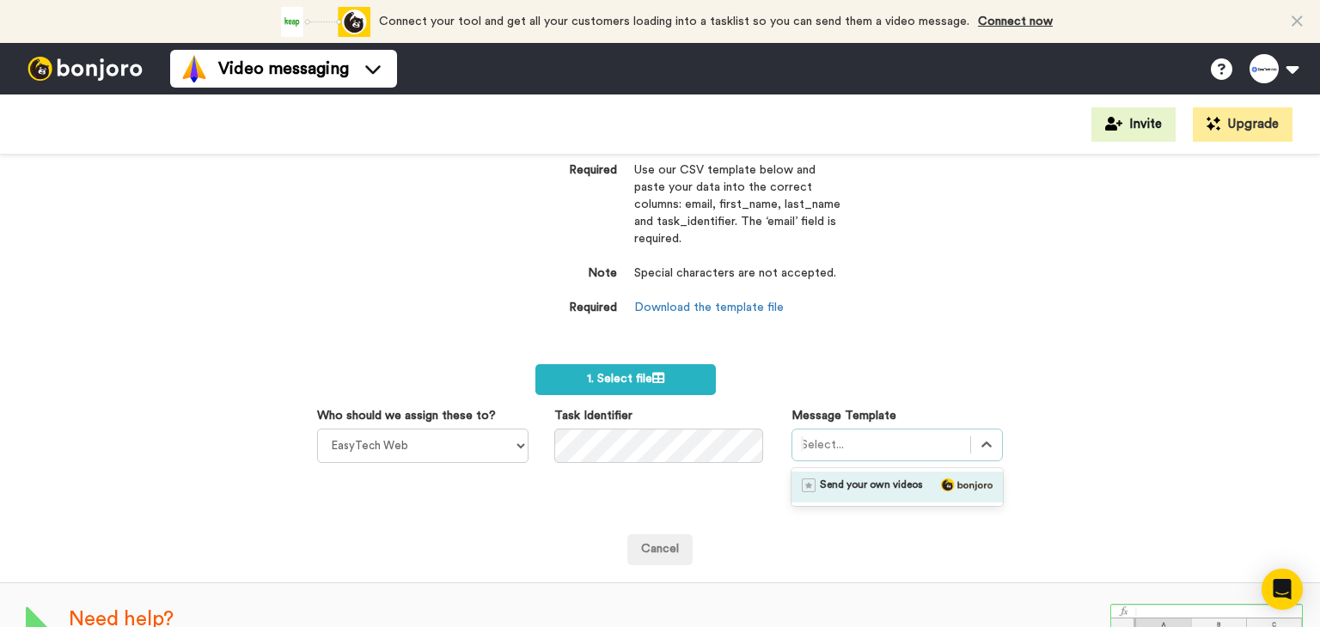
drag, startPoint x: 853, startPoint y: 486, endPoint x: 860, endPoint y: 479, distance: 10.3
click at [860, 479] on span "Send your own videos" at bounding box center [871, 487] width 103 height 17
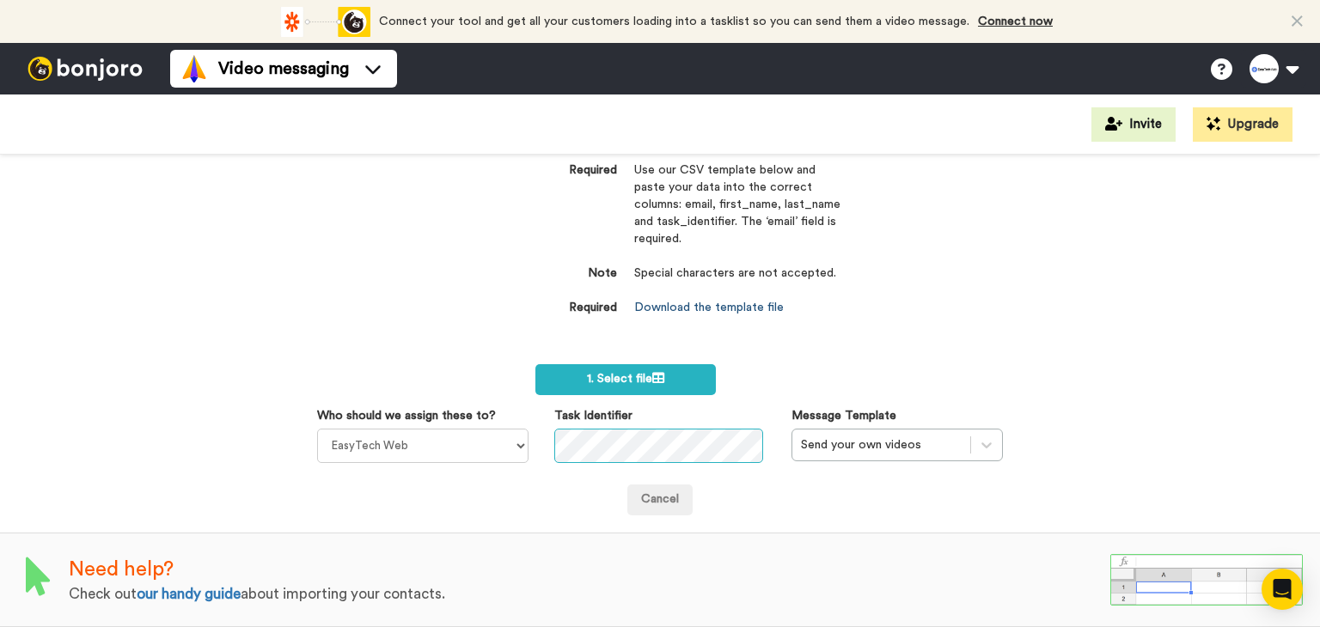
scroll to position [0, 0]
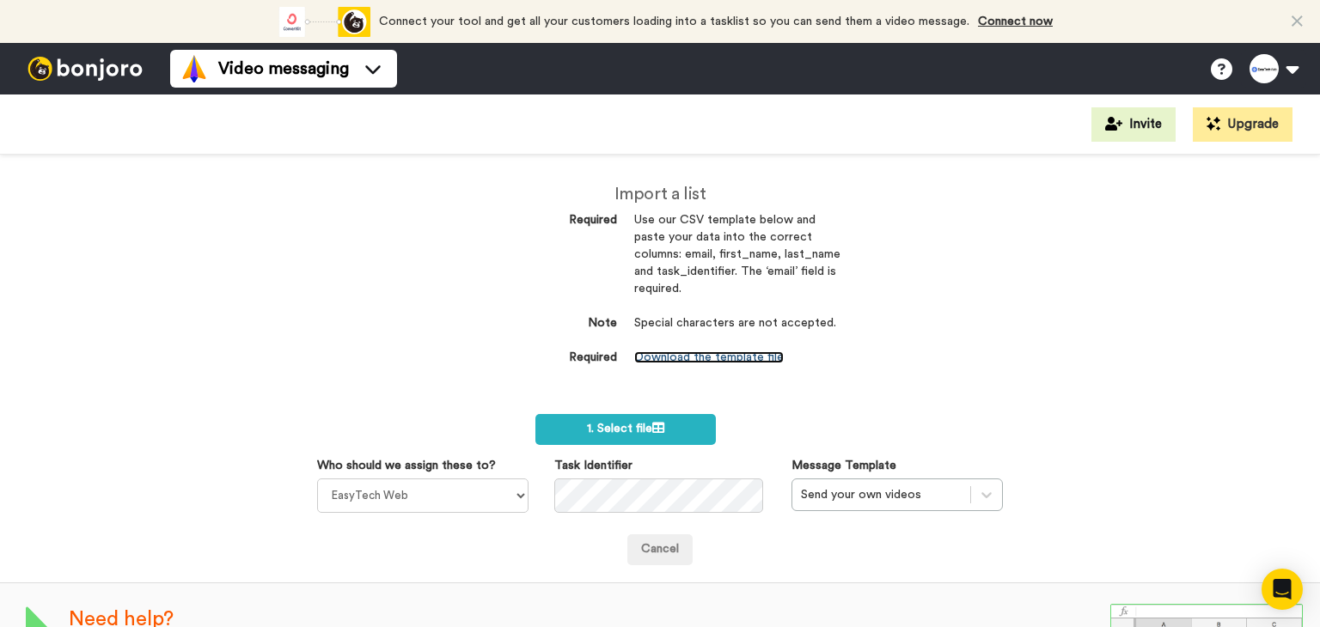
click at [708, 362] on link "Download the template file" at bounding box center [708, 357] width 149 height 12
click at [893, 387] on div "Import a list Required Use our CSV template below and paste your data into the …" at bounding box center [660, 391] width 1320 height 472
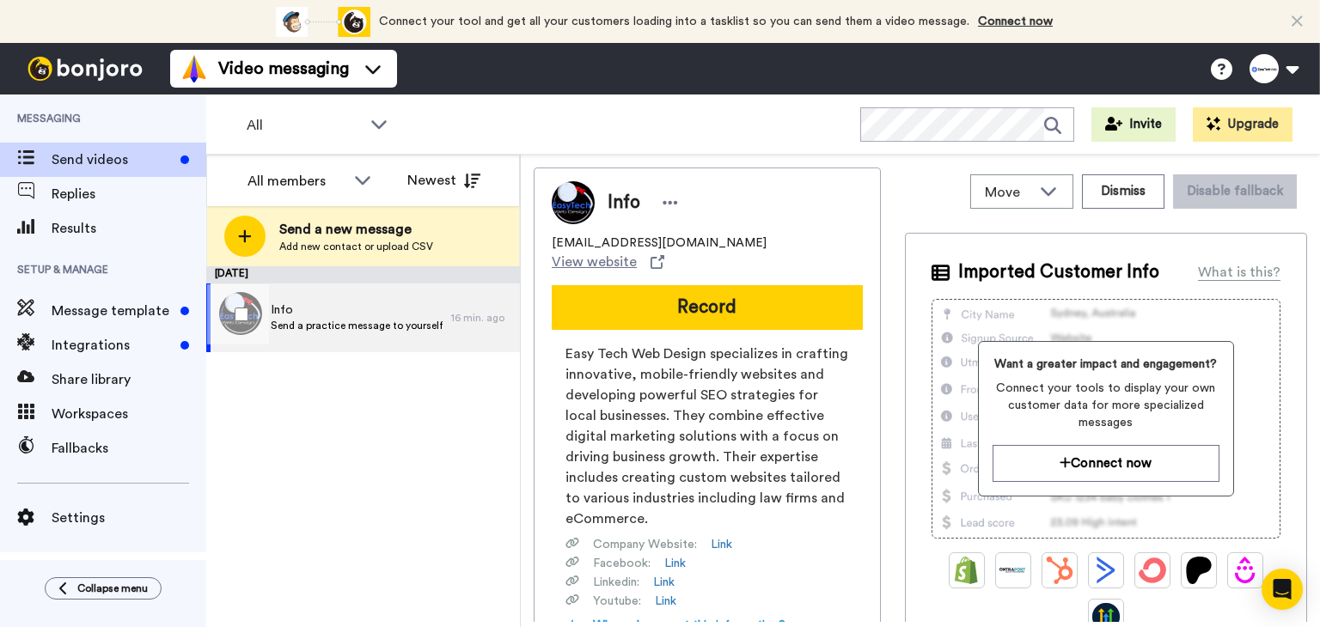
click at [347, 327] on span "Send a practice message to yourself" at bounding box center [357, 326] width 172 height 14
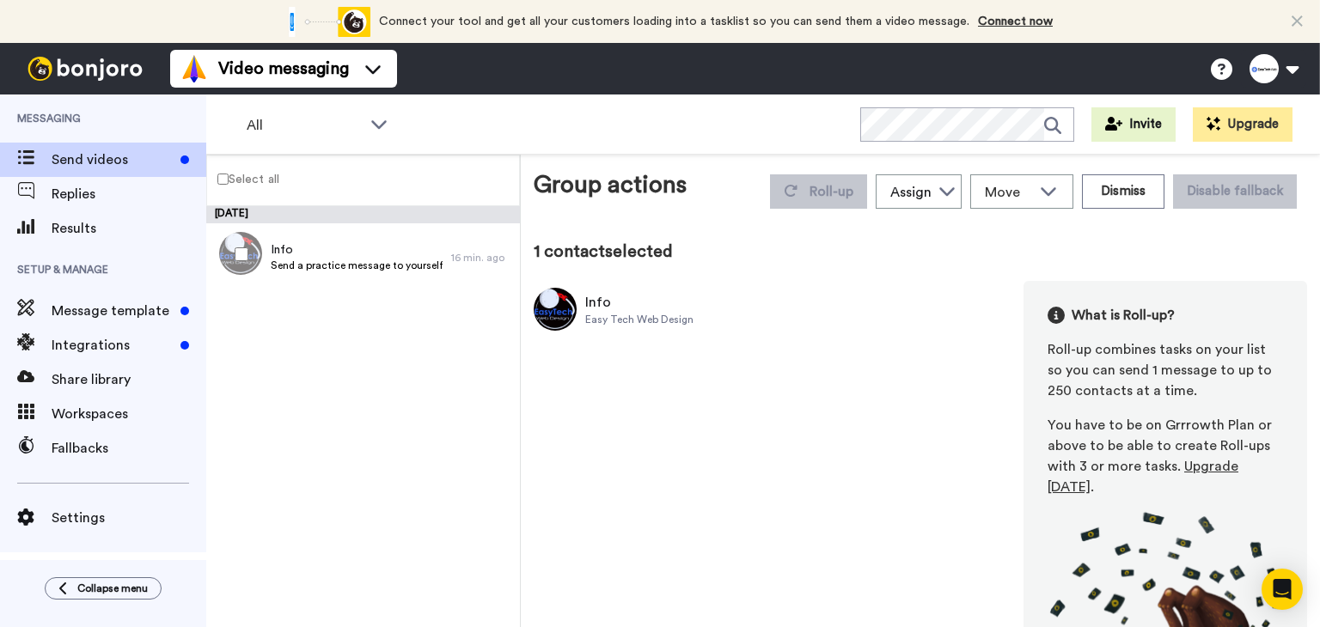
click at [653, 318] on div "Easy Tech Web Design" at bounding box center [639, 320] width 108 height 14
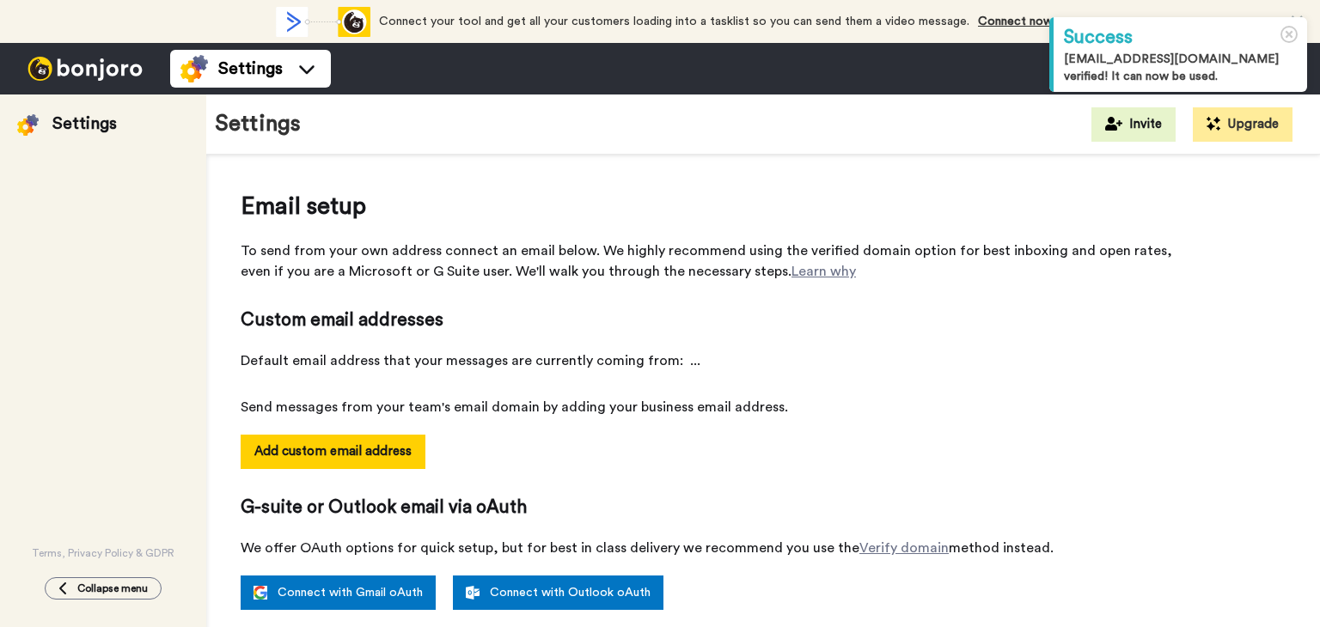
select select "164273"
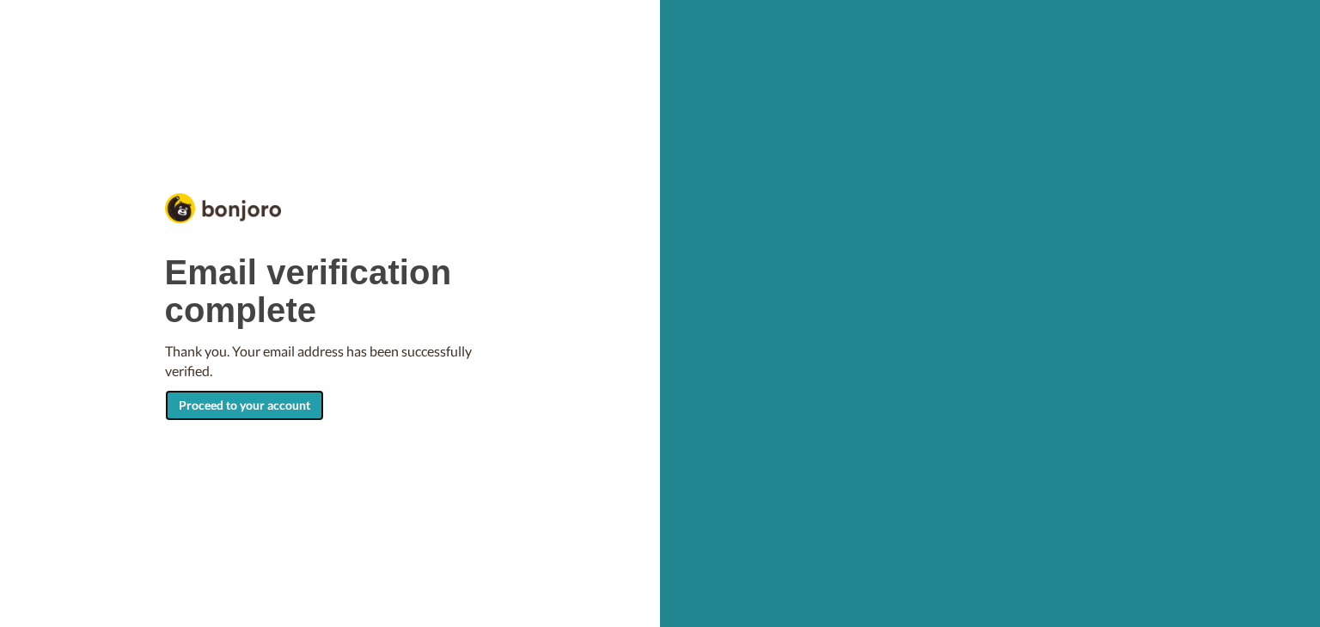
click at [288, 404] on link "Proceed to your account" at bounding box center [244, 405] width 159 height 31
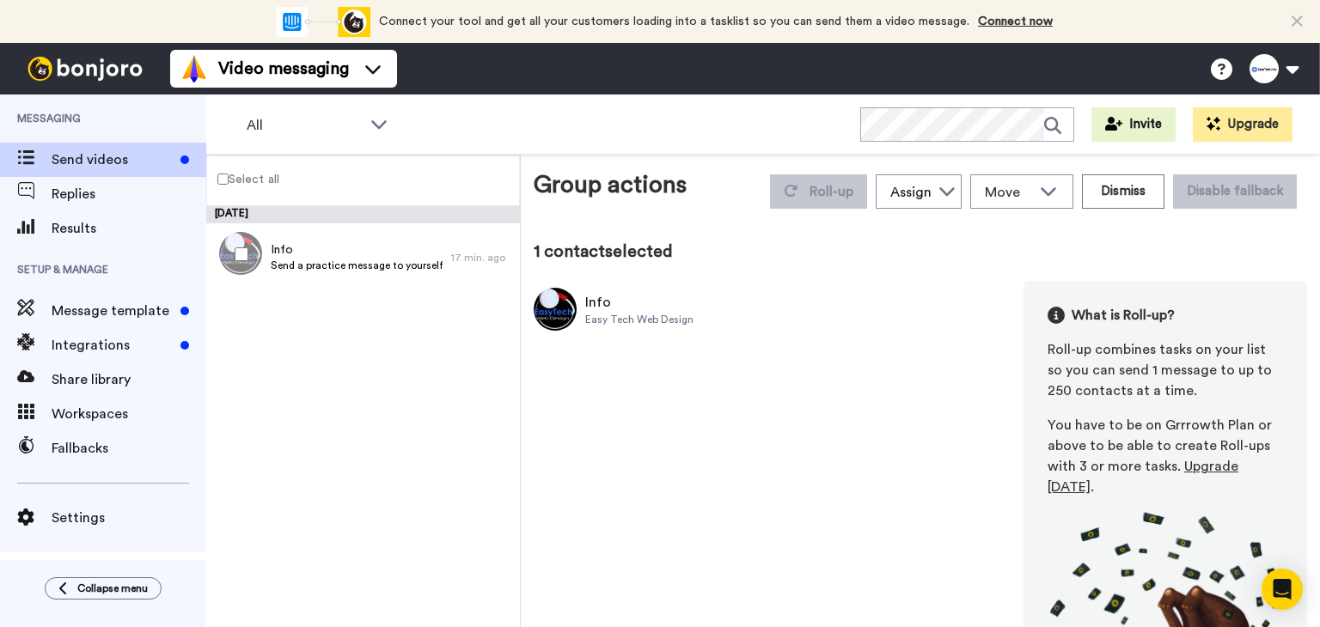
click at [660, 326] on div "Info Easy Tech Web Design" at bounding box center [613, 309] width 160 height 43
click at [649, 323] on div "Easy Tech Web Design" at bounding box center [639, 320] width 108 height 14
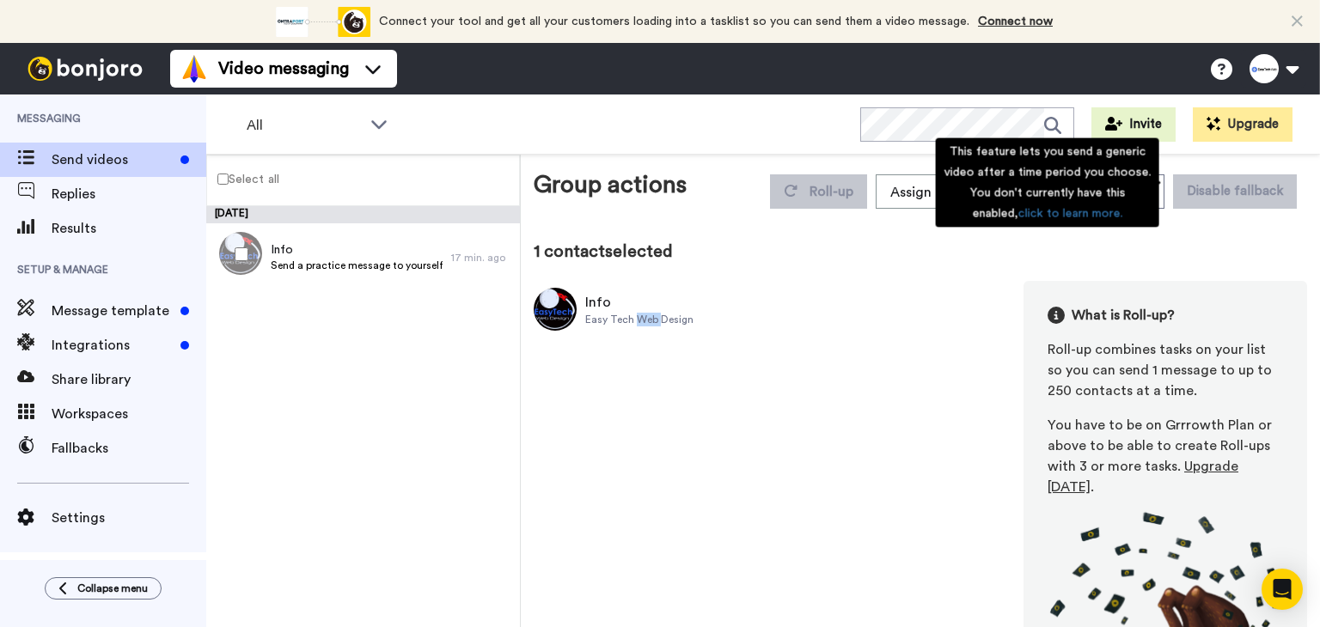
scroll to position [69, 0]
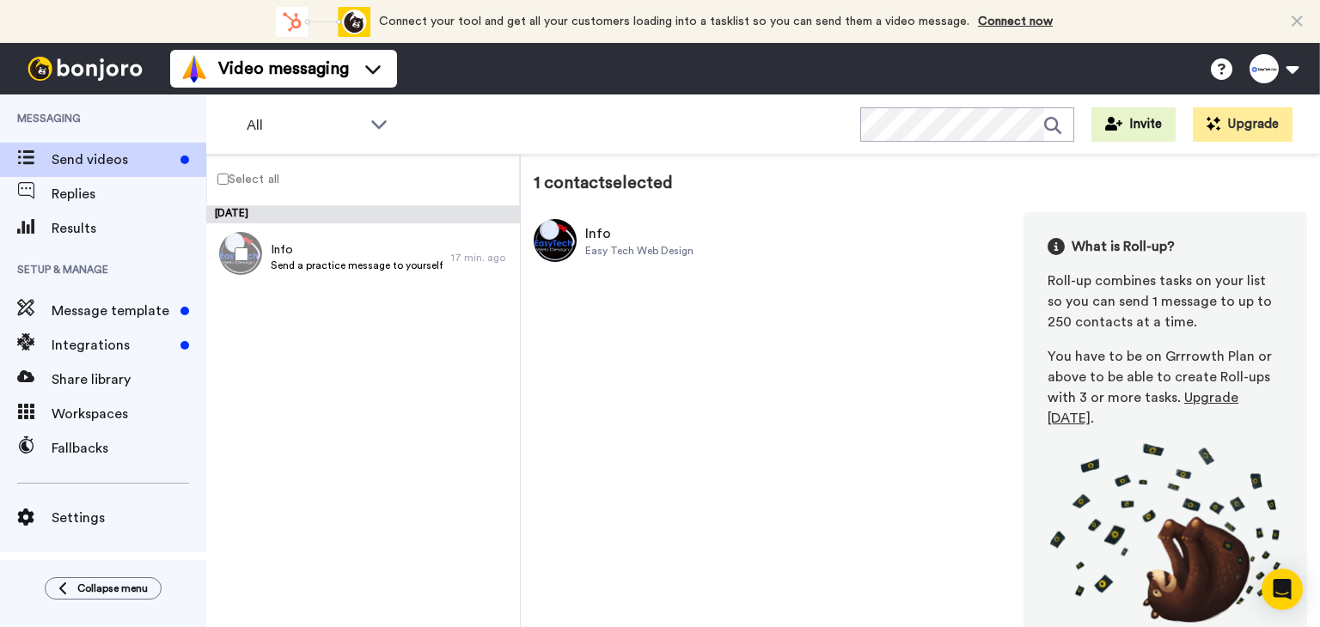
click at [906, 425] on div "Info Easy Tech Web Design What is Roll-up? Roll-up combines tasks on your list …" at bounding box center [919, 430] width 773 height 436
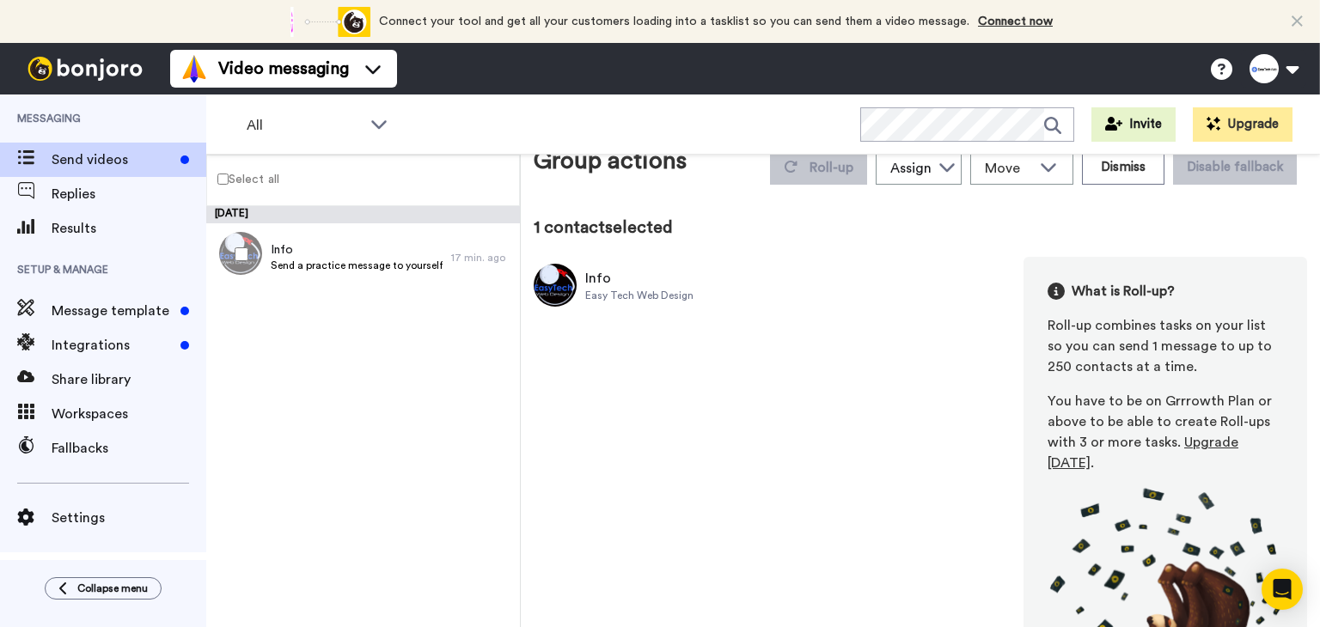
scroll to position [0, 0]
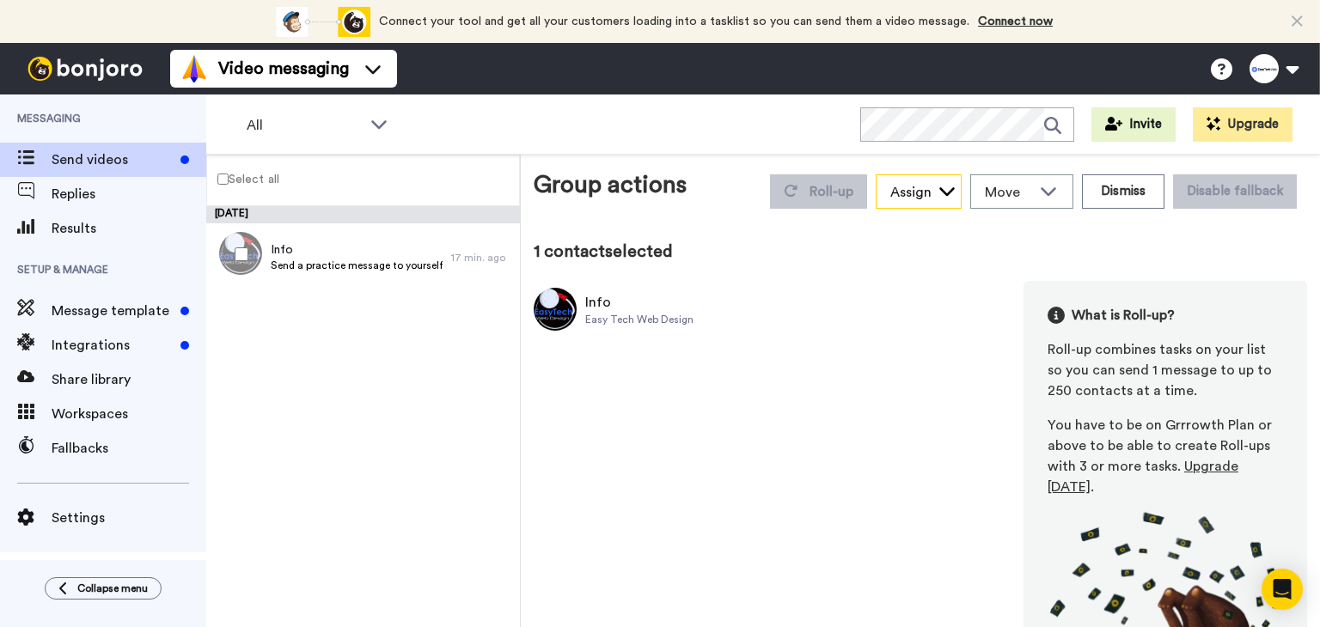
click at [911, 193] on div "Assign" at bounding box center [910, 192] width 41 height 21
click at [917, 228] on span "EasyTech Web" at bounding box center [926, 229] width 103 height 17
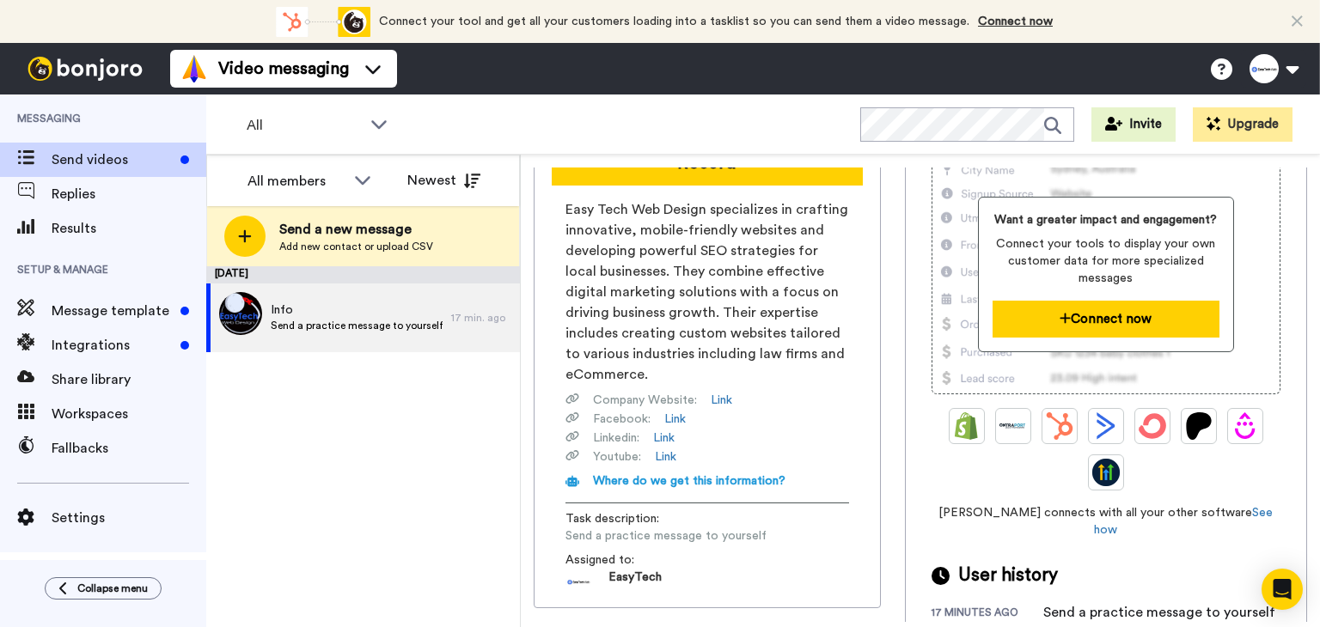
scroll to position [58, 0]
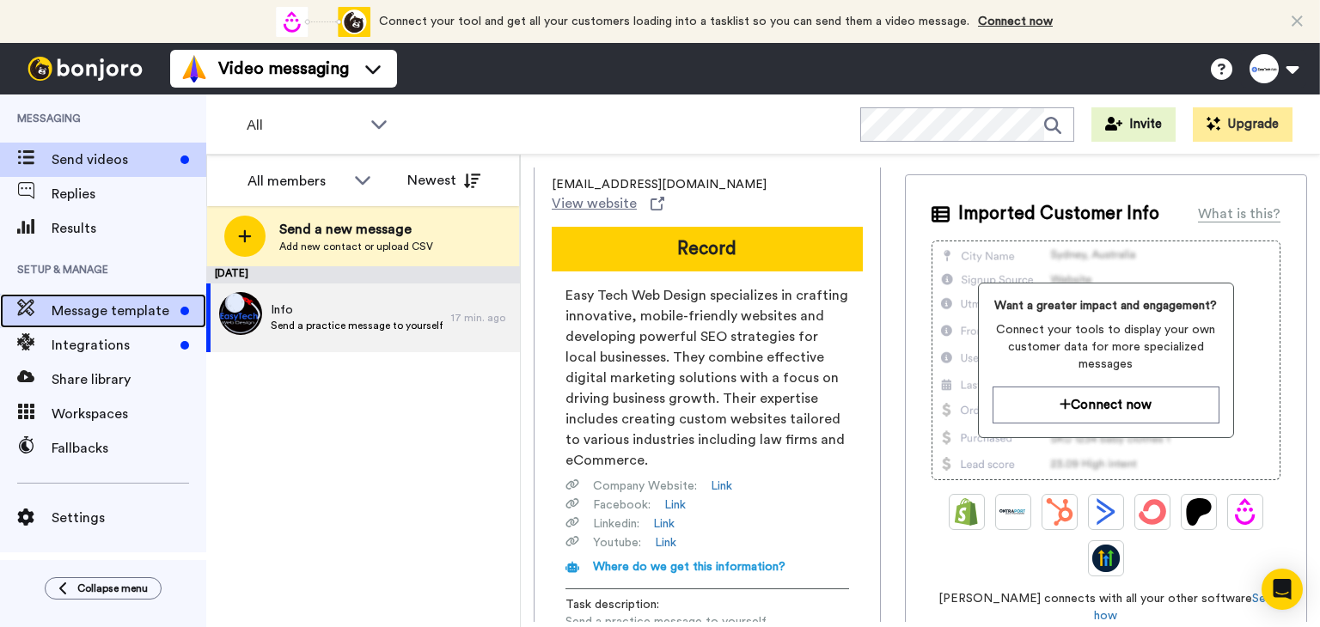
click at [69, 319] on span "Message template" at bounding box center [113, 311] width 122 height 21
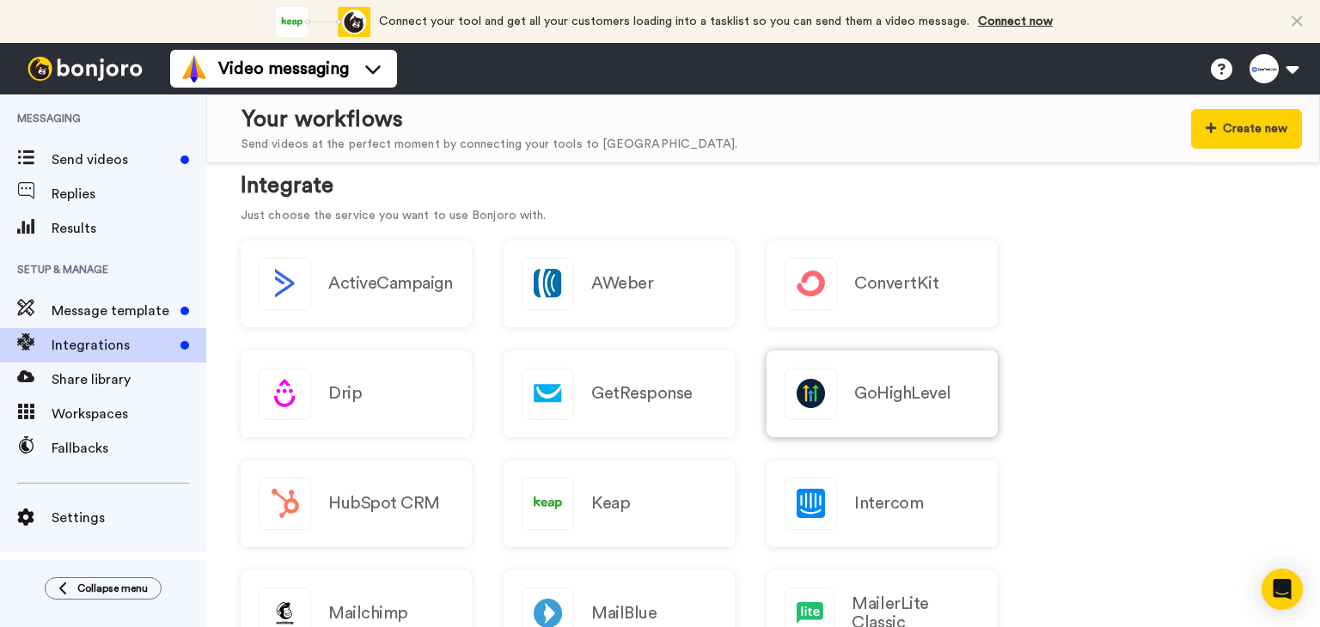
scroll to position [172, 0]
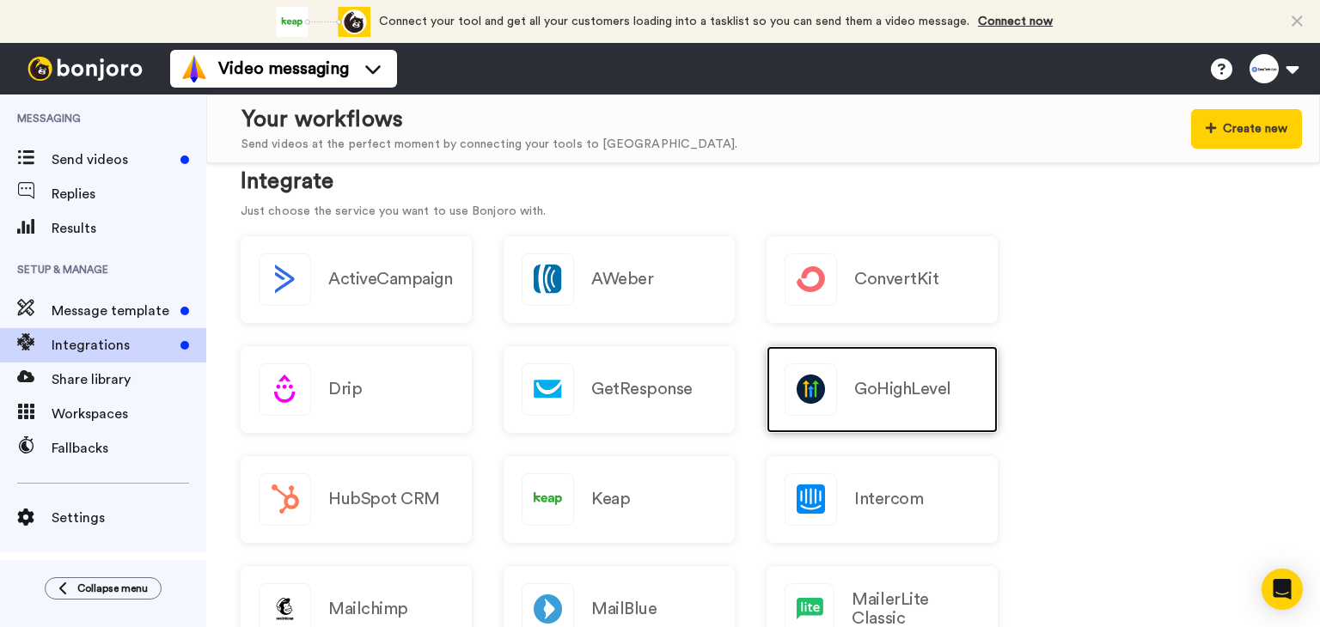
click at [908, 386] on h2 "GoHighLevel" at bounding box center [902, 389] width 97 height 19
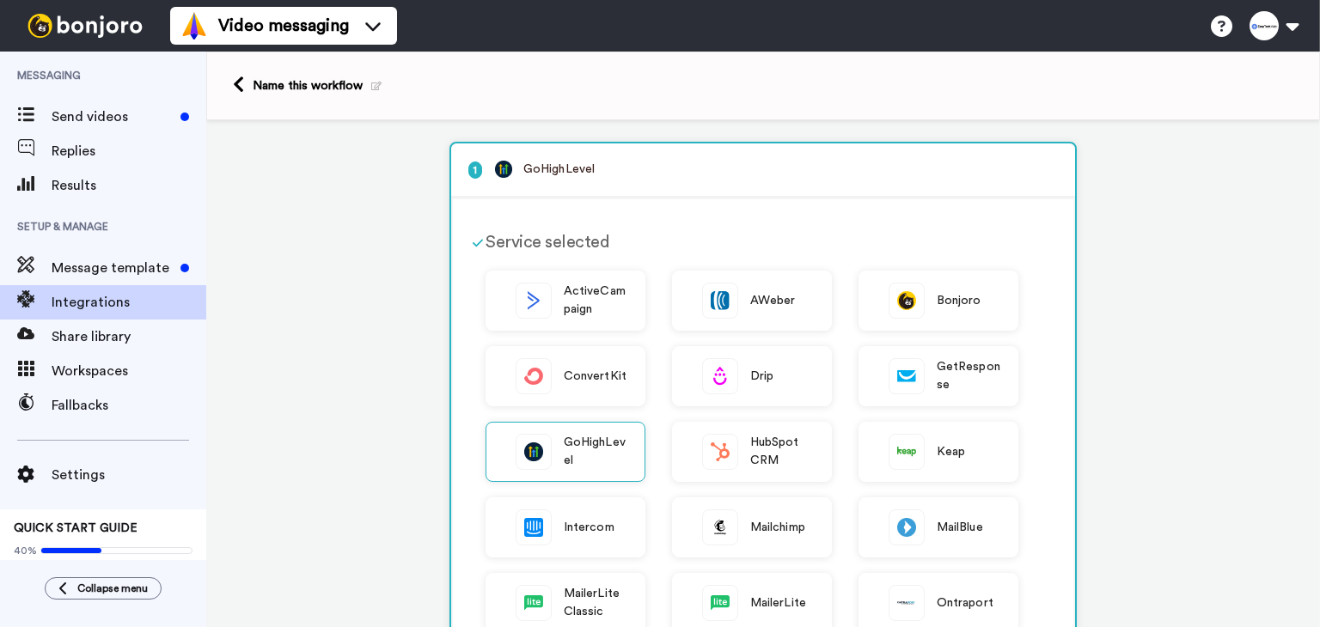
click at [241, 83] on icon at bounding box center [238, 85] width 11 height 18
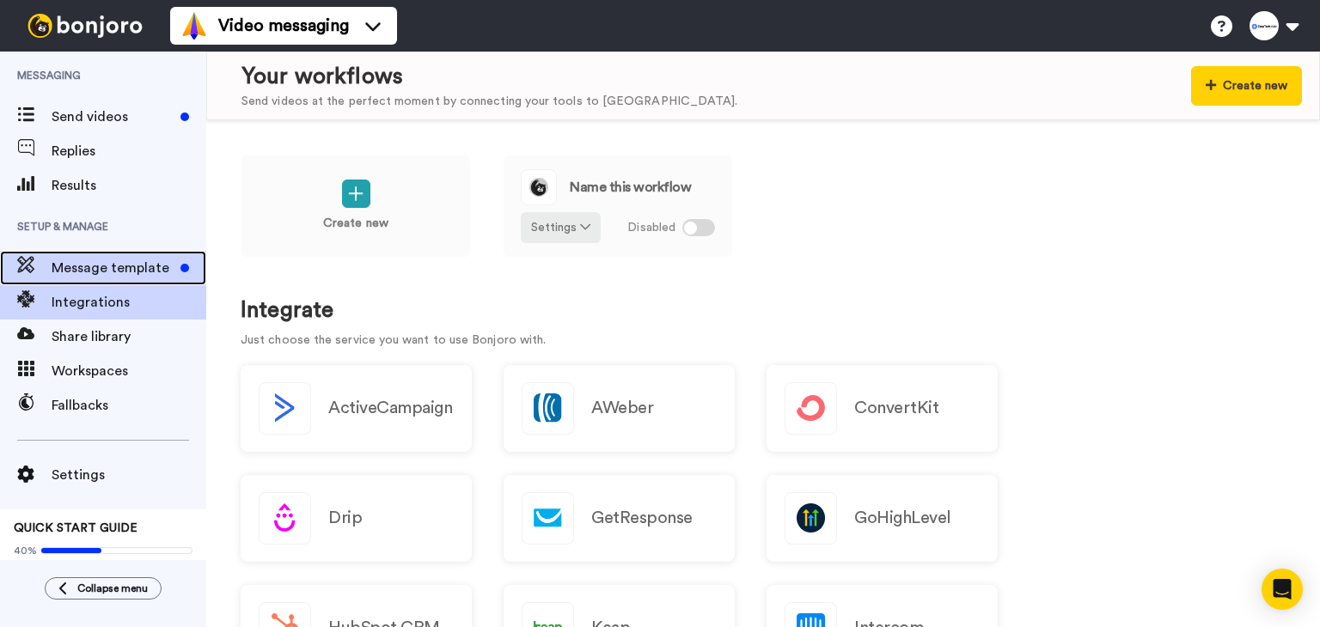
click at [107, 259] on span "Message template" at bounding box center [113, 268] width 122 height 21
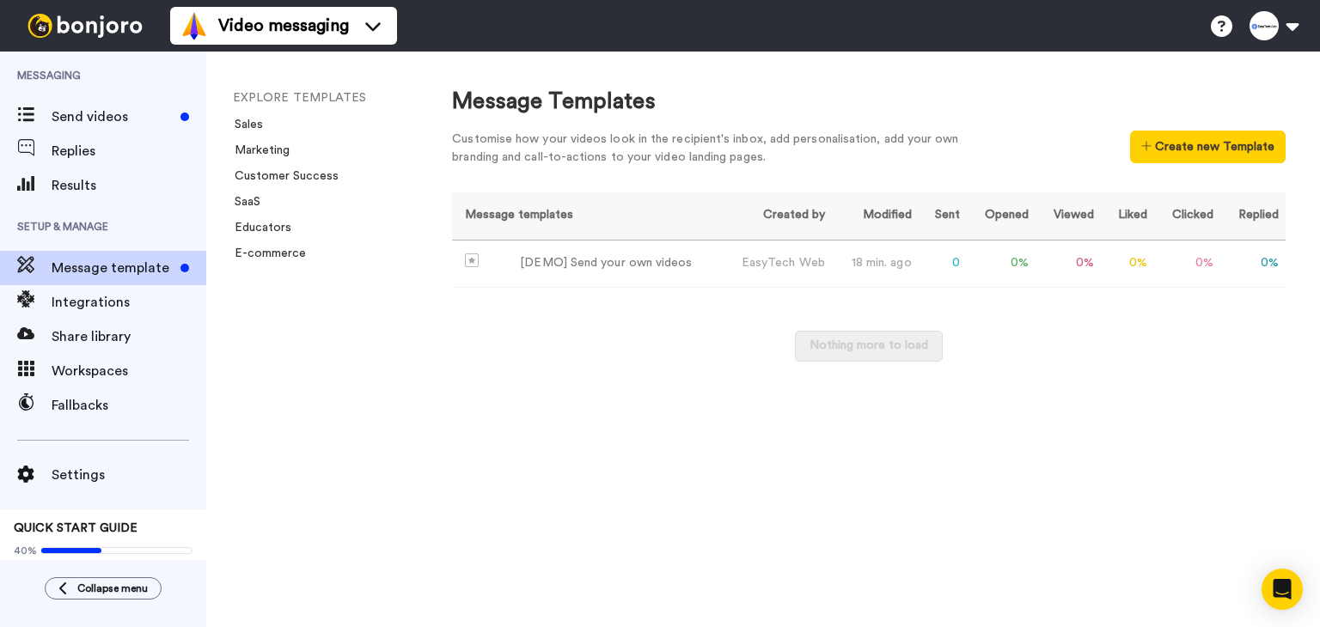
click at [245, 423] on div "EXPLORE TEMPLATES Sales Marketing Customer Success SaaS Educators E-commerce" at bounding box center [311, 340] width 211 height 576
click at [145, 125] on span "Send videos" at bounding box center [113, 117] width 122 height 21
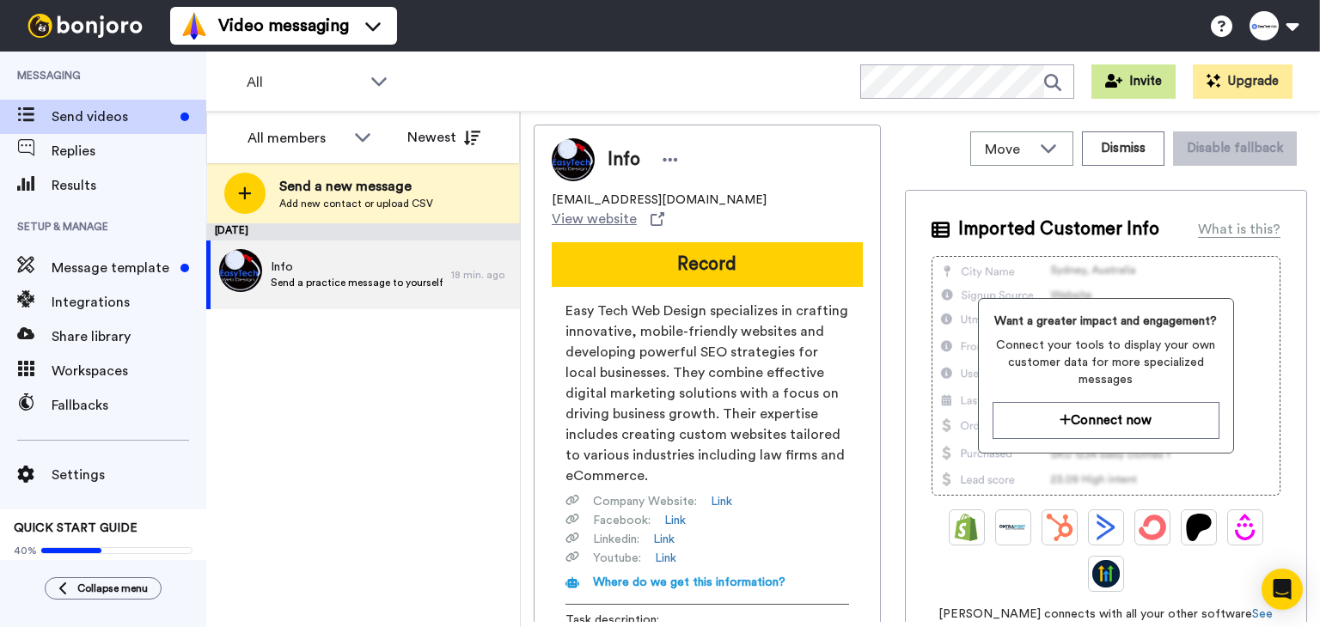
click at [1148, 82] on button "Invite" at bounding box center [1133, 81] width 84 height 34
